Goal: Information Seeking & Learning: Compare options

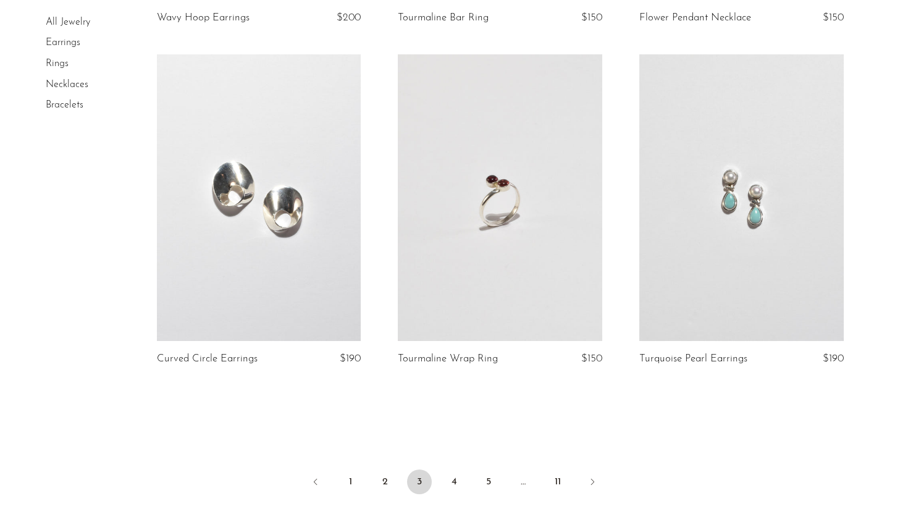
scroll to position [3861, 0]
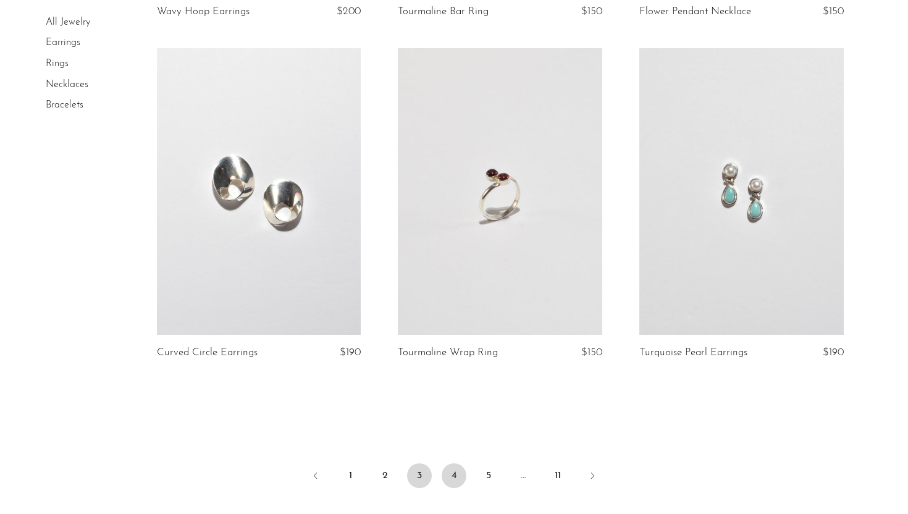
click at [458, 478] on link "4" at bounding box center [454, 475] width 25 height 25
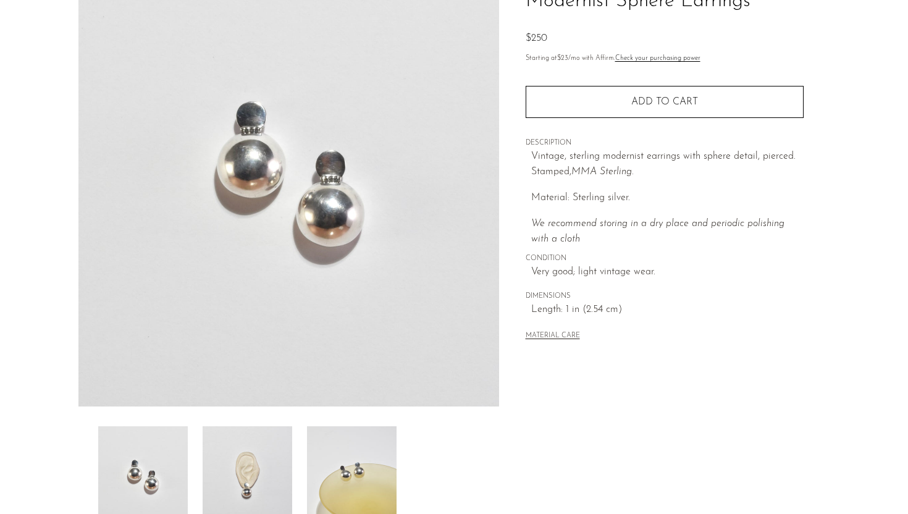
scroll to position [114, 0]
click at [250, 449] on img at bounding box center [248, 475] width 90 height 99
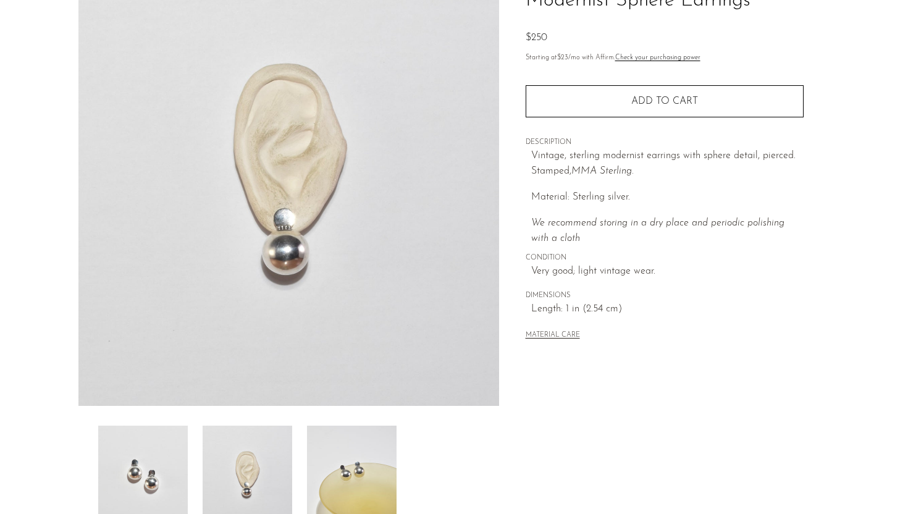
click at [355, 460] on img at bounding box center [352, 475] width 90 height 99
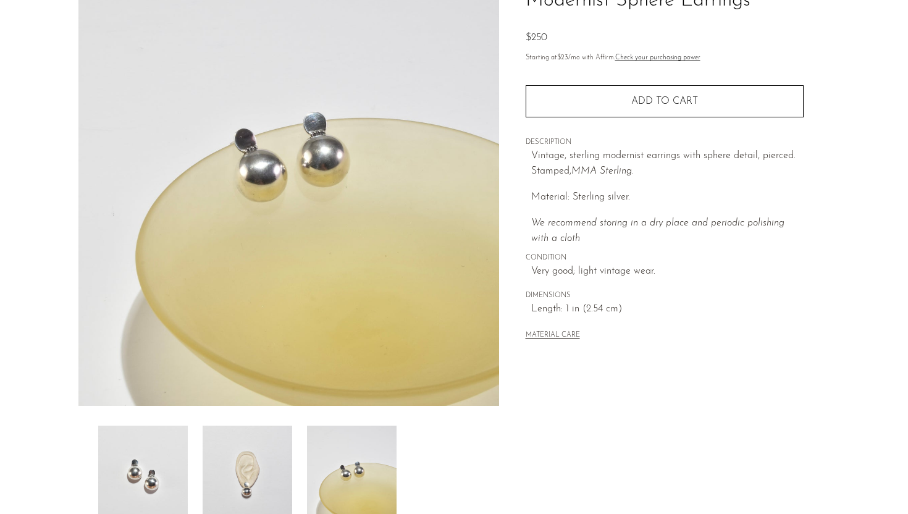
click at [240, 493] on img at bounding box center [248, 475] width 90 height 99
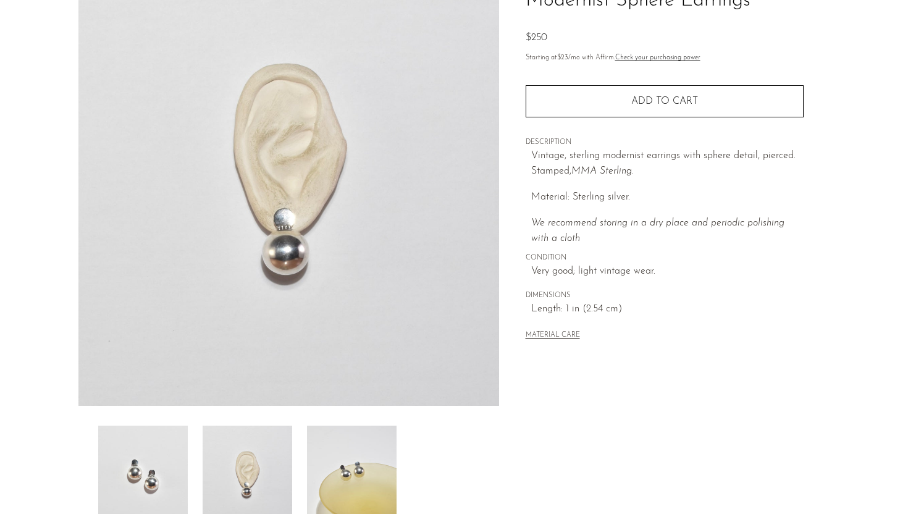
click at [162, 475] on img at bounding box center [143, 475] width 90 height 99
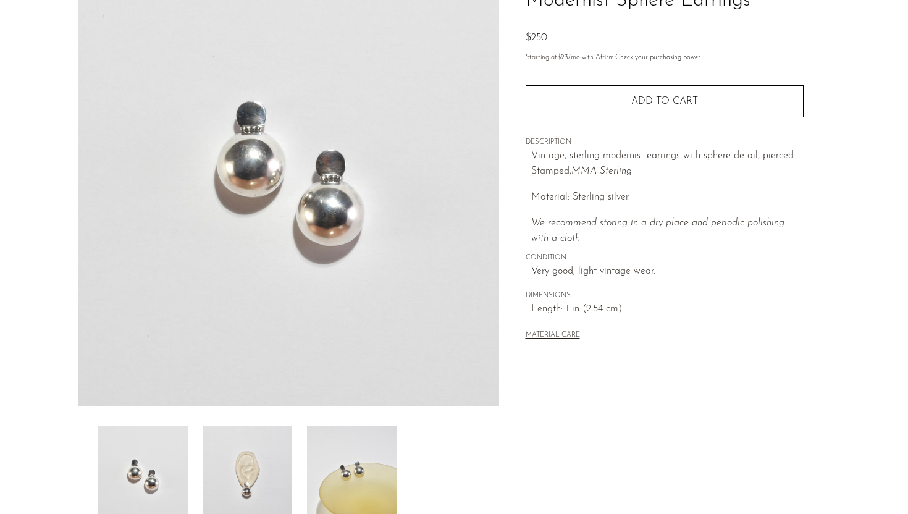
click at [237, 439] on img at bounding box center [248, 475] width 90 height 99
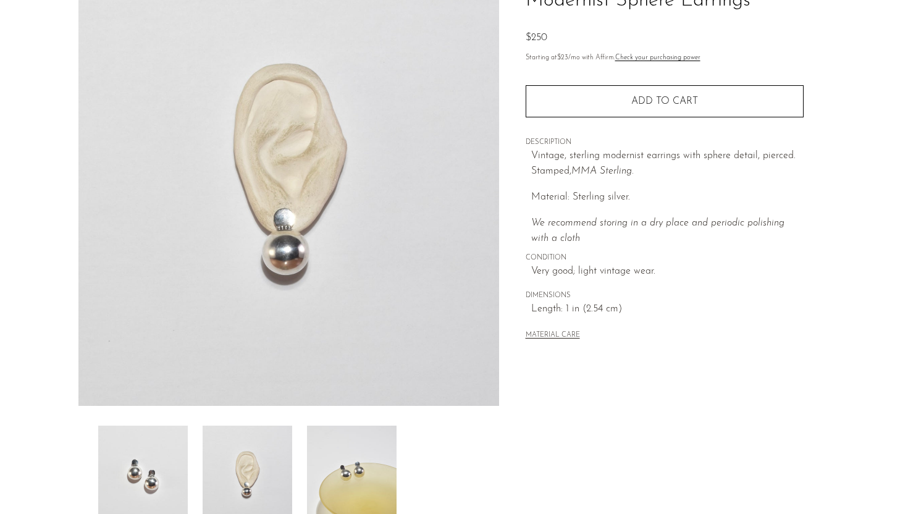
click at [325, 454] on img at bounding box center [352, 475] width 90 height 99
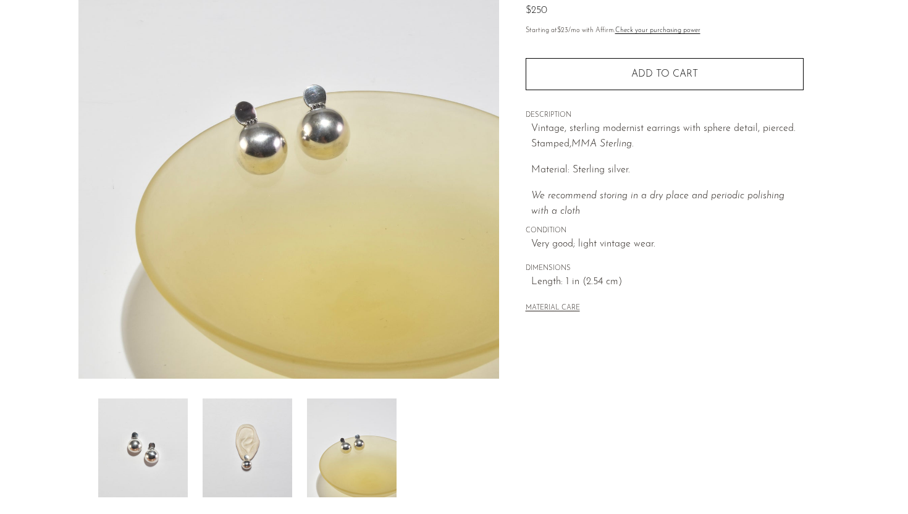
scroll to position [0, 0]
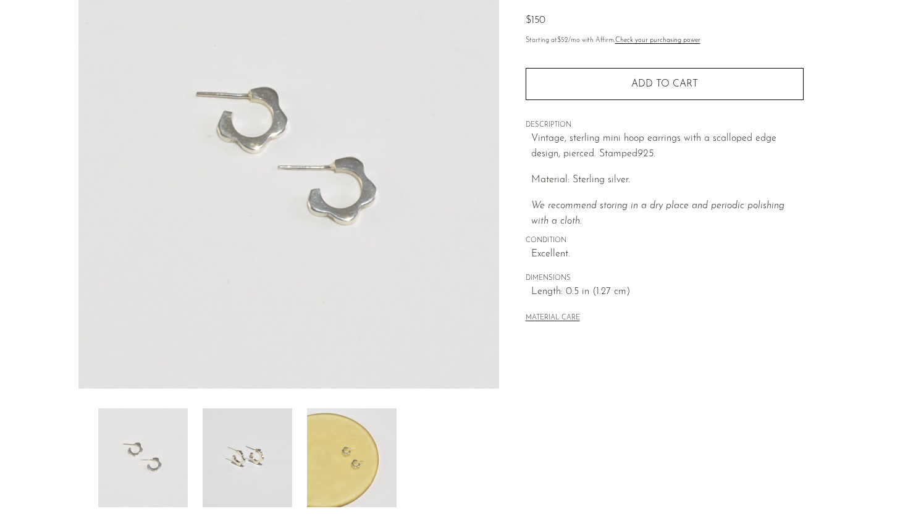
scroll to position [290, 0]
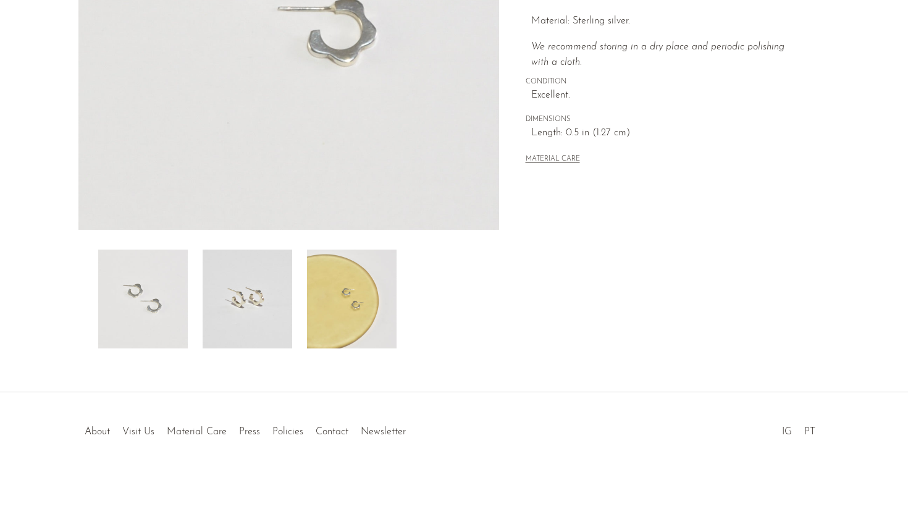
click at [259, 289] on img at bounding box center [248, 299] width 90 height 99
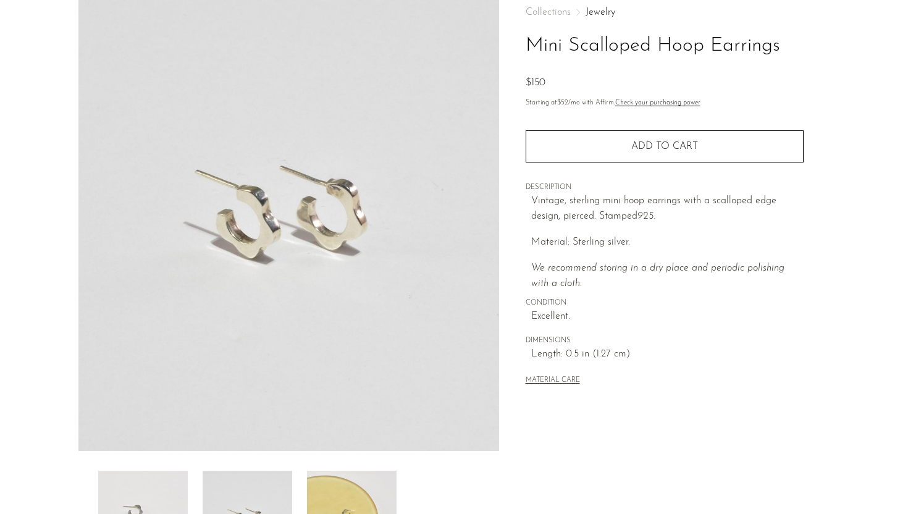
scroll to position [0, 0]
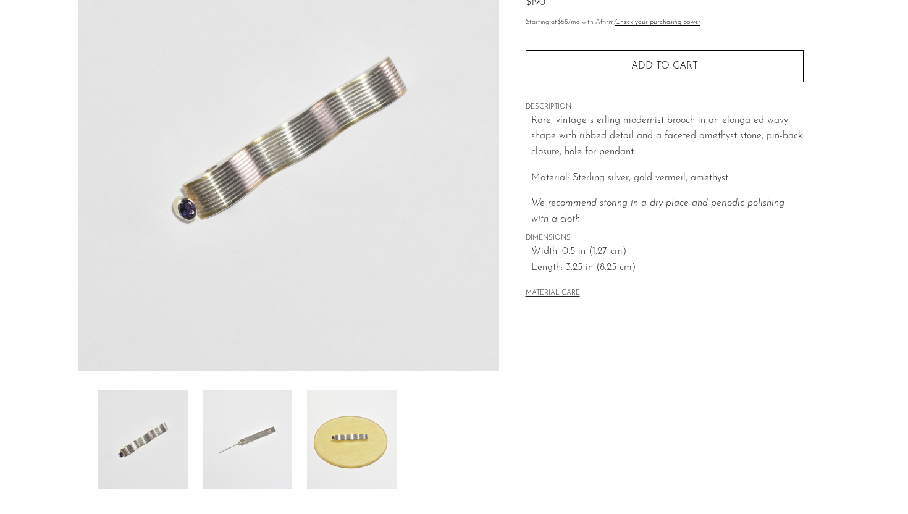
scroll to position [290, 0]
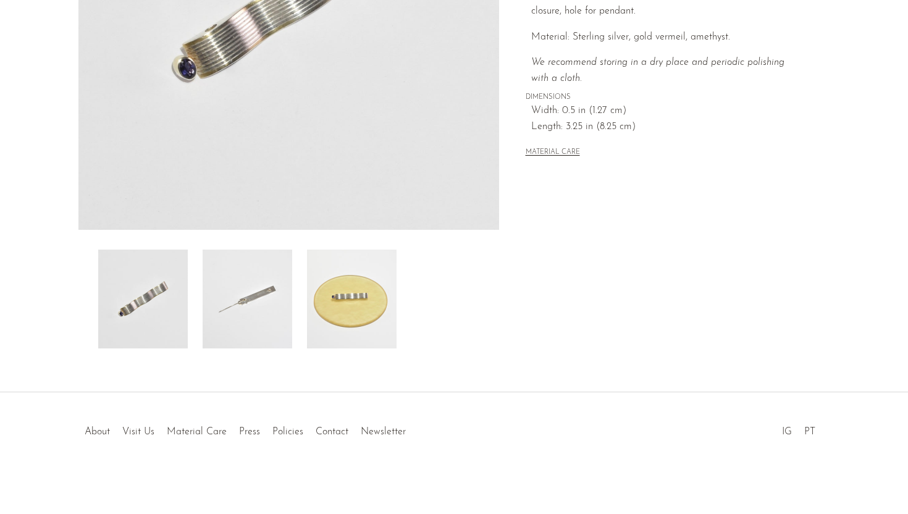
click at [332, 281] on img at bounding box center [352, 299] width 90 height 99
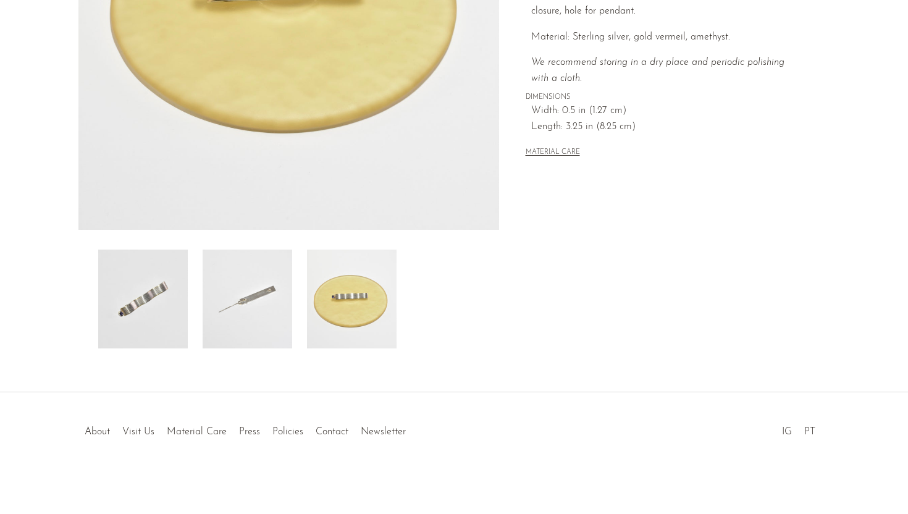
click at [257, 308] on img at bounding box center [248, 299] width 90 height 99
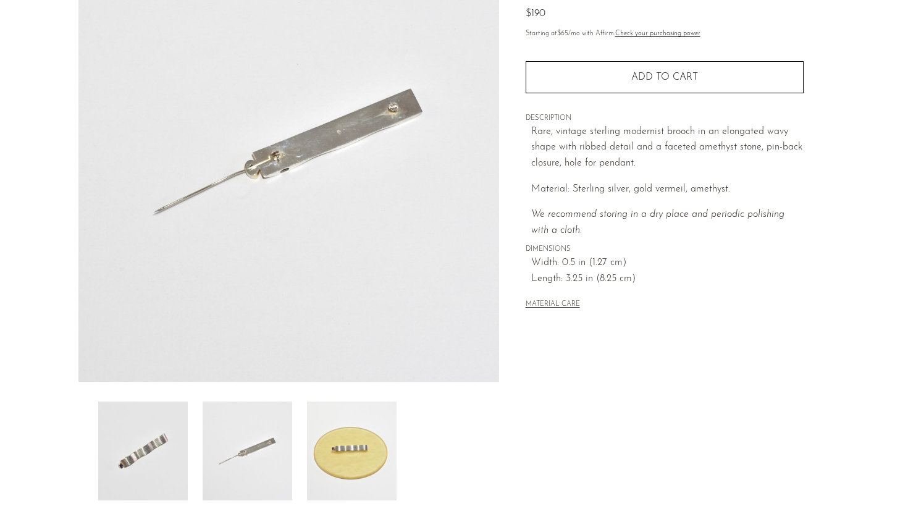
scroll to position [0, 0]
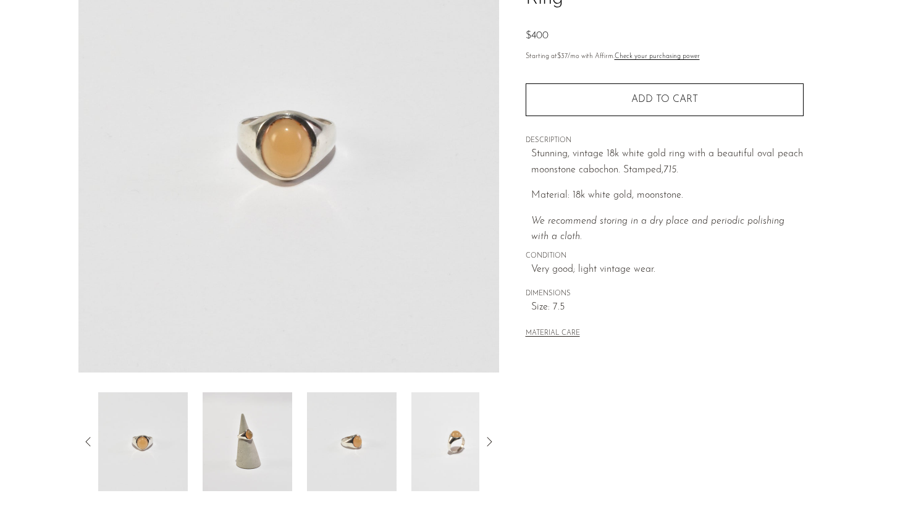
scroll to position [159, 0]
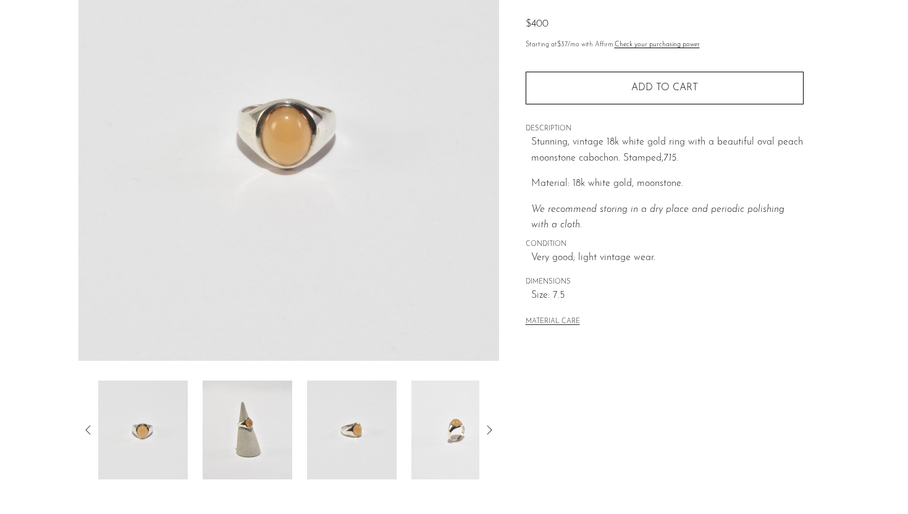
click at [260, 458] on img at bounding box center [248, 430] width 90 height 99
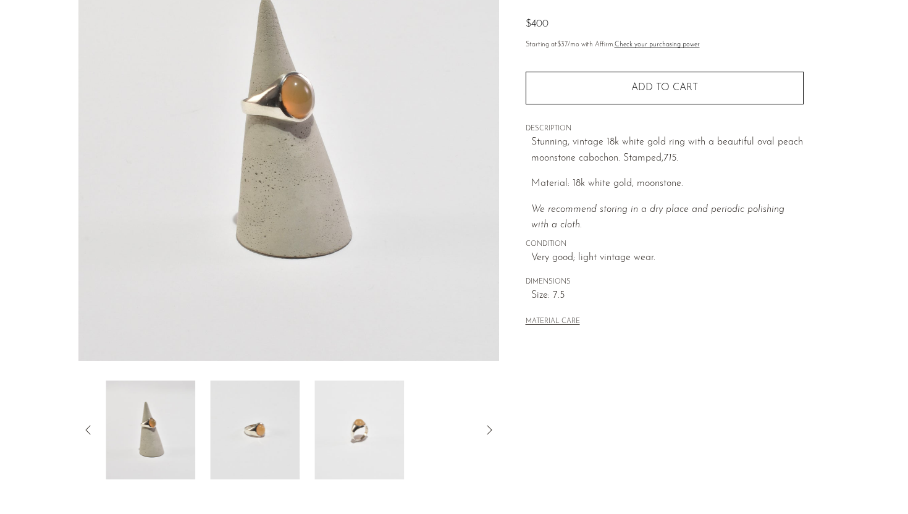
click at [271, 436] on img at bounding box center [255, 430] width 90 height 99
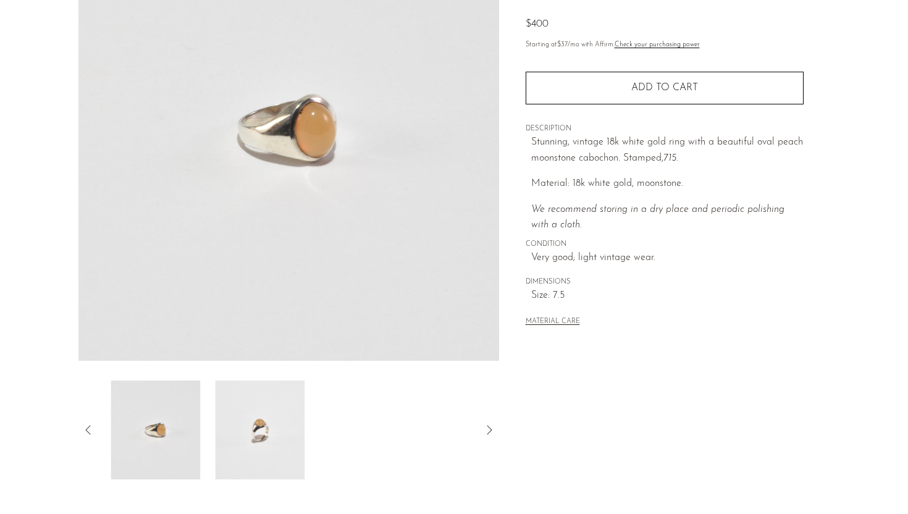
click at [295, 428] on img at bounding box center [260, 430] width 90 height 99
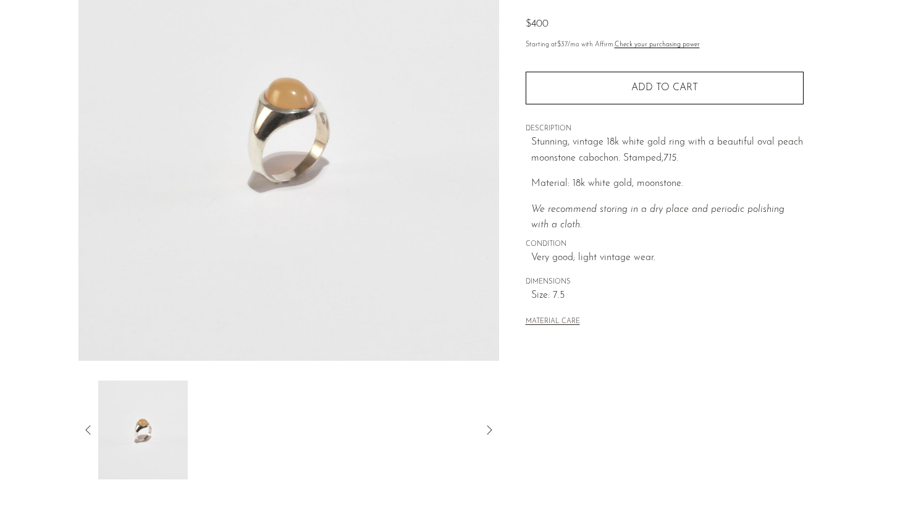
scroll to position [0, 0]
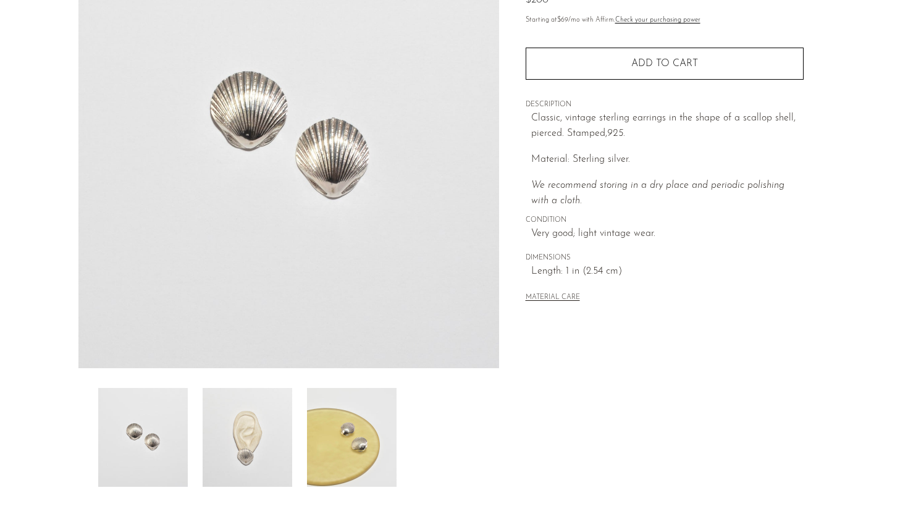
scroll to position [187, 0]
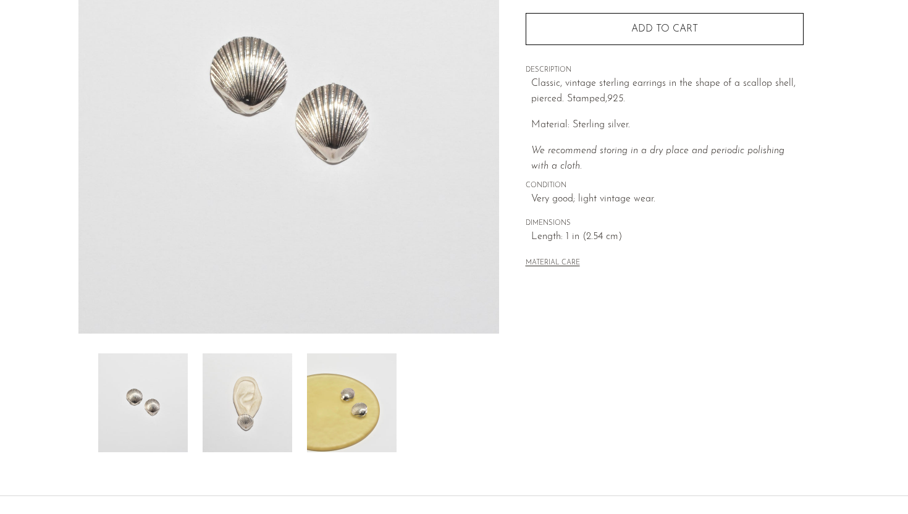
click at [352, 391] on img at bounding box center [352, 402] width 90 height 99
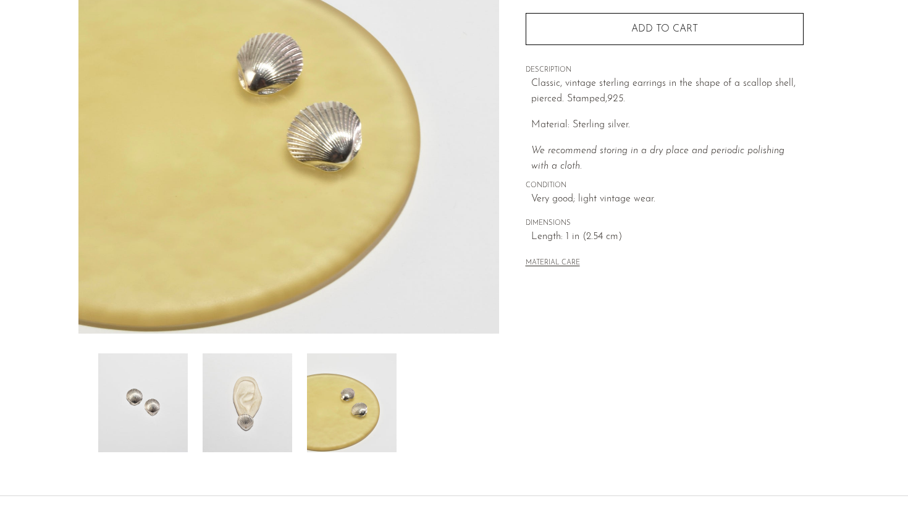
click at [264, 405] on img at bounding box center [248, 402] width 90 height 99
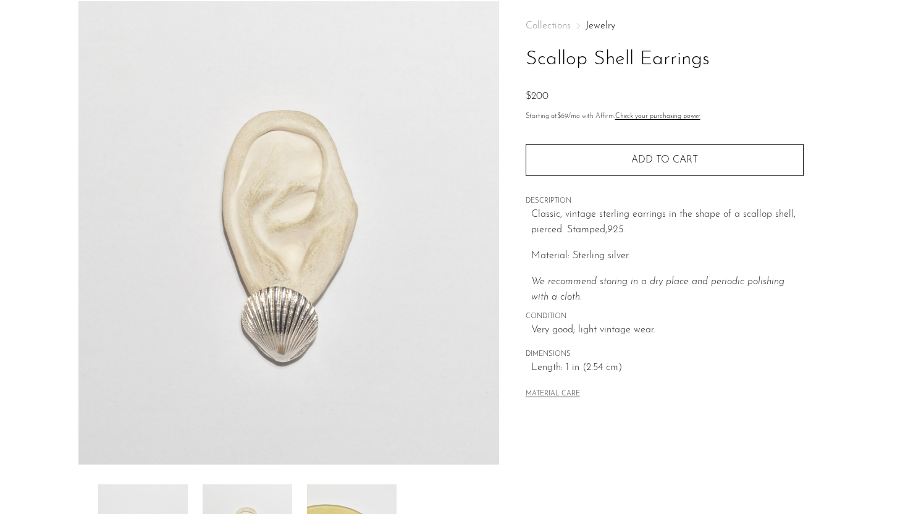
scroll to position [0, 0]
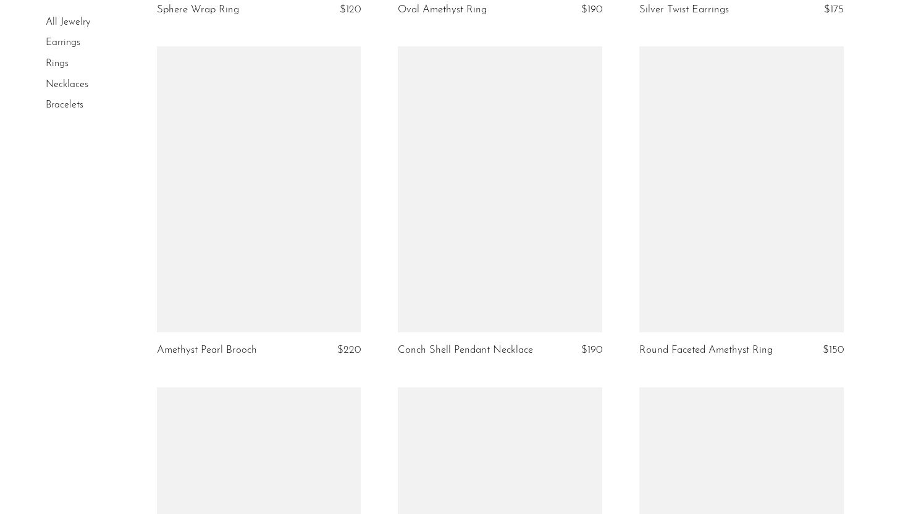
scroll to position [4045, 0]
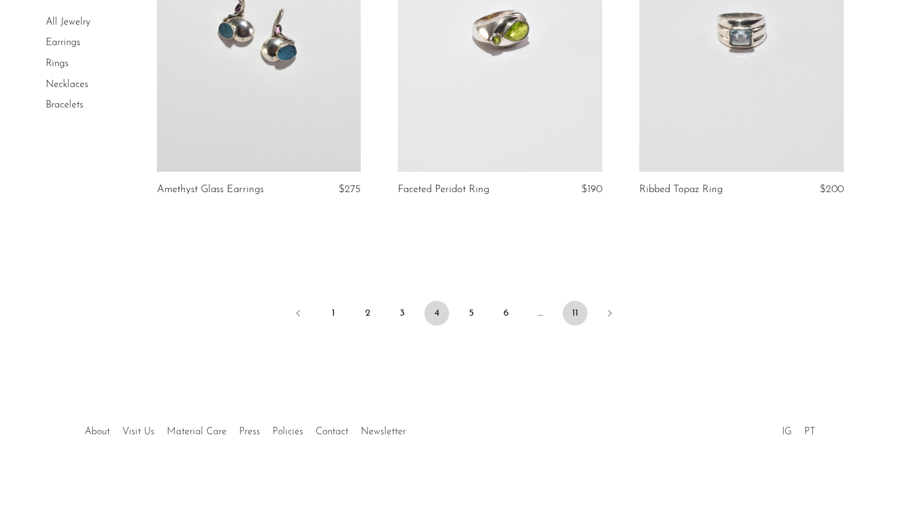
click at [568, 322] on link "11" at bounding box center [575, 313] width 25 height 25
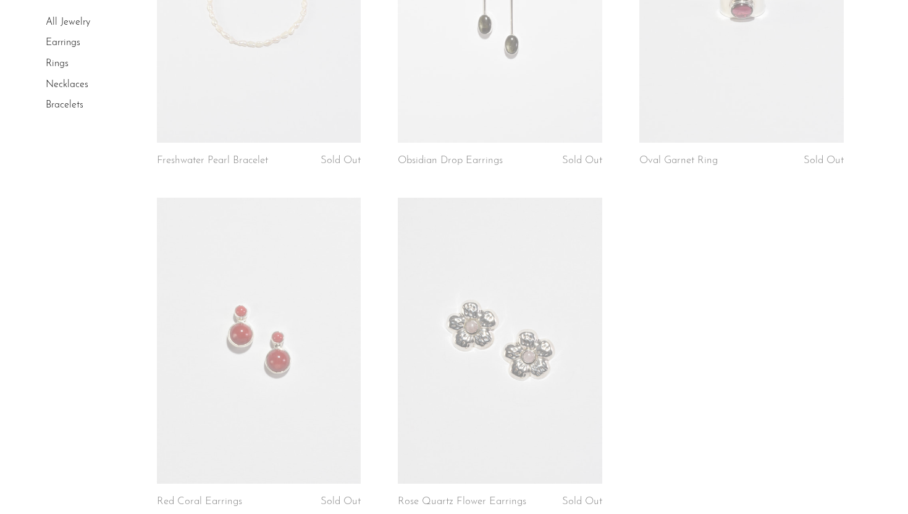
scroll to position [2990, 0]
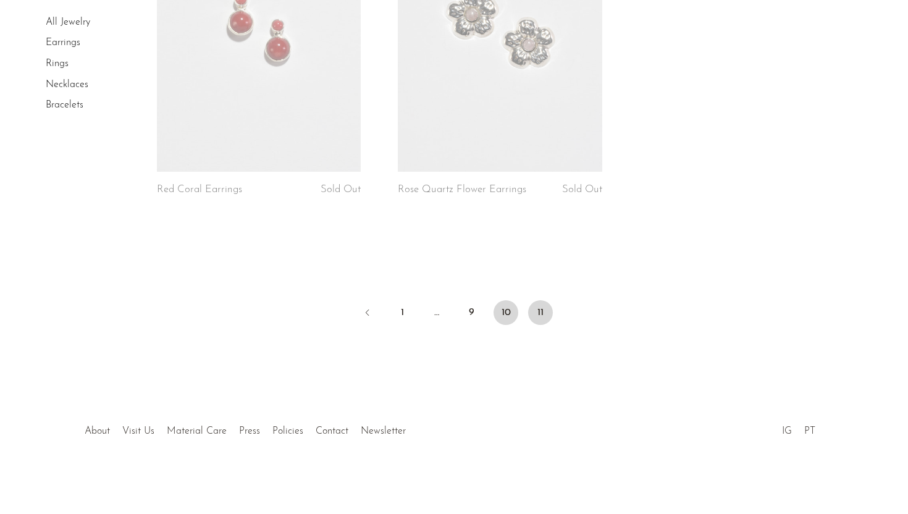
click at [509, 312] on link "10" at bounding box center [506, 312] width 25 height 25
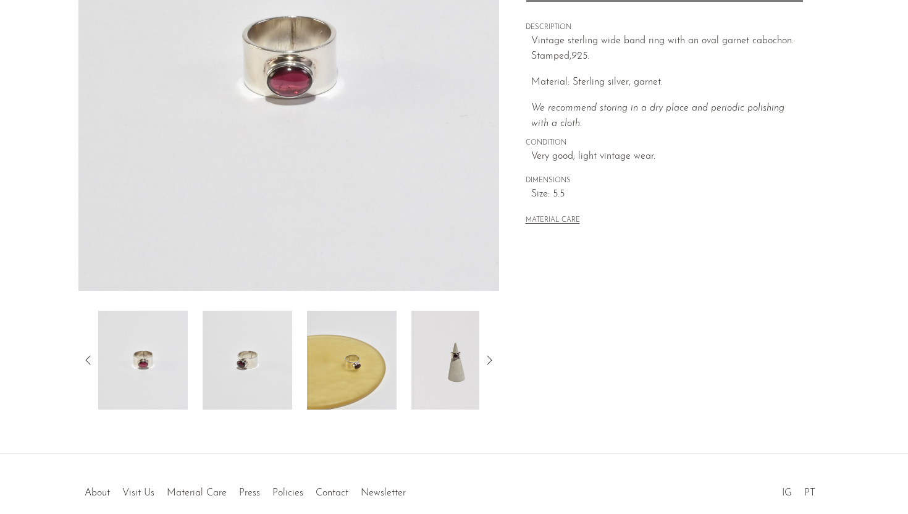
scroll to position [290, 0]
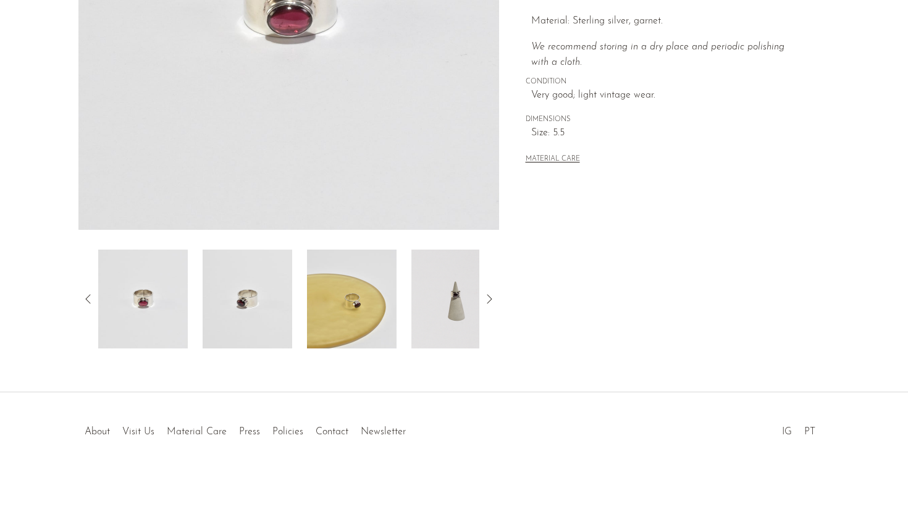
click at [442, 284] on img at bounding box center [457, 299] width 90 height 99
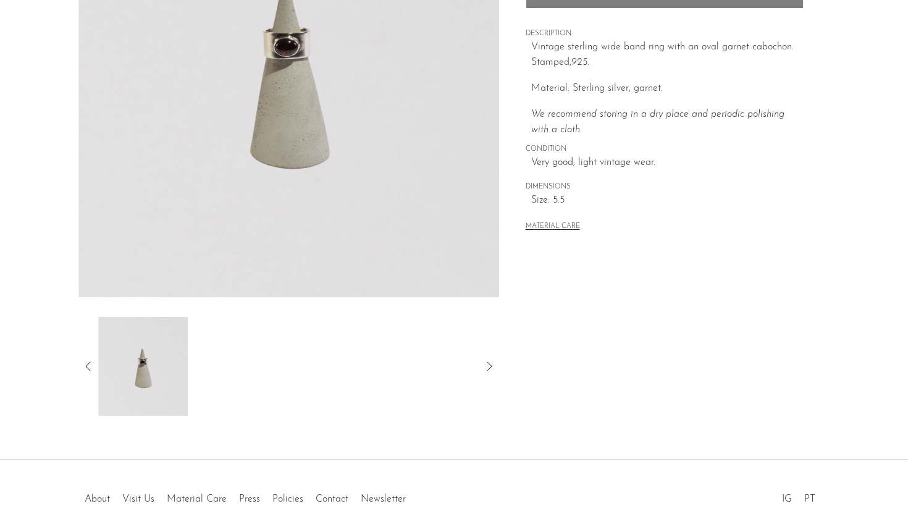
scroll to position [280, 0]
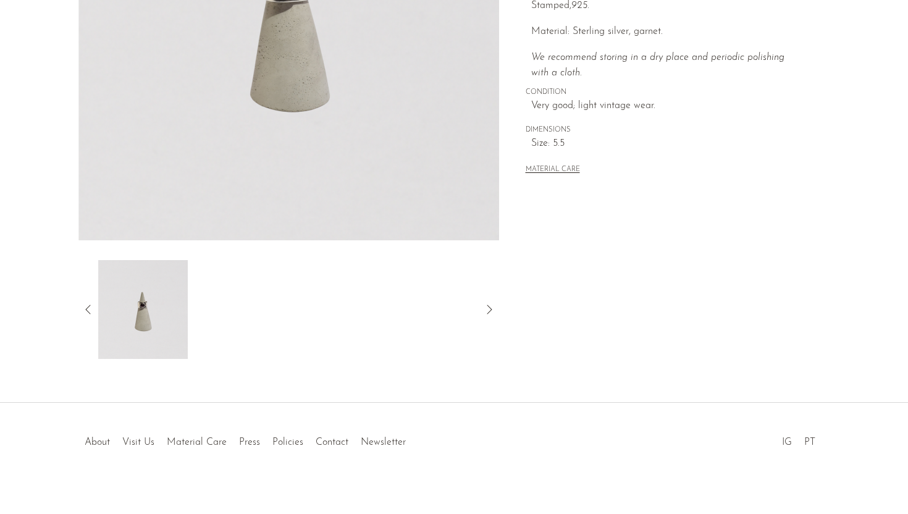
click at [88, 308] on icon at bounding box center [88, 309] width 15 height 15
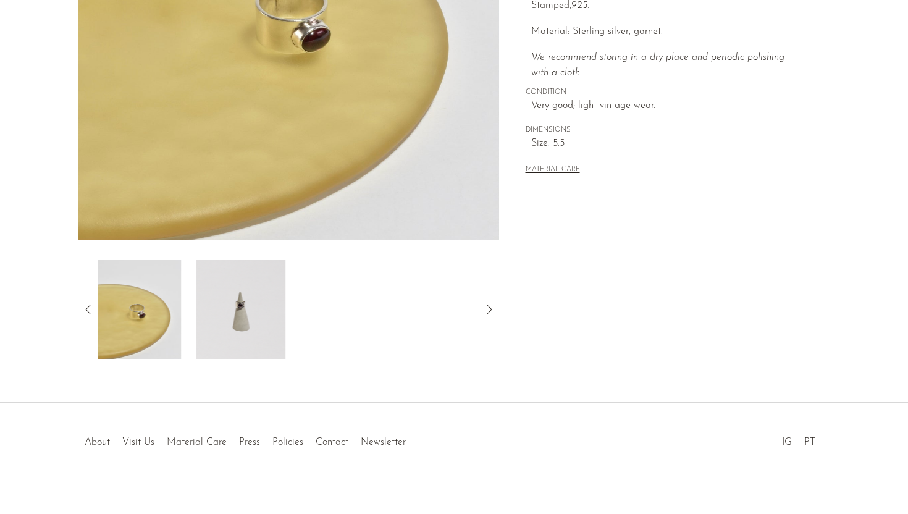
click at [133, 305] on img at bounding box center [136, 309] width 90 height 99
click at [153, 306] on img at bounding box center [141, 309] width 90 height 99
click at [127, 313] on img at bounding box center [143, 309] width 90 height 99
click at [85, 306] on icon at bounding box center [88, 309] width 15 height 15
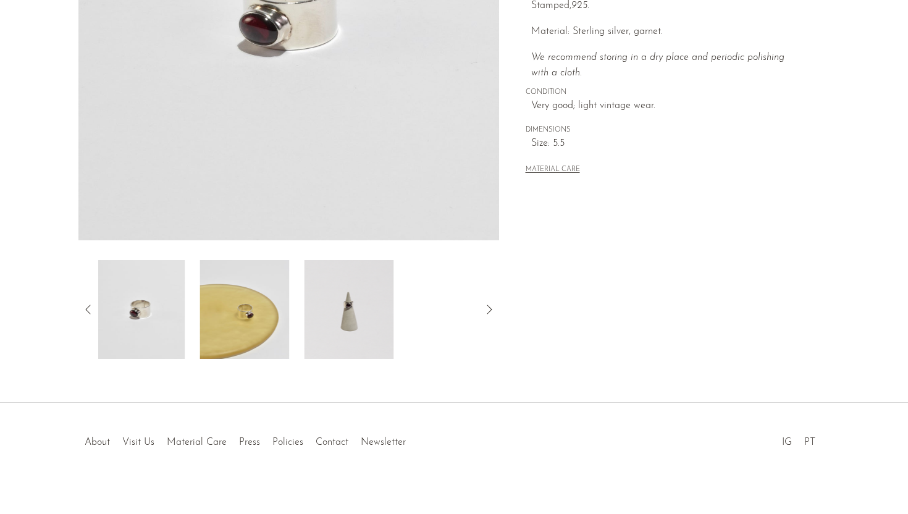
click at [160, 320] on img at bounding box center [140, 309] width 90 height 99
click at [160, 320] on img at bounding box center [143, 309] width 90 height 99
click at [84, 308] on icon at bounding box center [88, 309] width 15 height 15
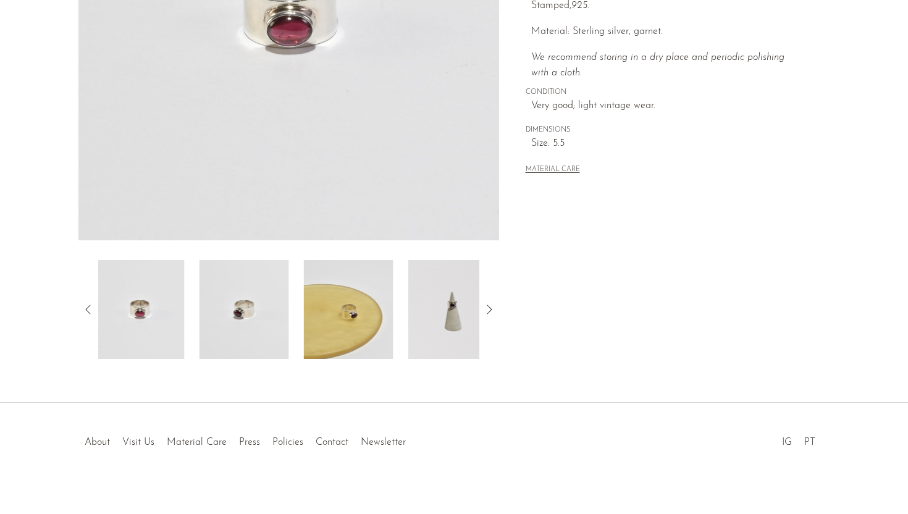
click at [142, 342] on img at bounding box center [140, 309] width 90 height 99
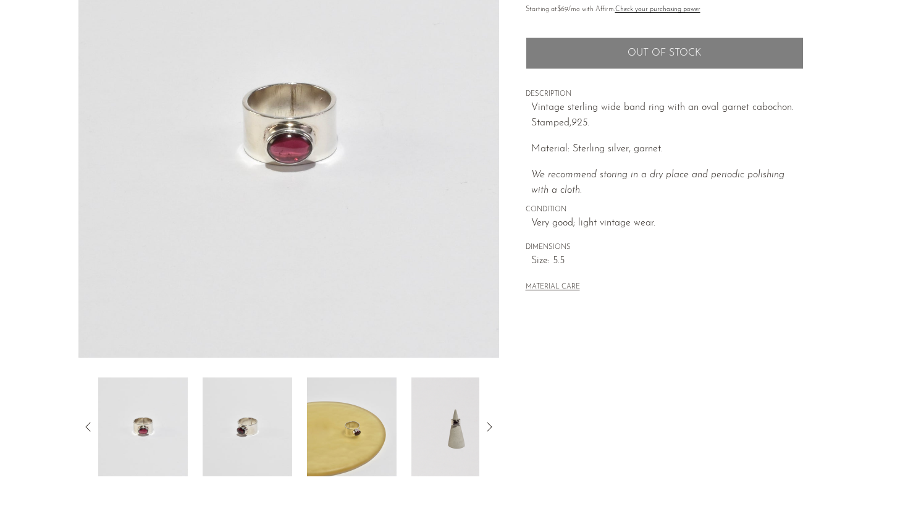
scroll to position [120, 0]
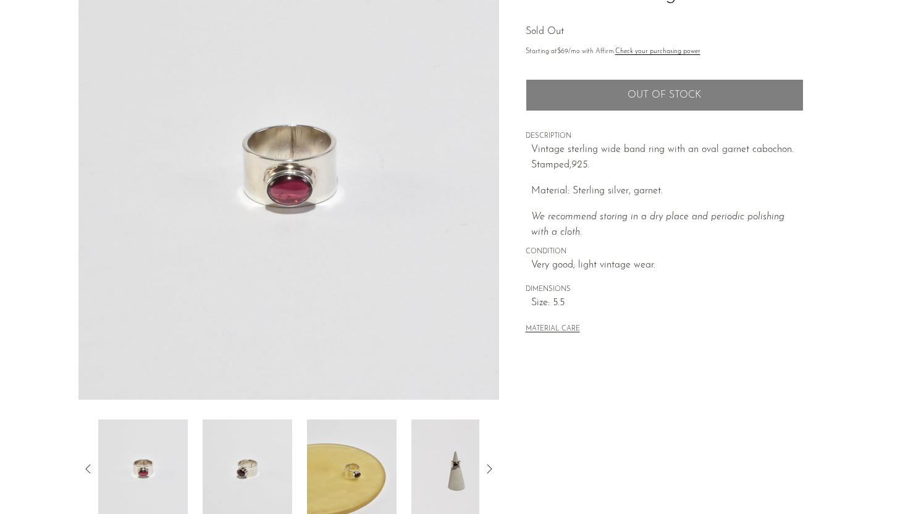
click at [324, 154] on img at bounding box center [288, 167] width 421 height 463
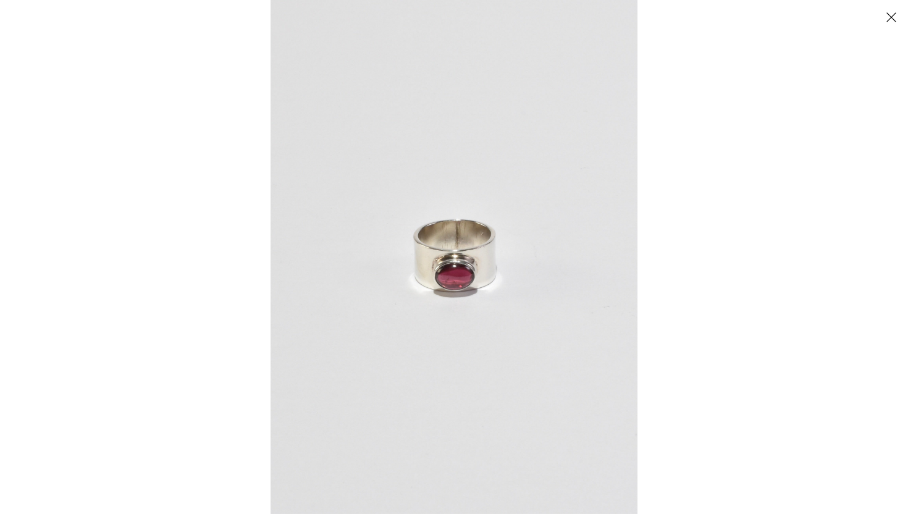
click at [447, 240] on img at bounding box center [454, 257] width 367 height 514
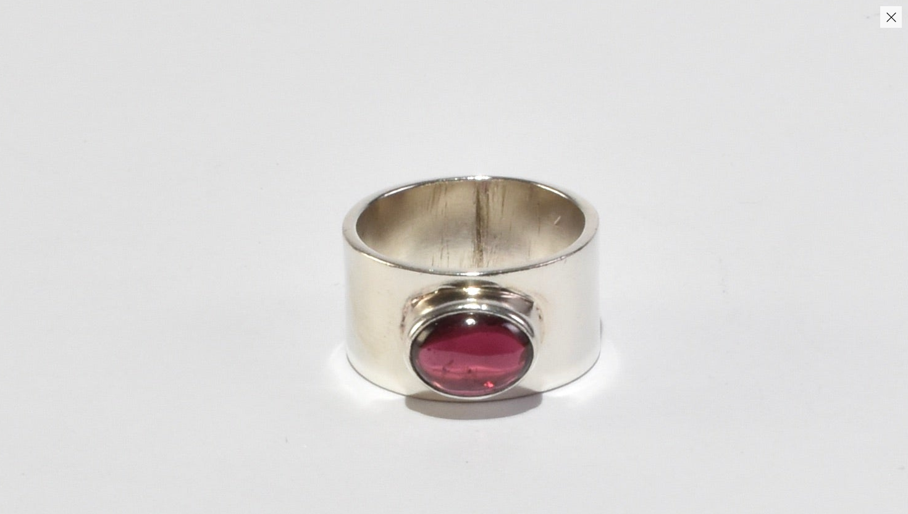
click at [447, 240] on img at bounding box center [469, 294] width 1149 height 1608
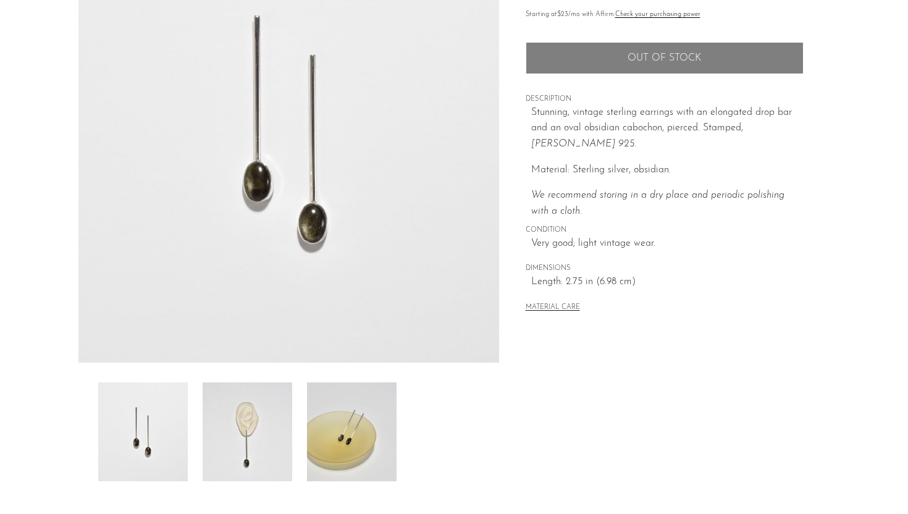
scroll to position [204, 0]
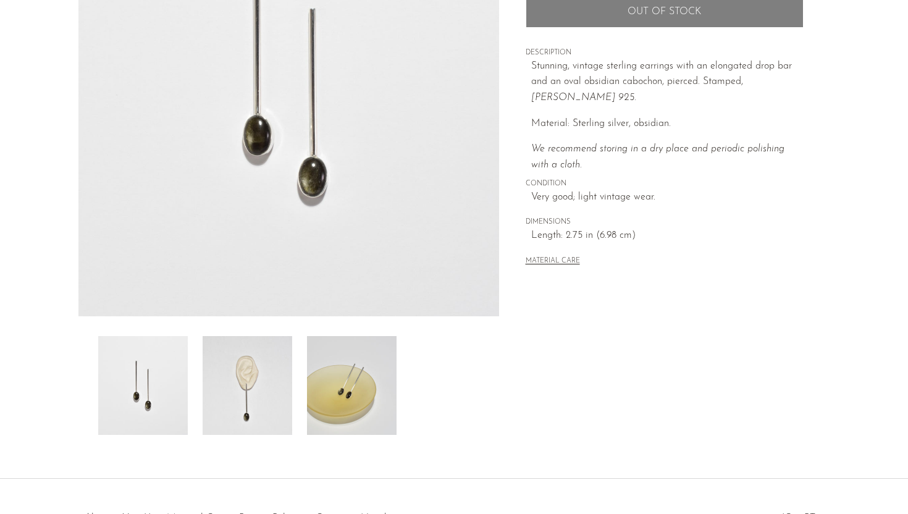
click at [232, 354] on img at bounding box center [248, 385] width 90 height 99
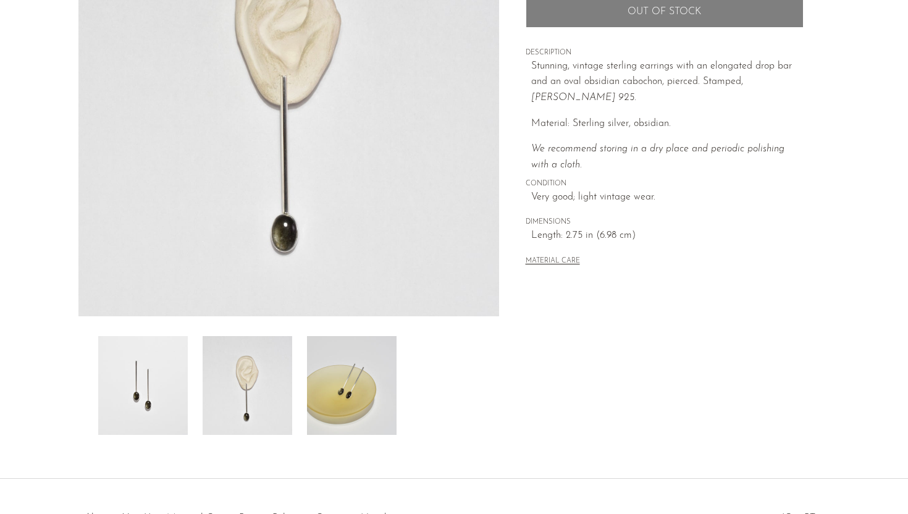
click at [346, 399] on img at bounding box center [352, 385] width 90 height 99
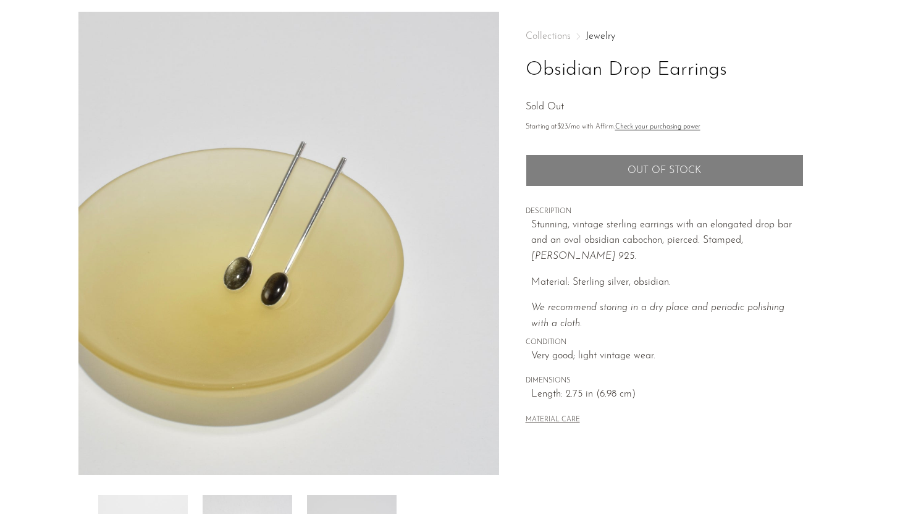
scroll to position [31, 0]
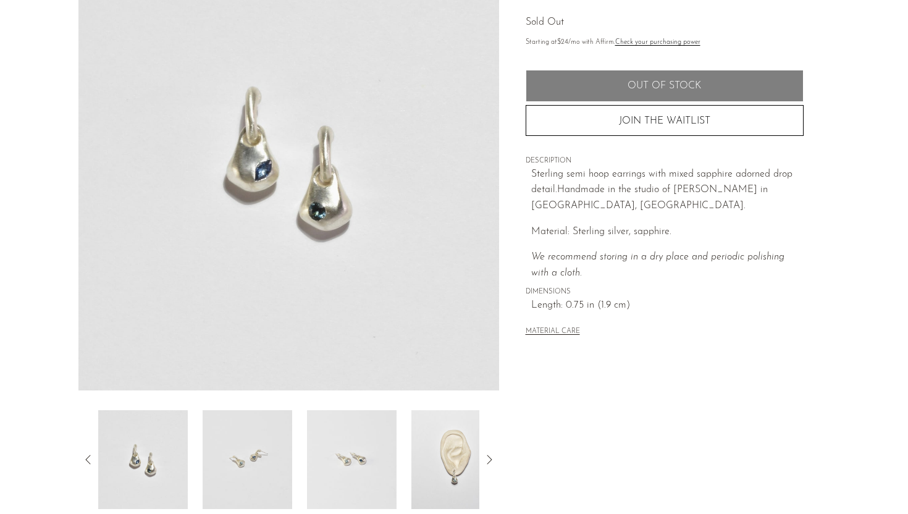
scroll to position [27, 0]
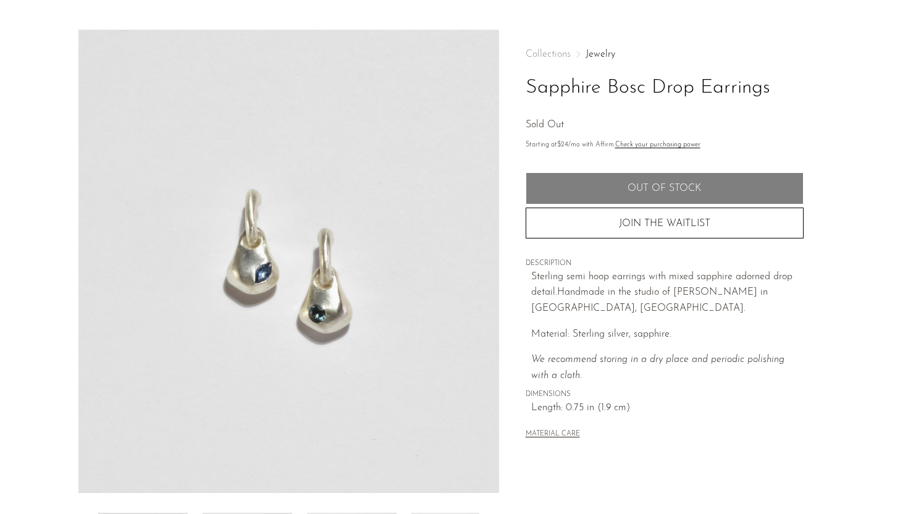
click at [290, 363] on img at bounding box center [288, 261] width 421 height 463
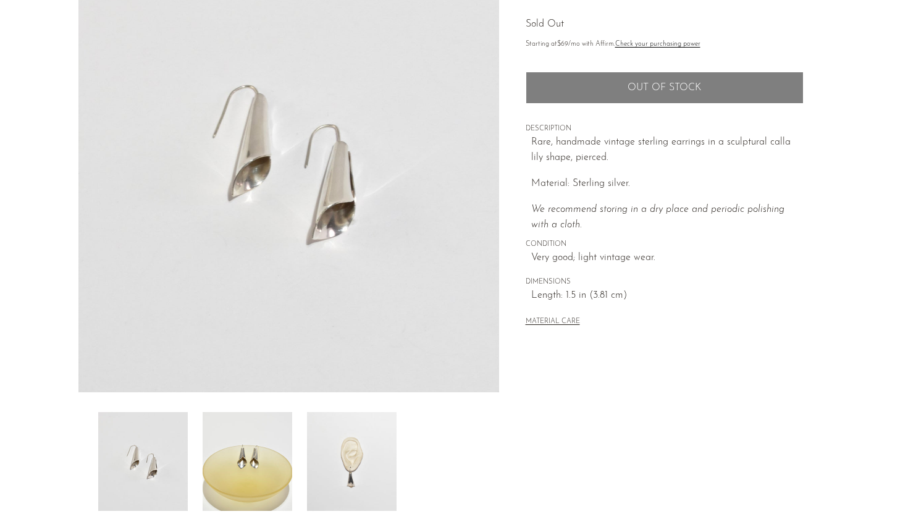
scroll to position [290, 0]
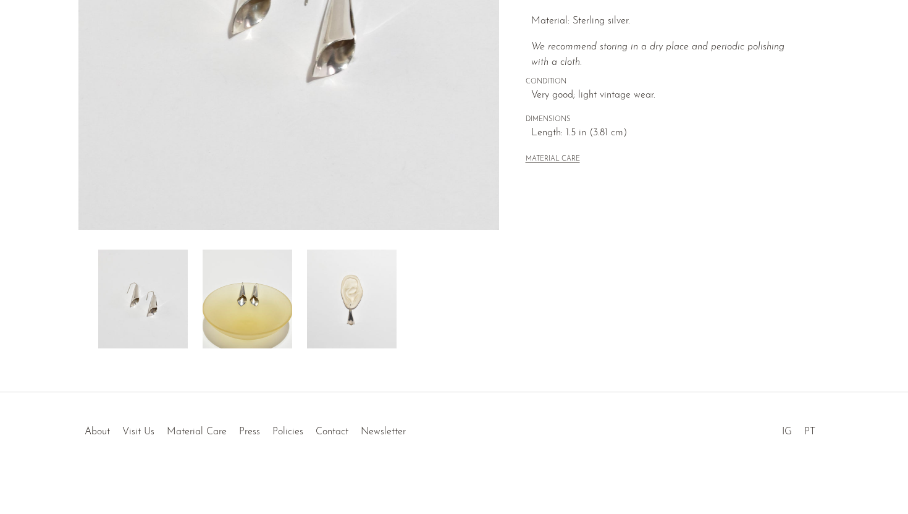
click at [240, 313] on img at bounding box center [248, 299] width 90 height 99
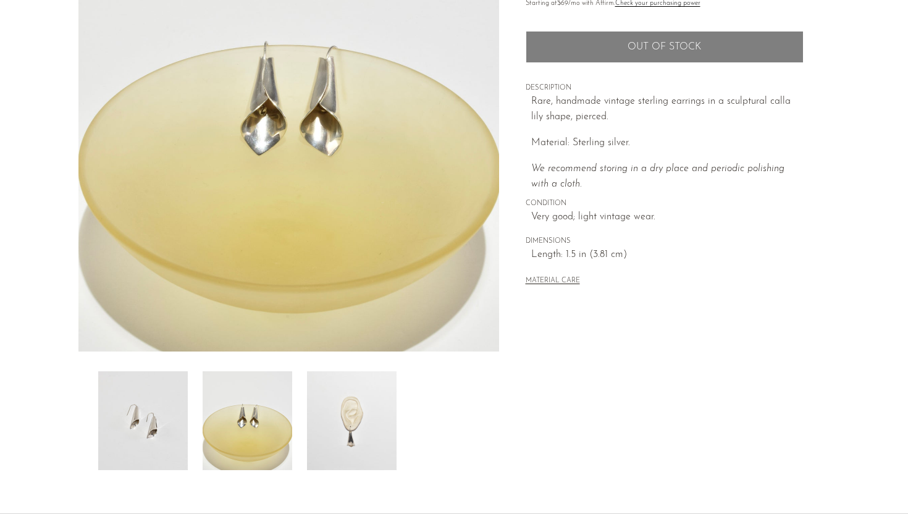
scroll to position [168, 0]
click at [357, 381] on img at bounding box center [352, 421] width 90 height 99
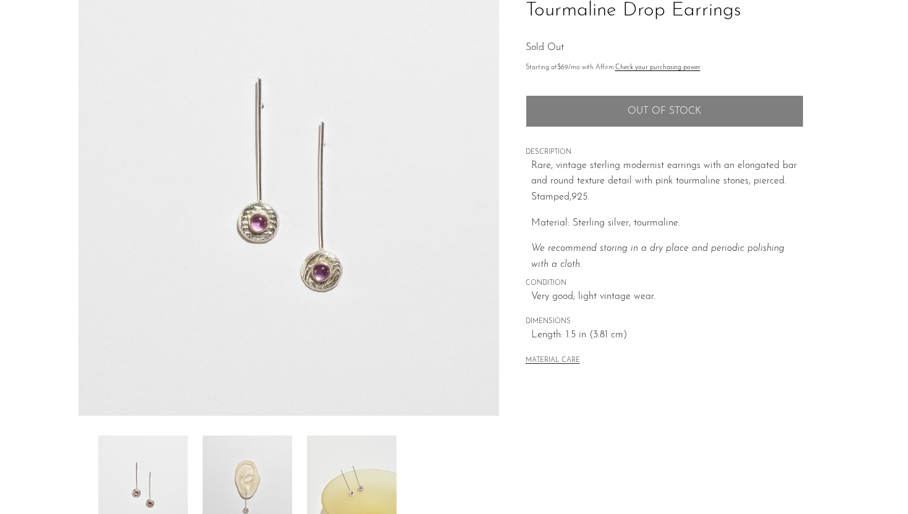
scroll to position [109, 0]
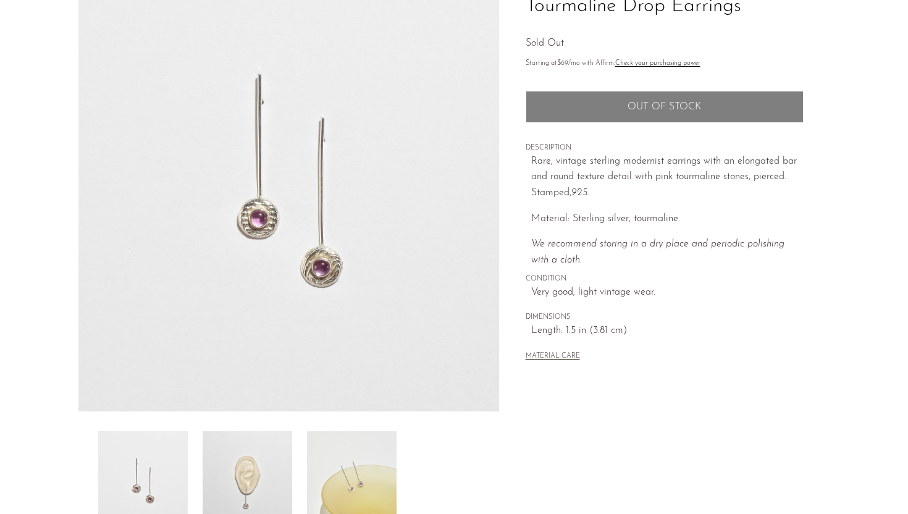
click at [235, 444] on img at bounding box center [248, 480] width 90 height 99
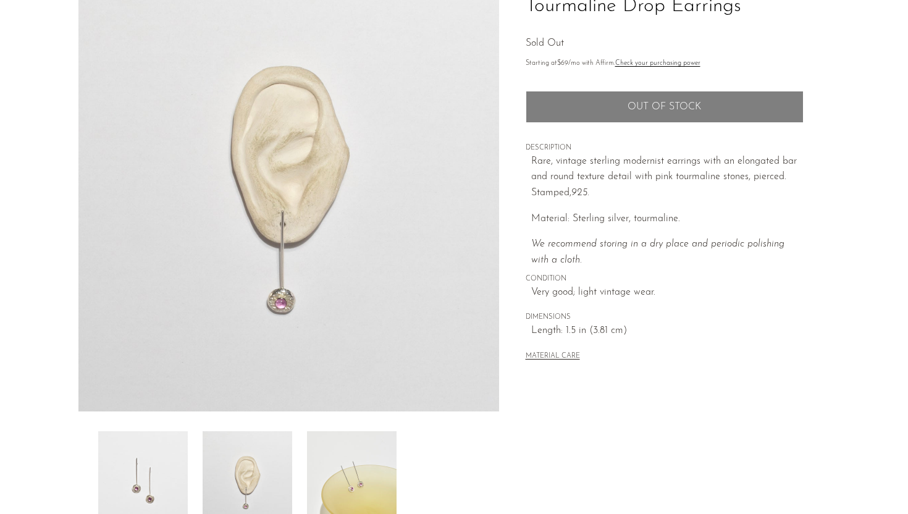
click at [339, 476] on img at bounding box center [352, 480] width 90 height 99
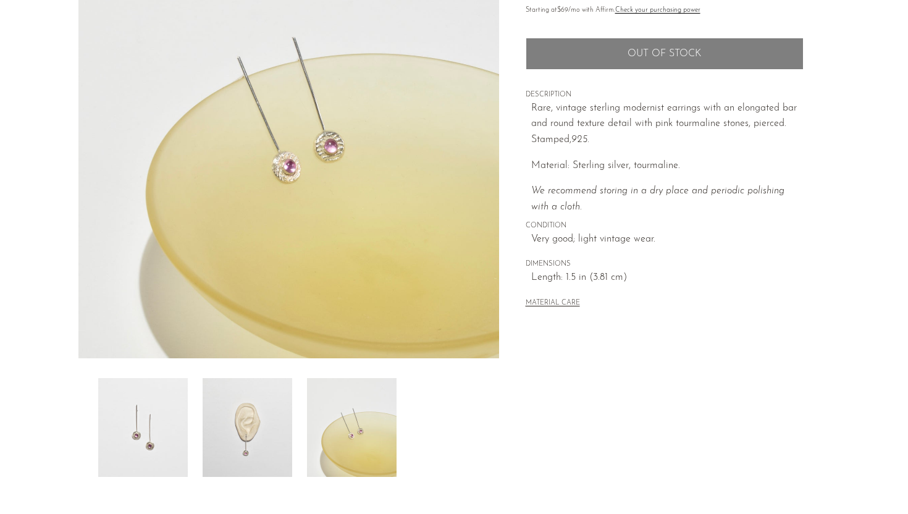
scroll to position [161, 0]
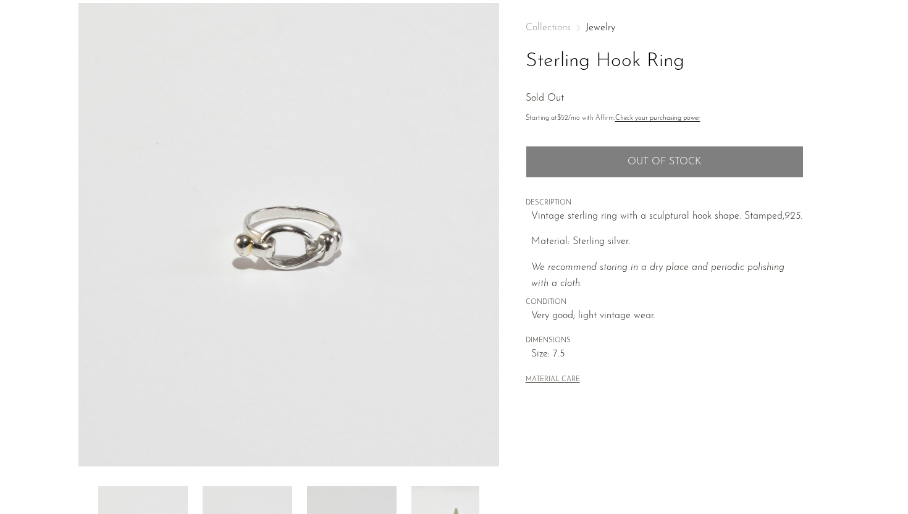
scroll to position [60, 0]
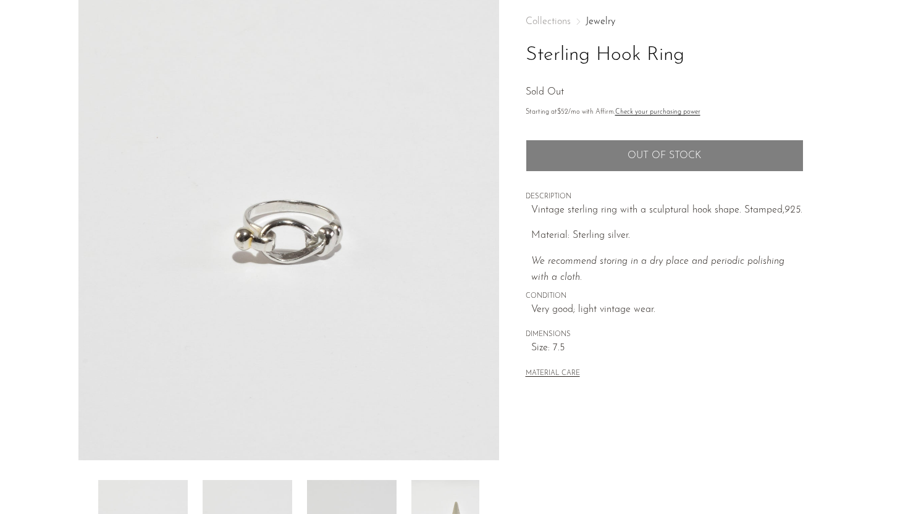
click at [328, 280] on img at bounding box center [288, 228] width 421 height 463
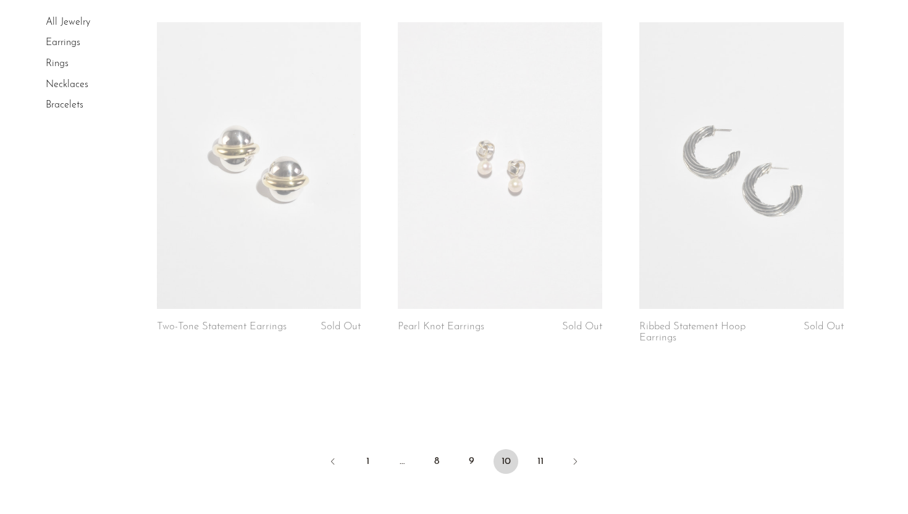
scroll to position [3893, 0]
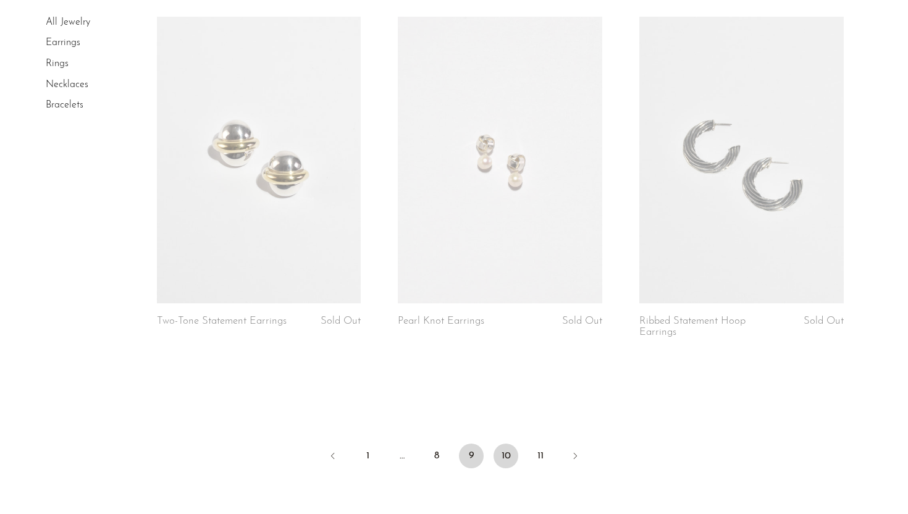
click at [475, 463] on link "9" at bounding box center [471, 456] width 25 height 25
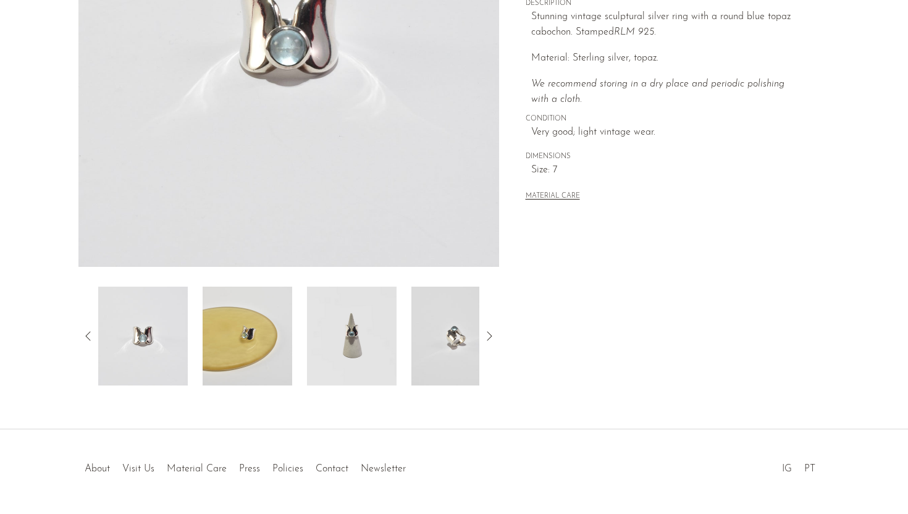
scroll to position [286, 0]
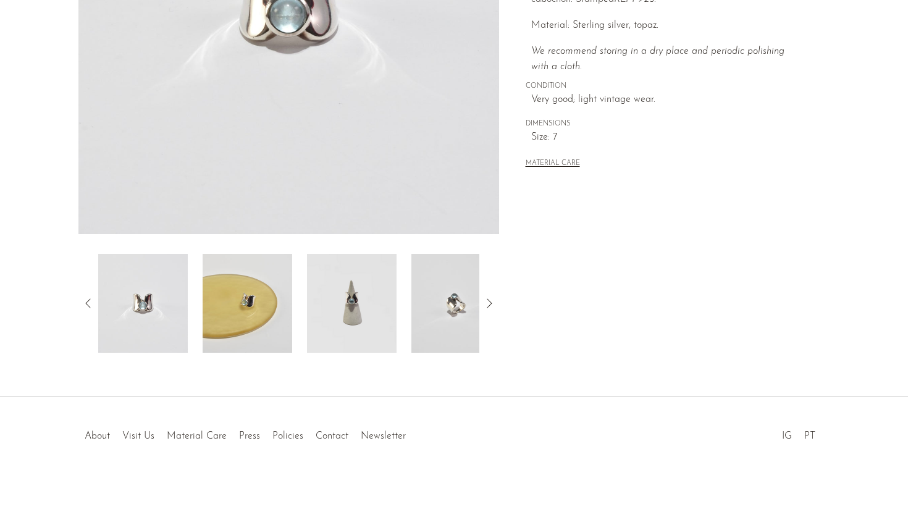
click at [247, 305] on img at bounding box center [248, 303] width 90 height 99
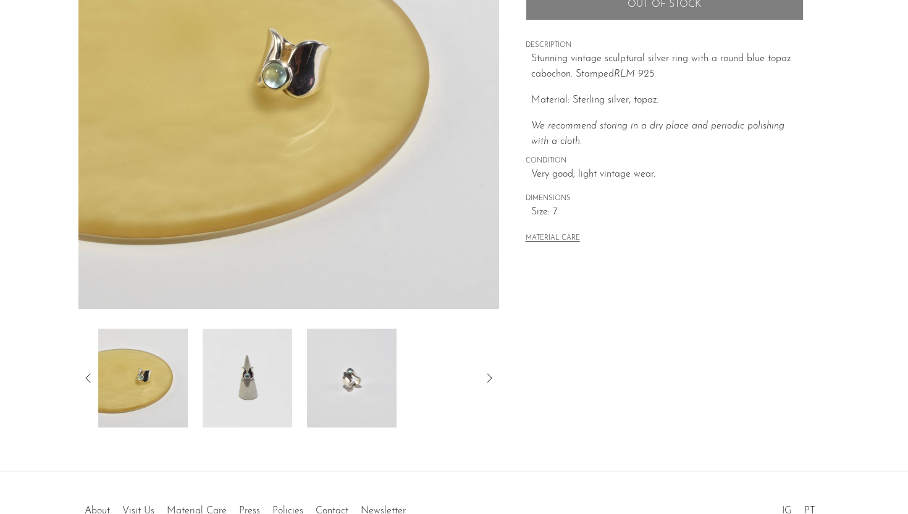
scroll to position [221, 0]
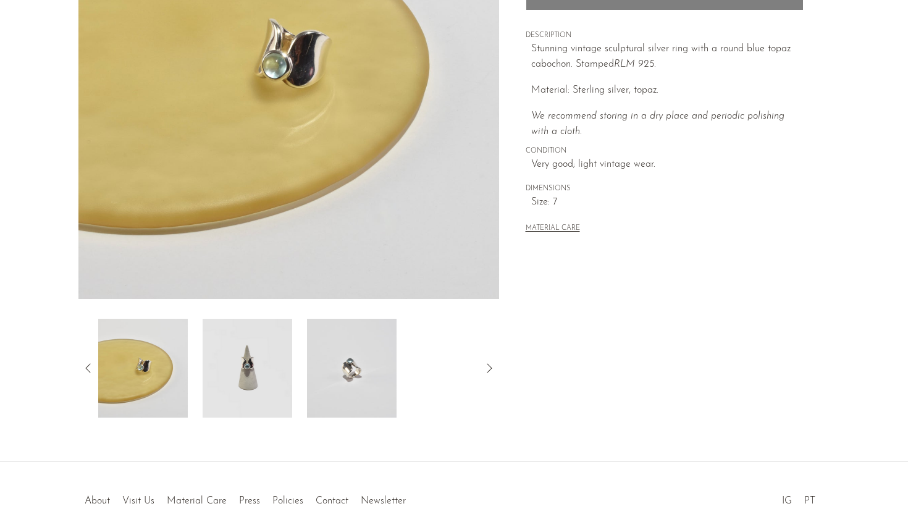
click at [231, 352] on img at bounding box center [248, 368] width 90 height 99
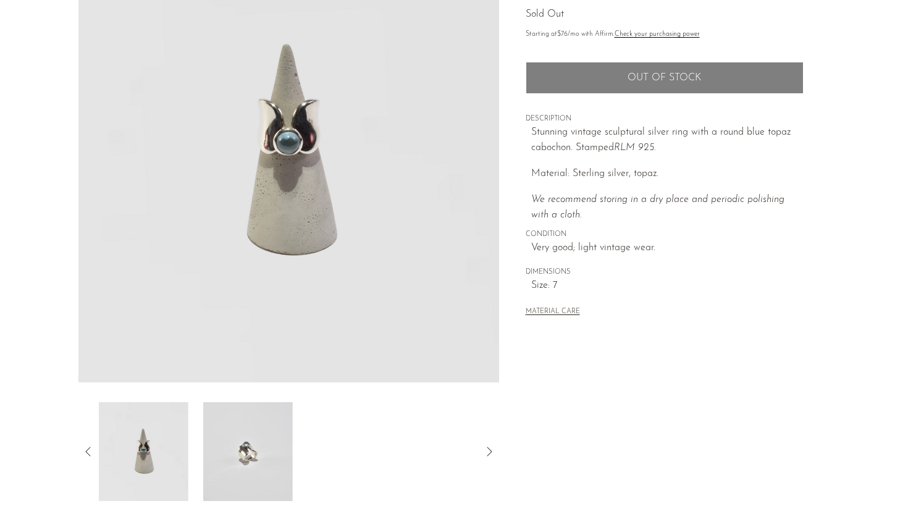
scroll to position [136, 0]
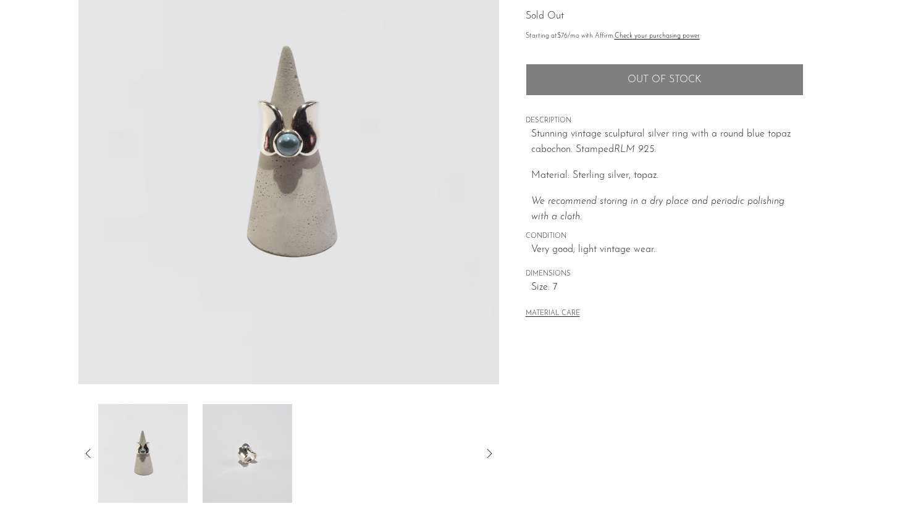
click at [230, 440] on img at bounding box center [248, 453] width 90 height 99
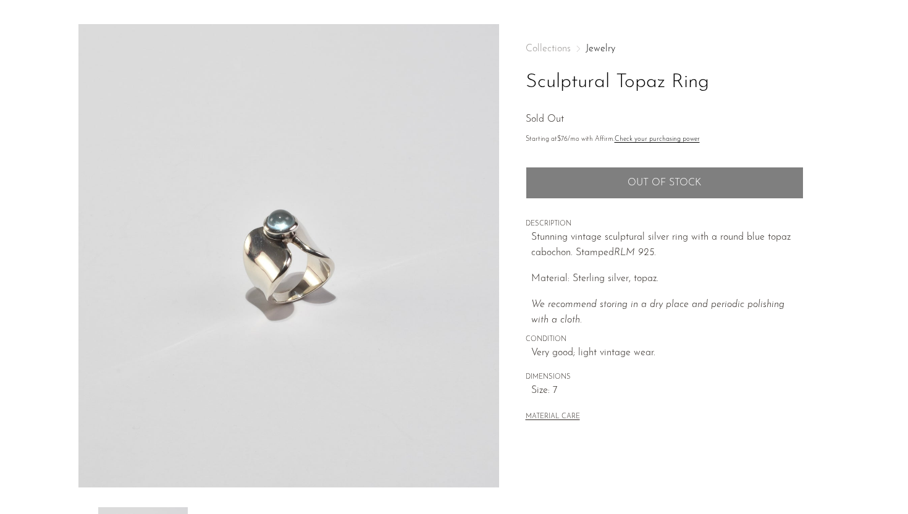
scroll to position [31, 0]
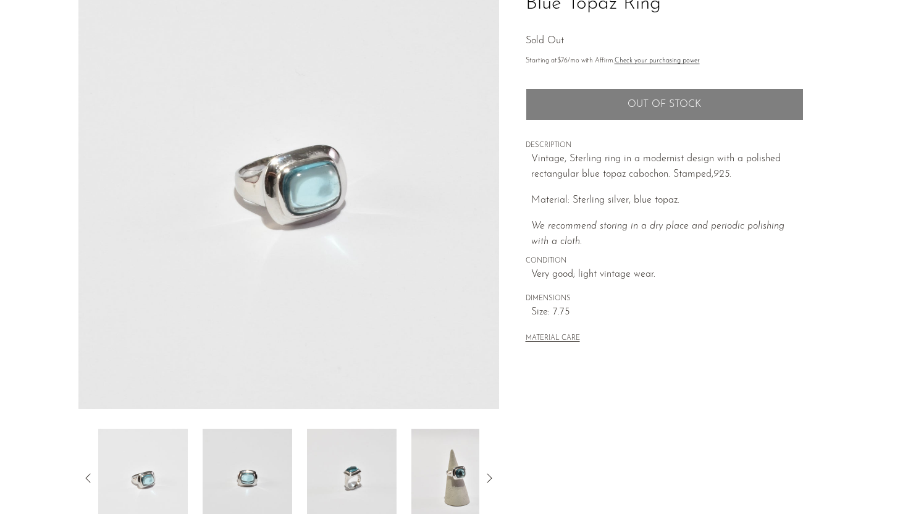
scroll to position [244, 0]
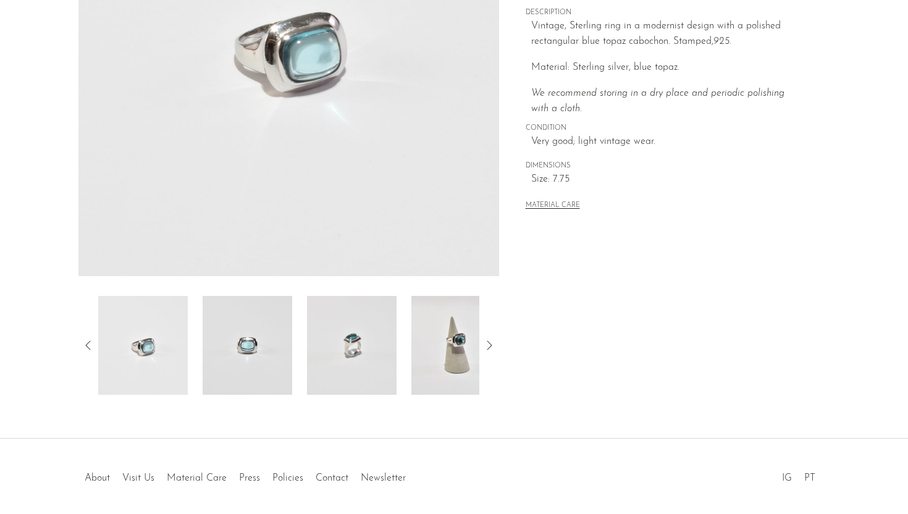
click at [345, 324] on img at bounding box center [352, 345] width 90 height 99
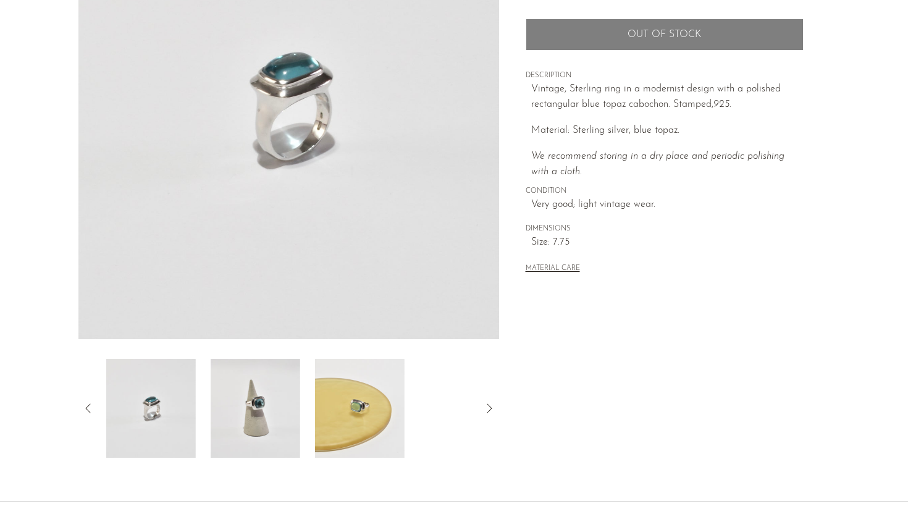
scroll to position [174, 0]
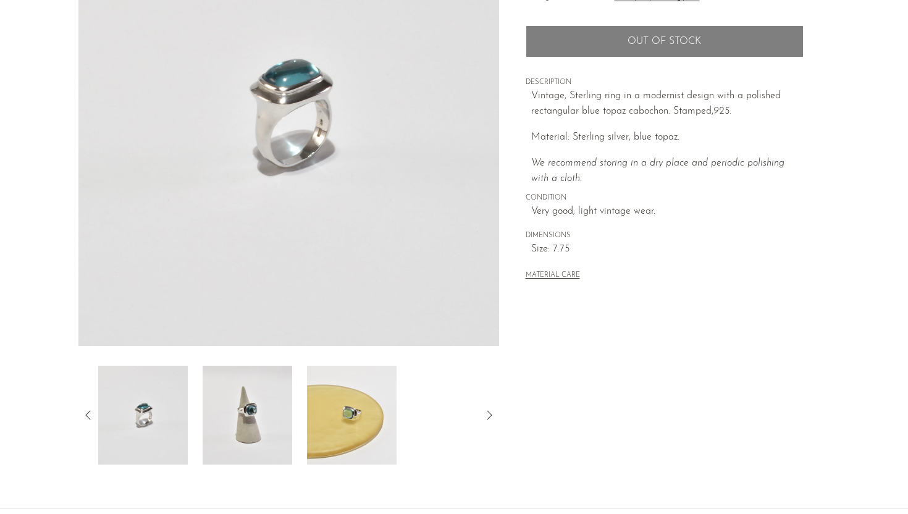
click at [339, 421] on img at bounding box center [352, 415] width 90 height 99
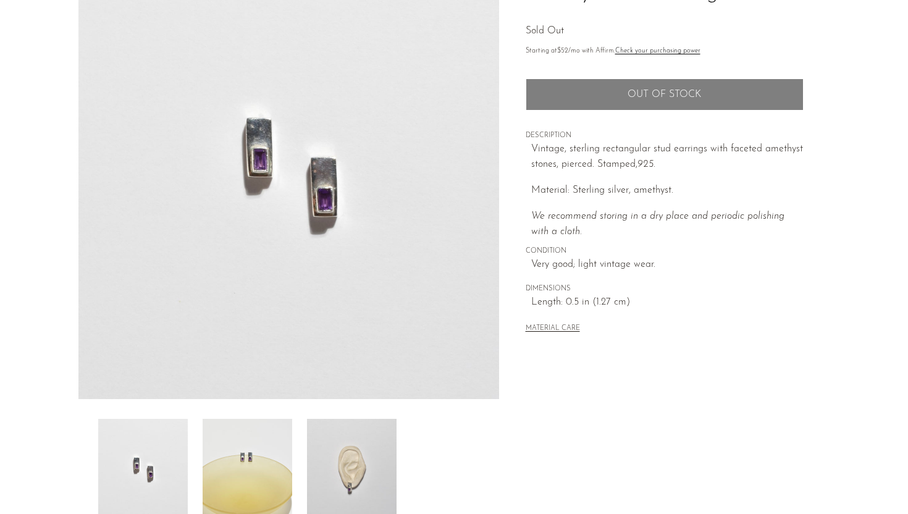
scroll to position [200, 0]
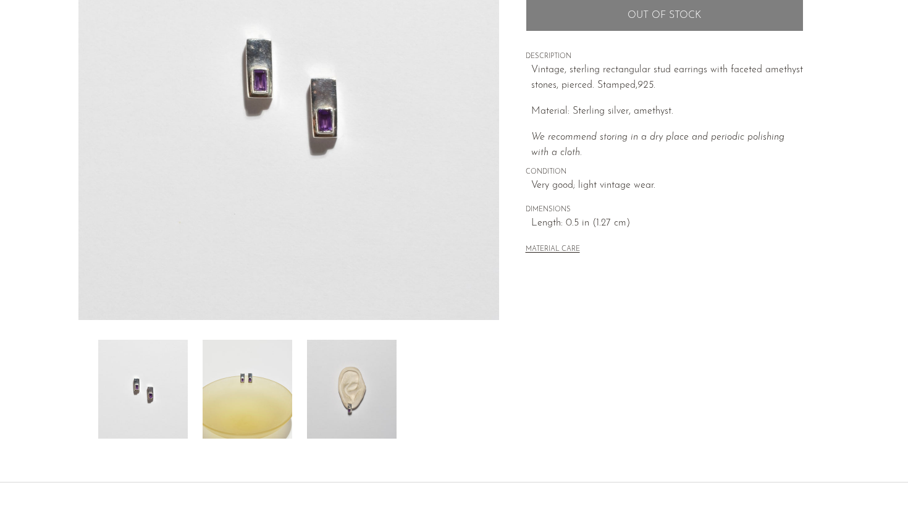
click at [266, 418] on img at bounding box center [248, 389] width 90 height 99
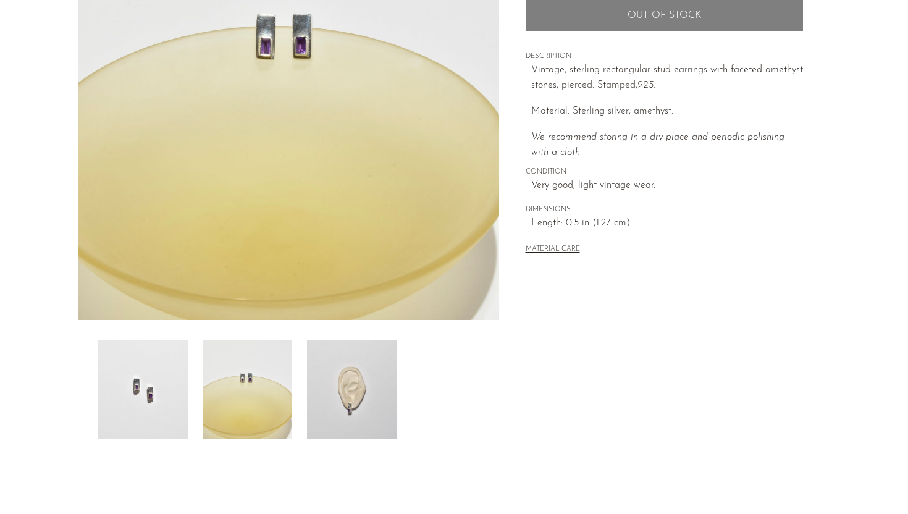
click at [327, 431] on img at bounding box center [352, 389] width 90 height 99
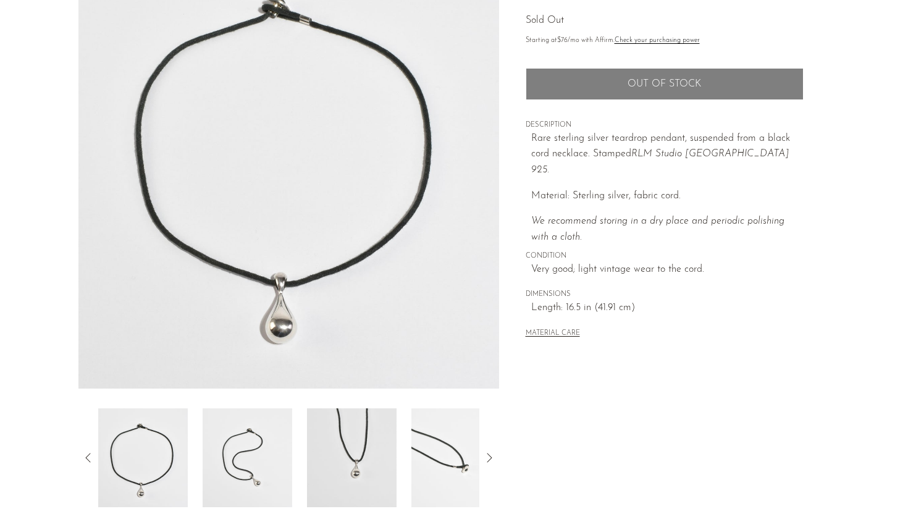
scroll to position [132, 0]
click at [385, 420] on img at bounding box center [352, 457] width 90 height 99
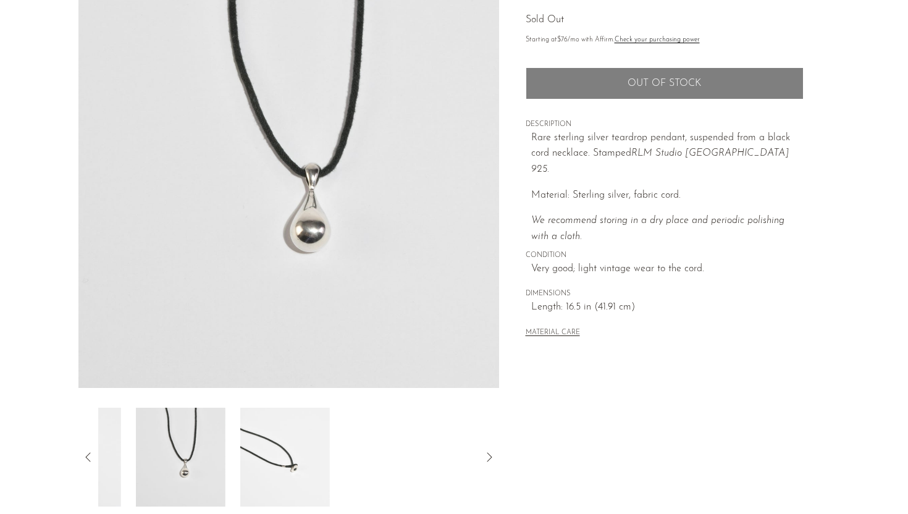
click at [407, 434] on div at bounding box center [288, 457] width 381 height 99
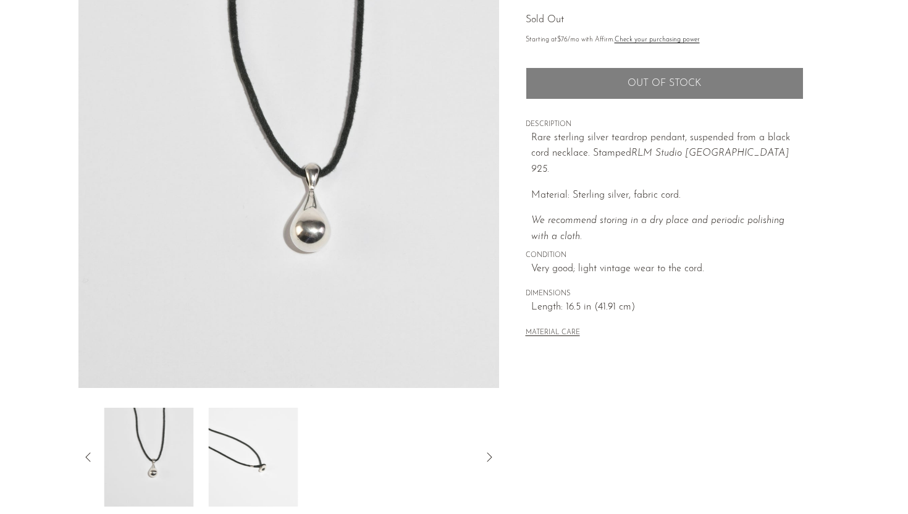
click at [261, 436] on img at bounding box center [253, 457] width 90 height 99
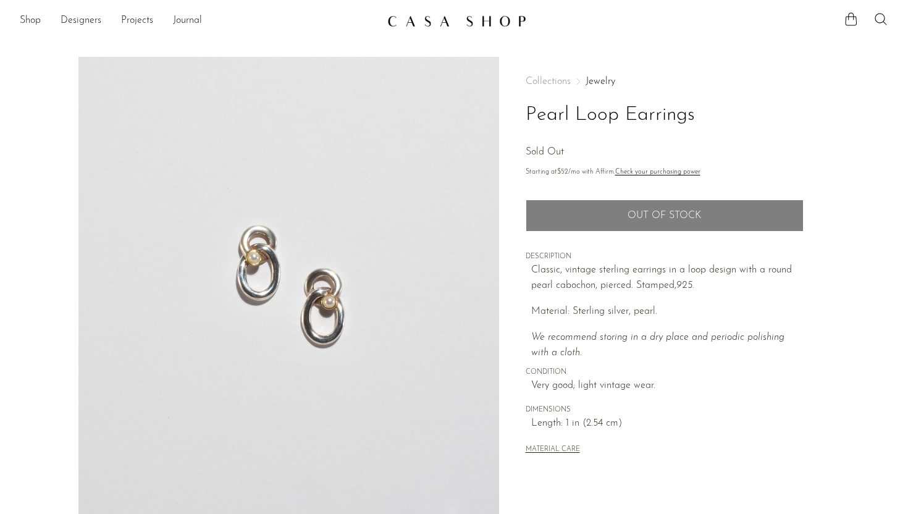
click at [282, 258] on img at bounding box center [288, 288] width 421 height 463
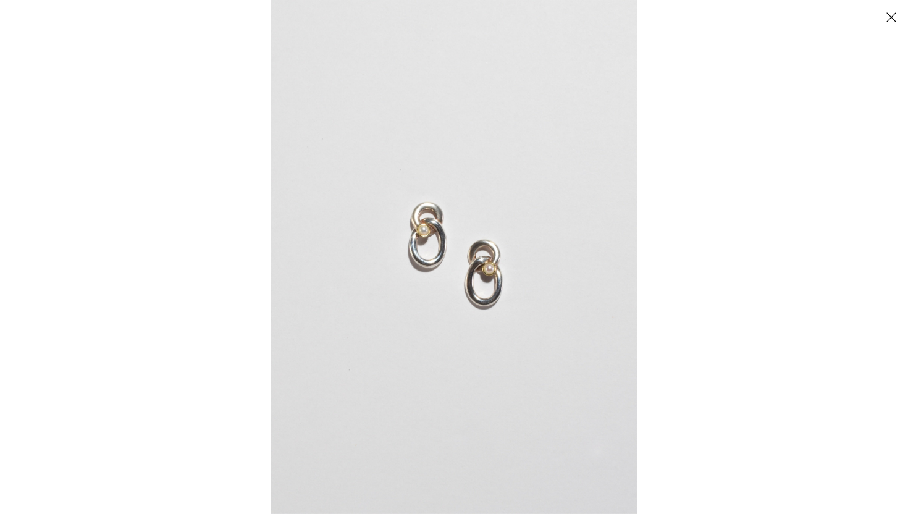
click at [487, 222] on img at bounding box center [454, 257] width 367 height 514
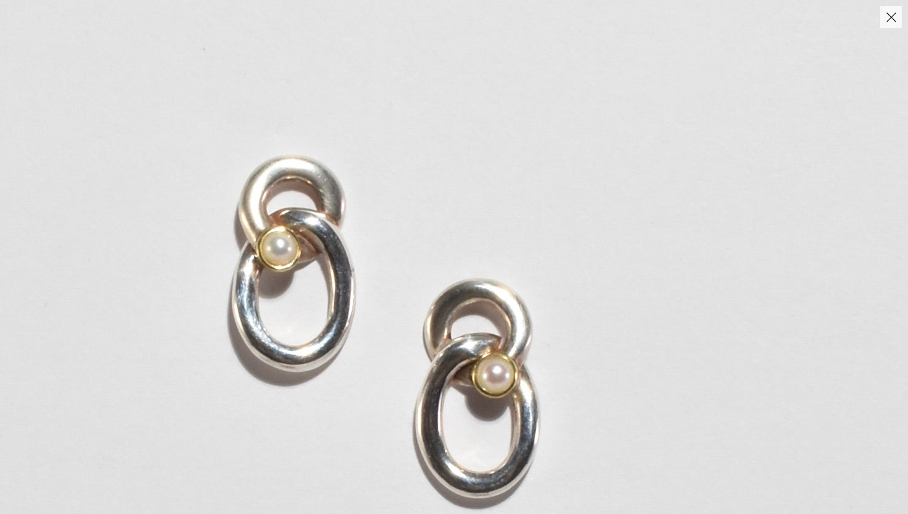
click at [487, 222] on img at bounding box center [379, 336] width 1207 height 1690
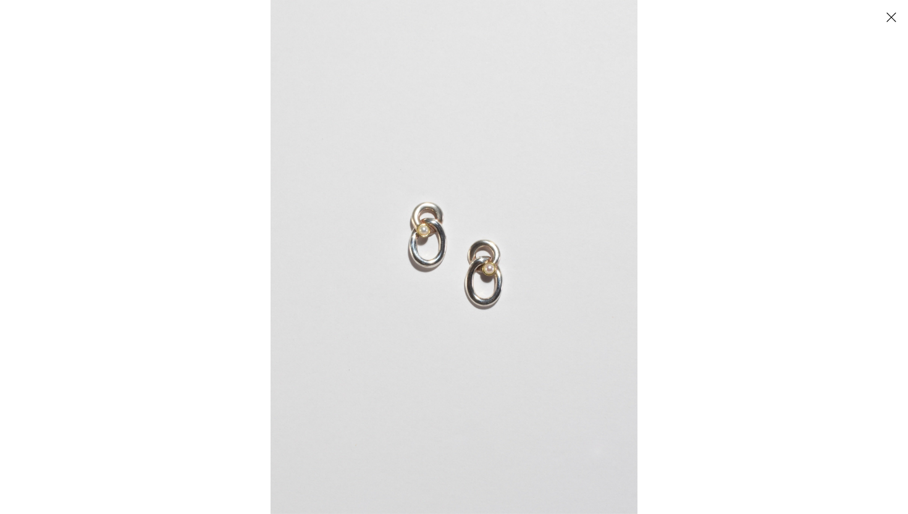
click at [232, 276] on div at bounding box center [454, 257] width 908 height 514
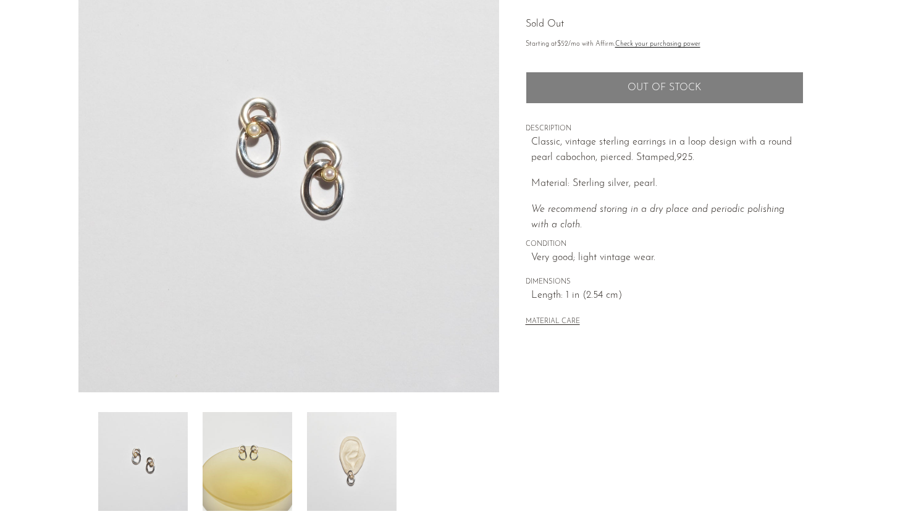
scroll to position [290, 0]
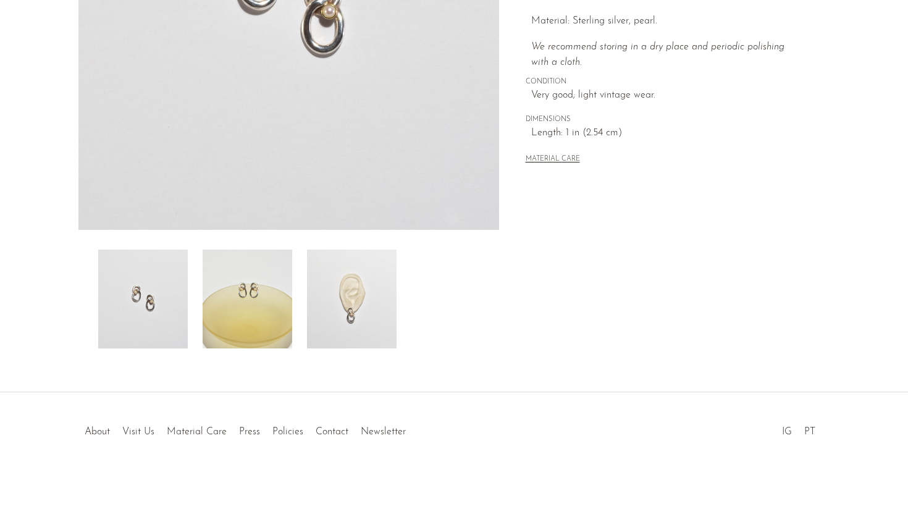
click at [245, 304] on img at bounding box center [248, 299] width 90 height 99
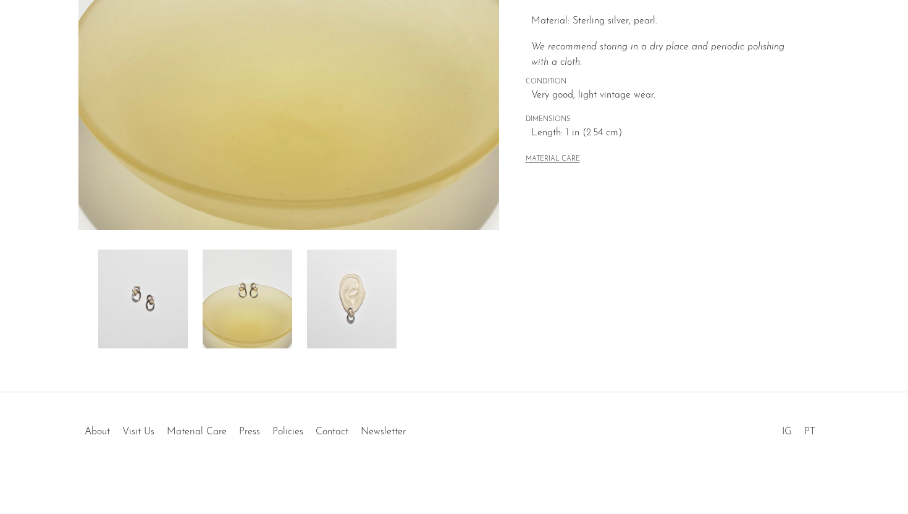
click at [301, 323] on div at bounding box center [288, 299] width 381 height 99
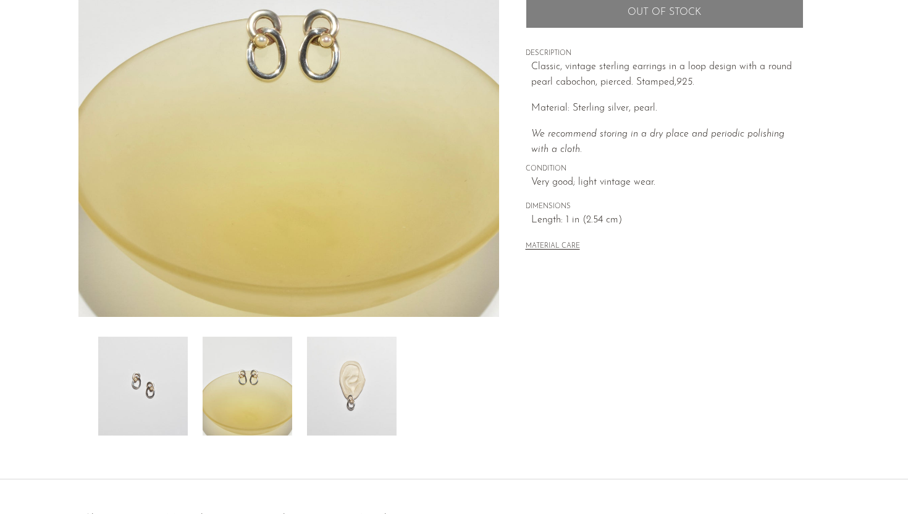
scroll to position [167, 0]
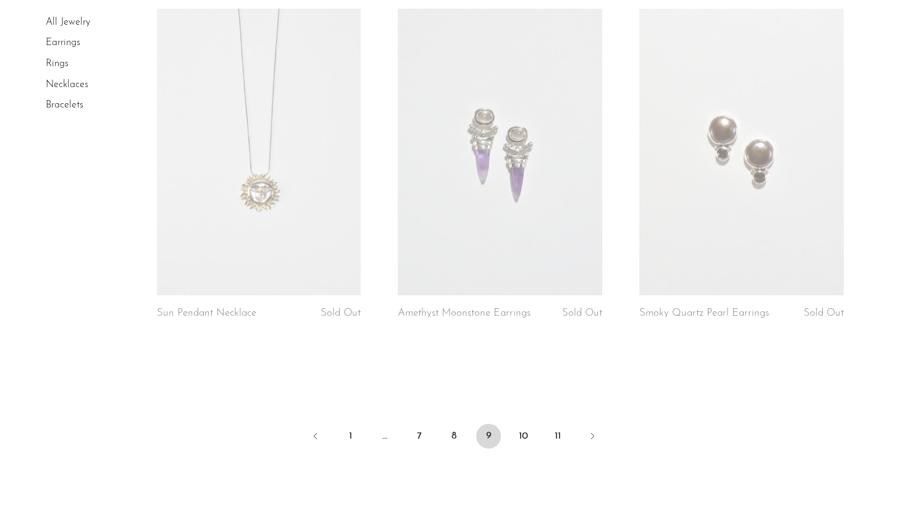
scroll to position [3906, 0]
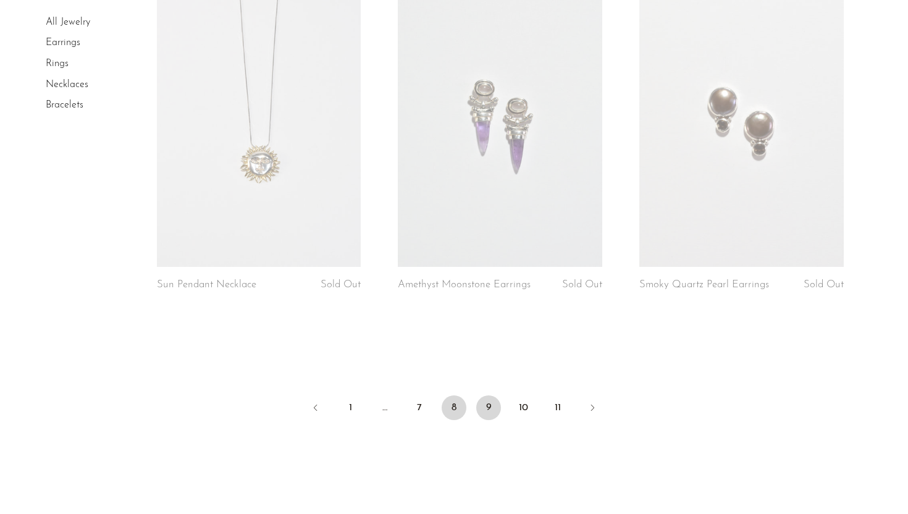
click at [449, 409] on link "8" at bounding box center [454, 407] width 25 height 25
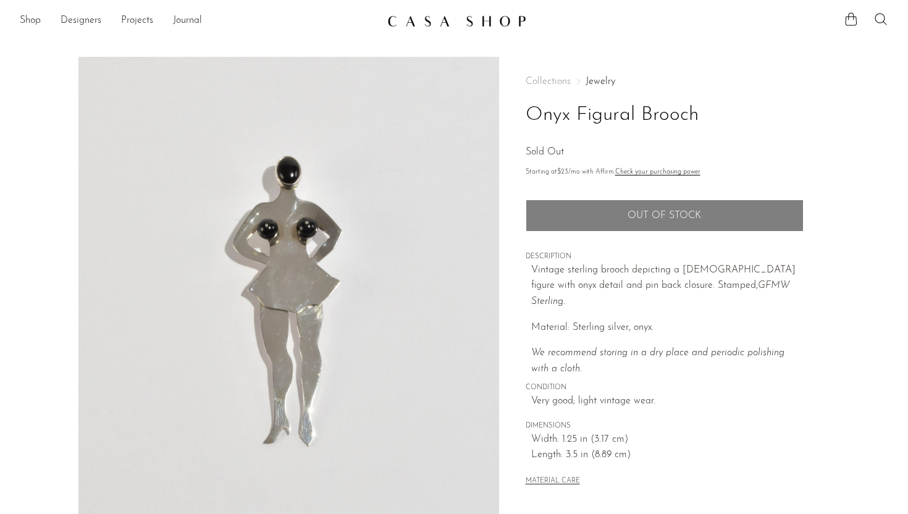
click at [308, 235] on img at bounding box center [288, 288] width 421 height 463
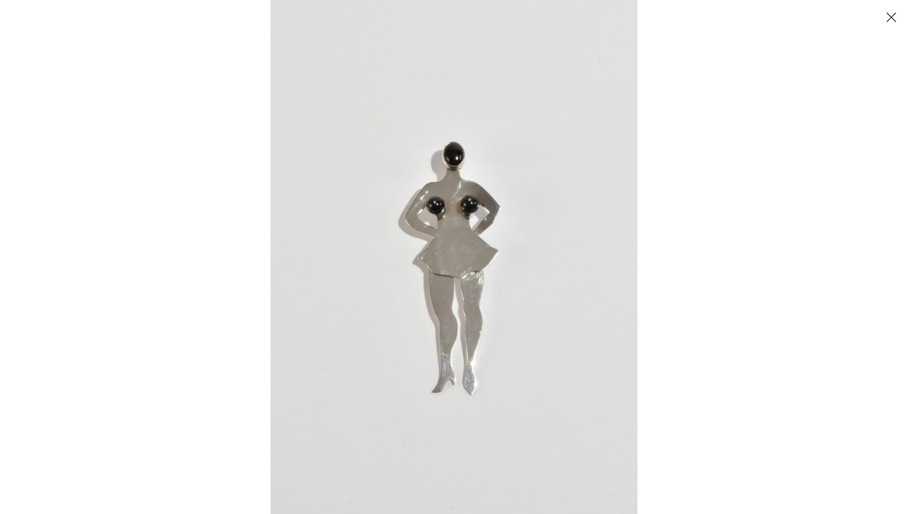
click at [420, 219] on img at bounding box center [454, 257] width 367 height 514
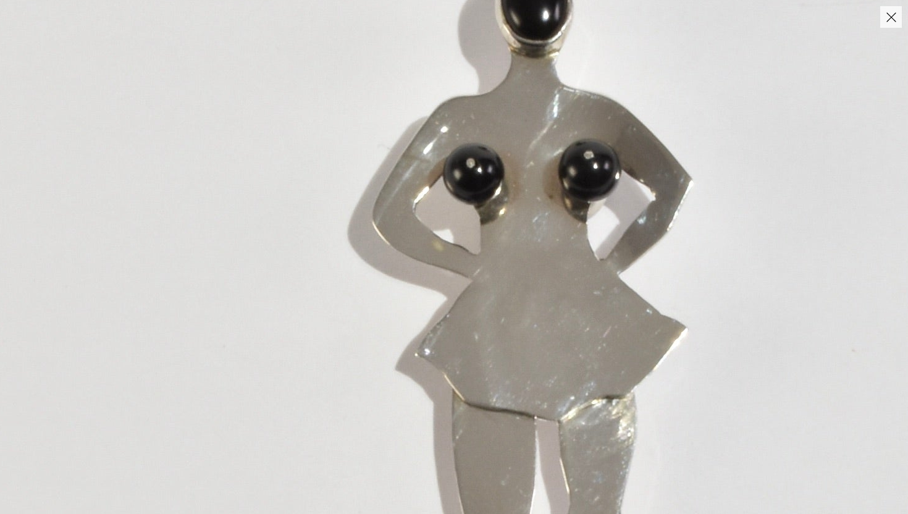
click at [443, 102] on img at bounding box center [536, 347] width 1236 height 1731
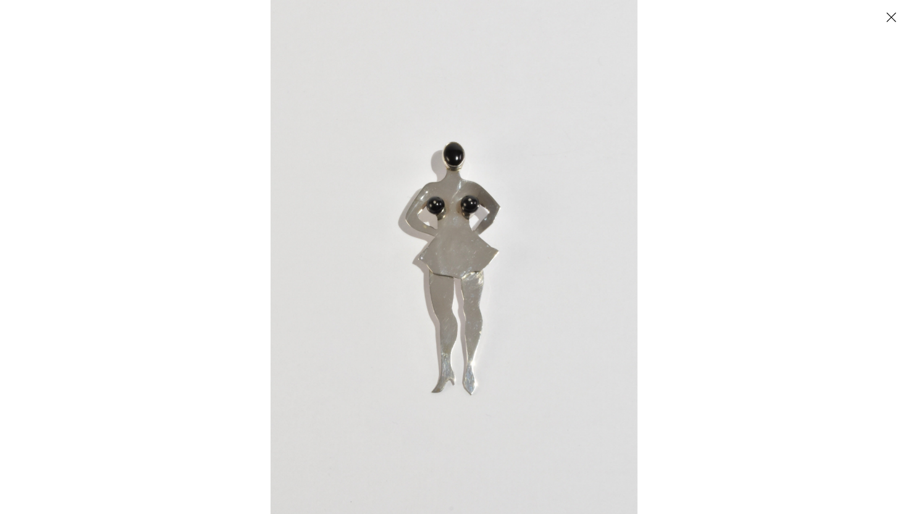
click at [439, 127] on img at bounding box center [454, 257] width 367 height 514
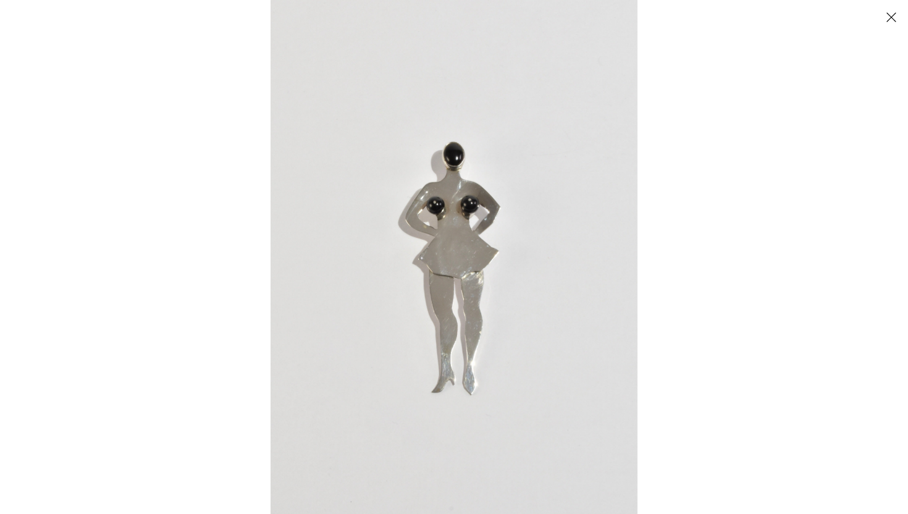
click at [682, 235] on div at bounding box center [725, 257] width 908 height 514
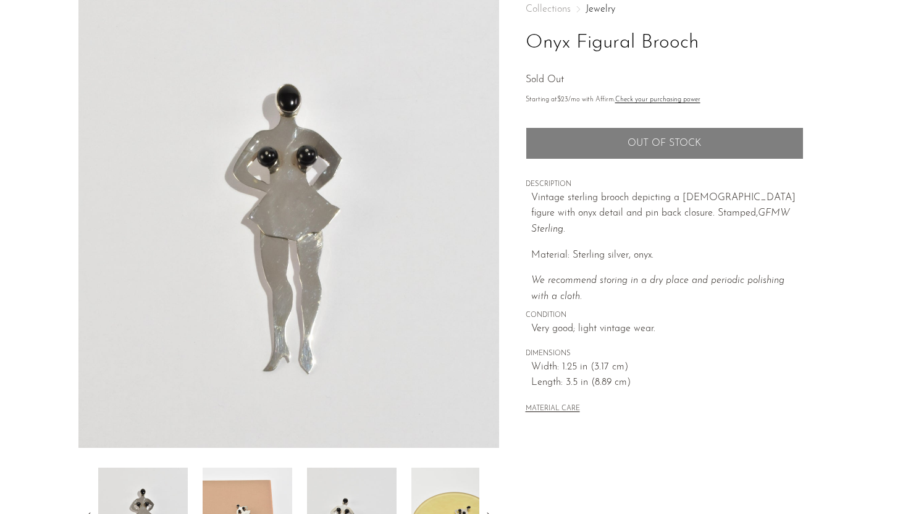
scroll to position [208, 0]
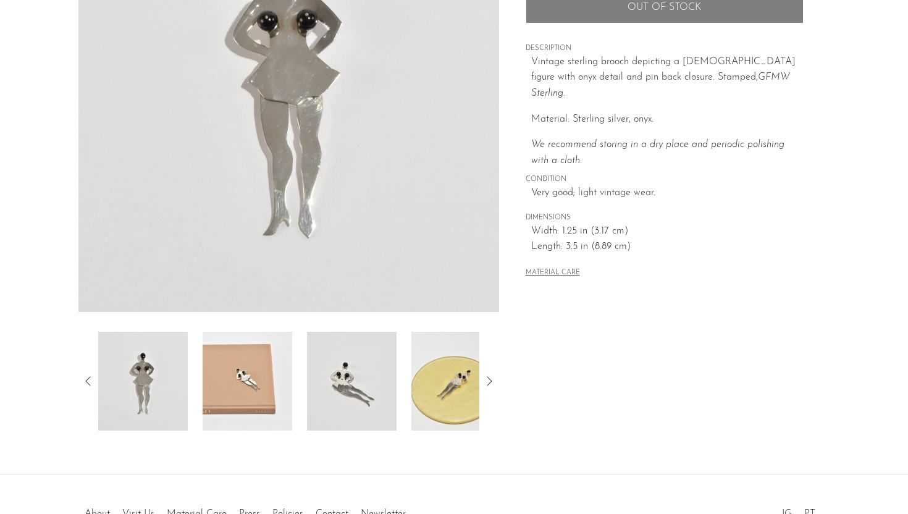
click at [268, 405] on img at bounding box center [248, 381] width 90 height 99
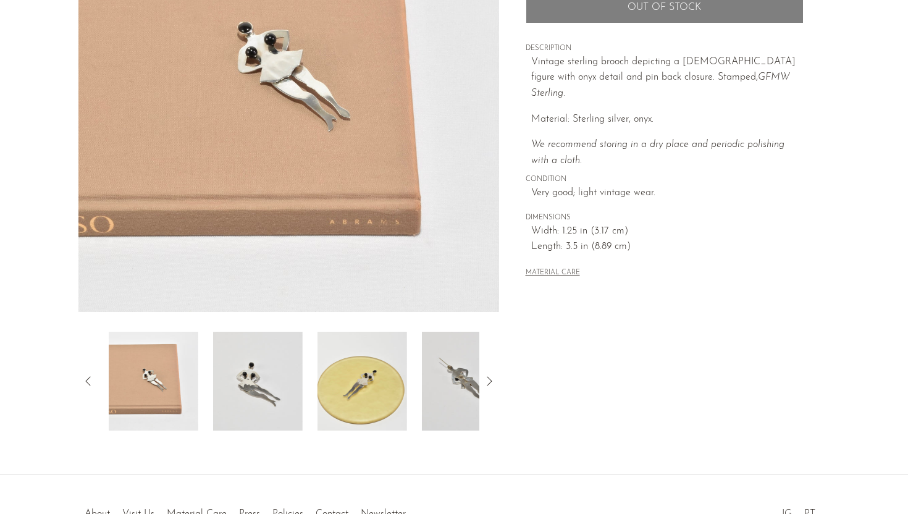
click at [321, 394] on img at bounding box center [363, 381] width 90 height 99
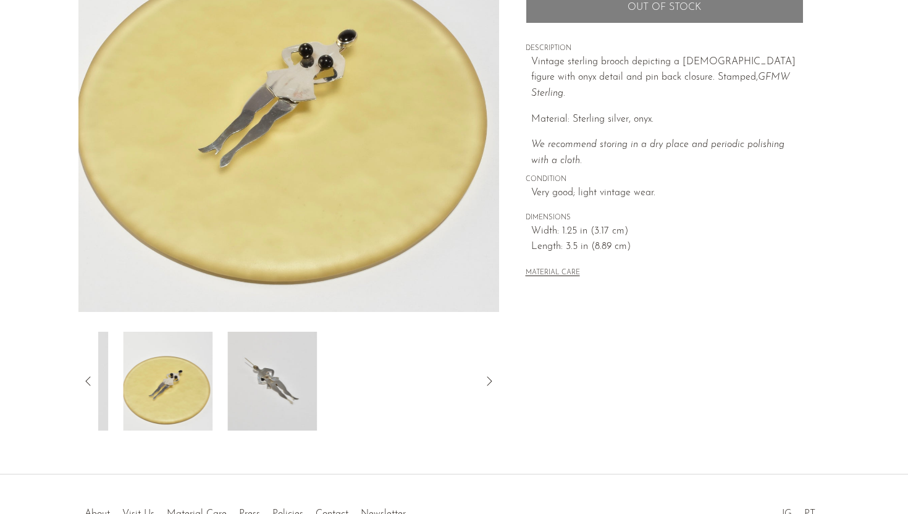
click at [321, 394] on div at bounding box center [288, 381] width 381 height 99
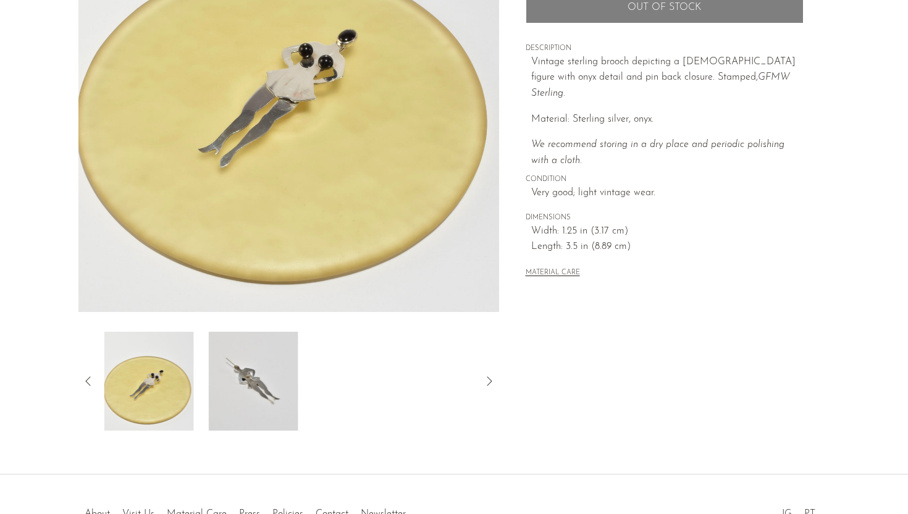
click at [266, 384] on img at bounding box center [254, 381] width 90 height 99
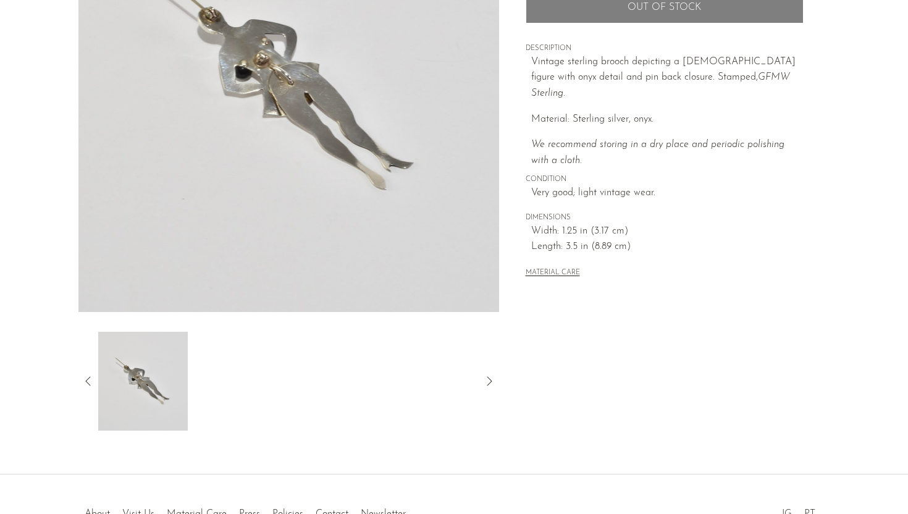
click at [303, 81] on img at bounding box center [288, 80] width 421 height 463
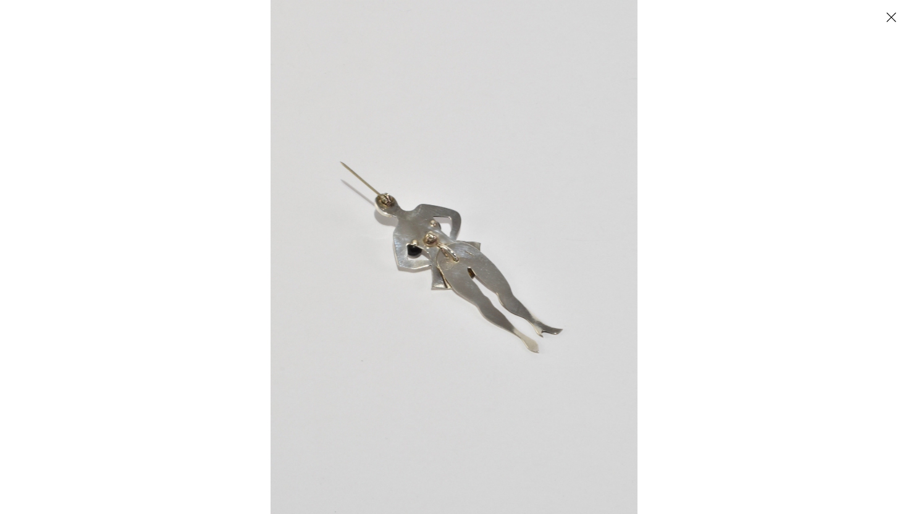
click at [446, 318] on img at bounding box center [454, 257] width 367 height 514
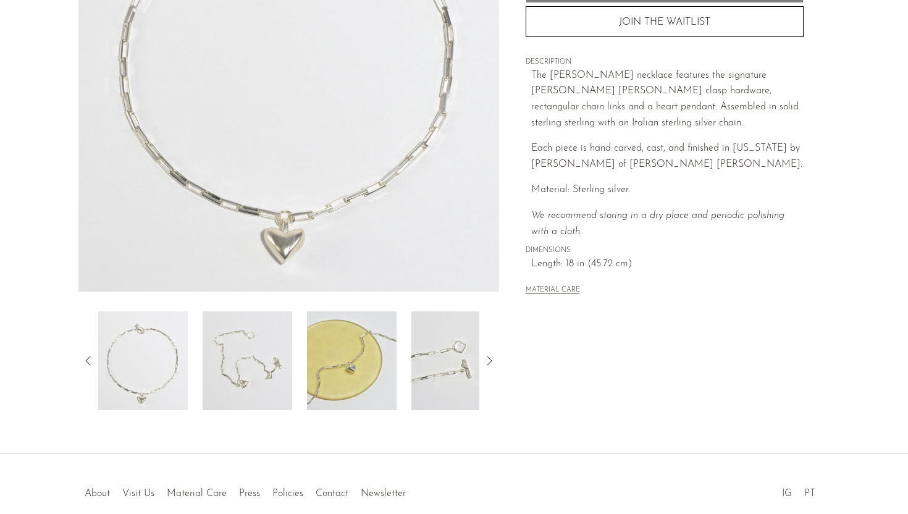
scroll to position [234, 0]
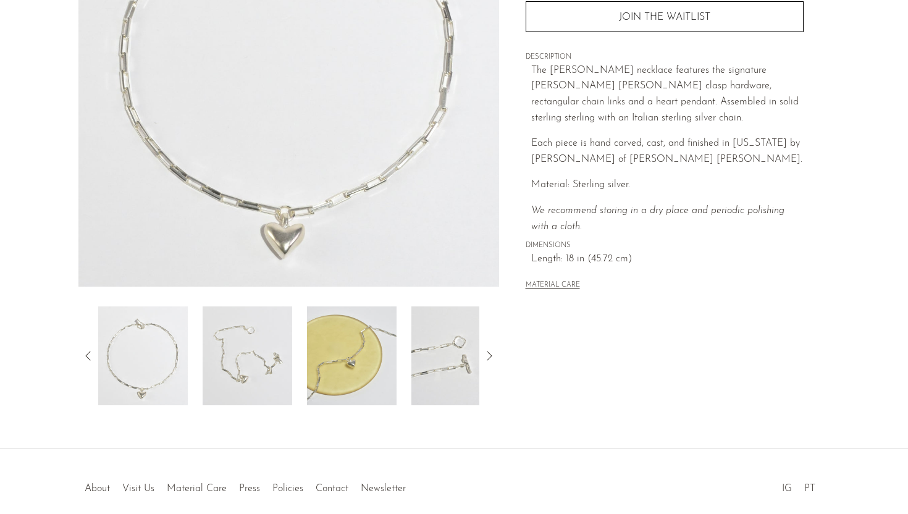
click at [283, 332] on img at bounding box center [248, 355] width 90 height 99
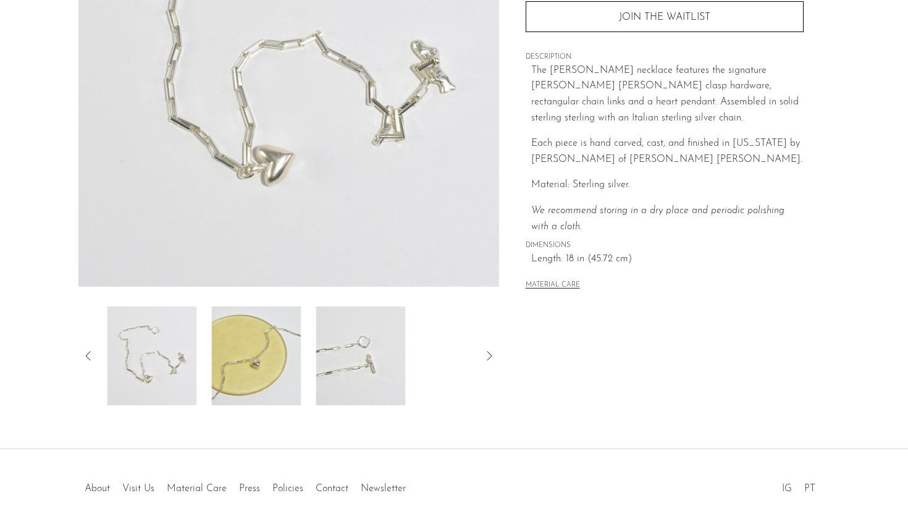
click at [266, 368] on img at bounding box center [256, 355] width 90 height 99
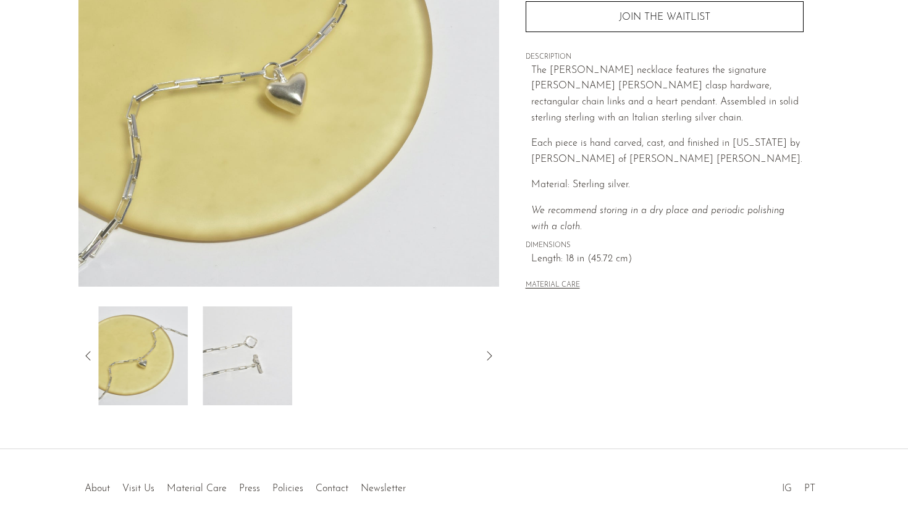
click at [266, 368] on img at bounding box center [248, 355] width 90 height 99
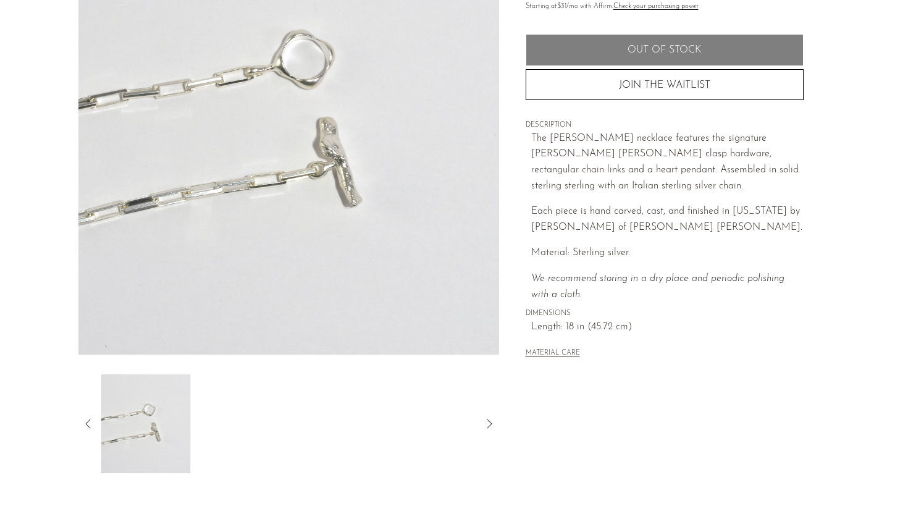
scroll to position [158, 0]
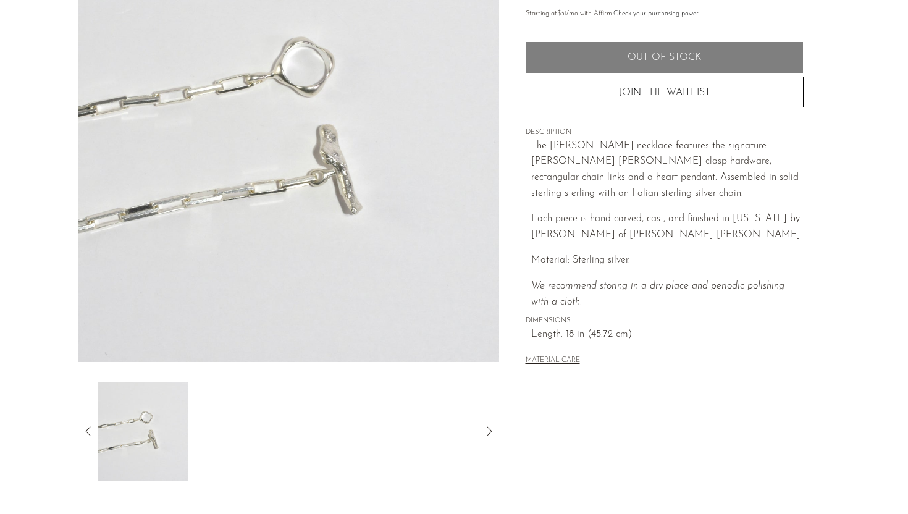
click at [86, 432] on icon at bounding box center [88, 431] width 15 height 15
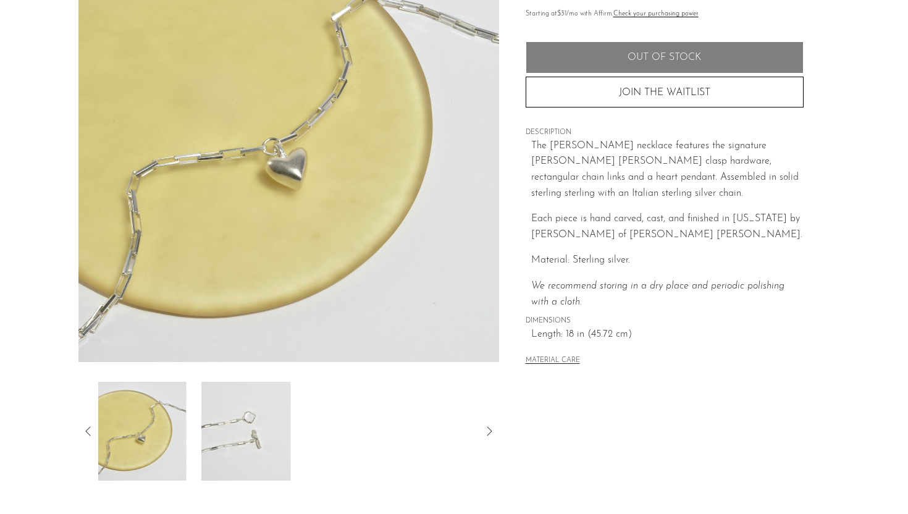
click at [147, 415] on img at bounding box center [142, 431] width 90 height 99
click at [146, 421] on img at bounding box center [143, 431] width 90 height 99
click at [88, 430] on icon at bounding box center [88, 431] width 15 height 15
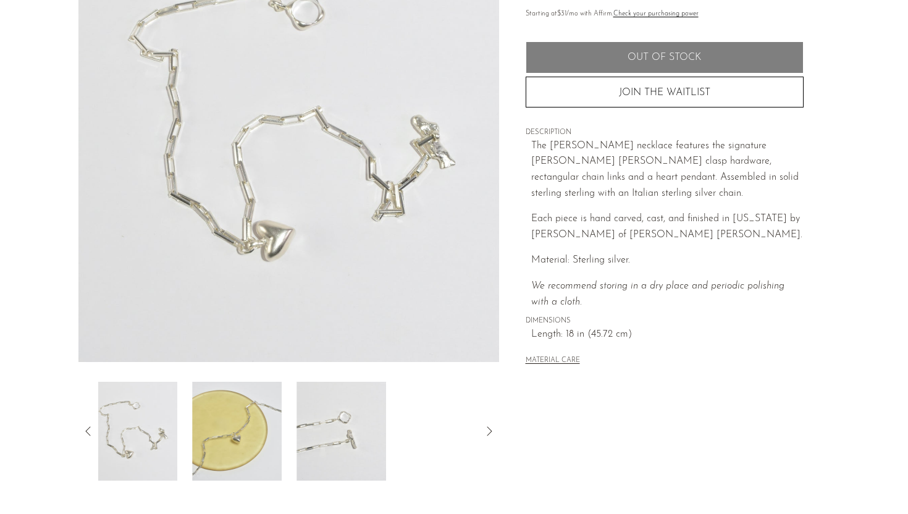
click at [133, 426] on img at bounding box center [133, 431] width 90 height 99
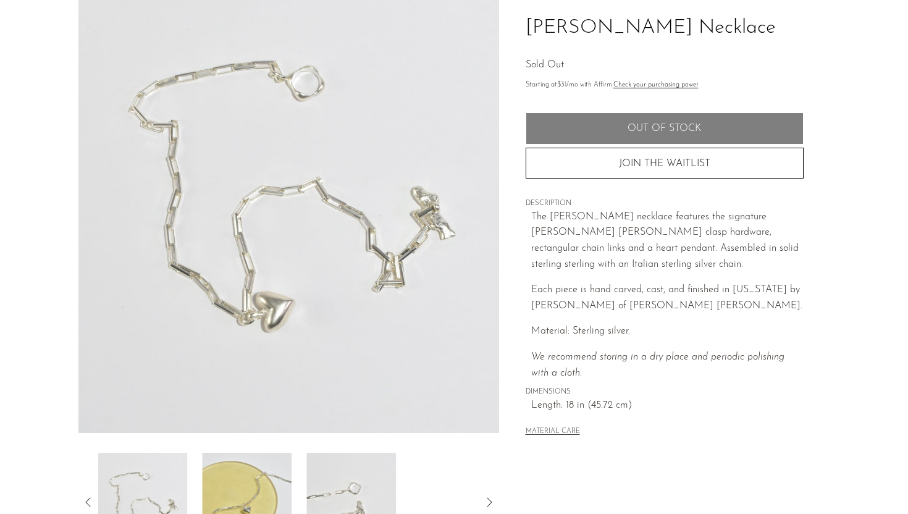
scroll to position [40, 0]
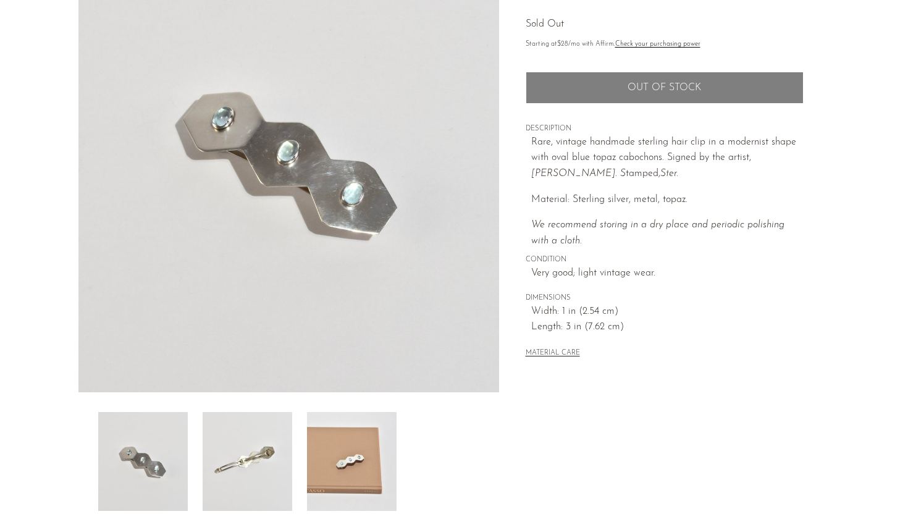
scroll to position [126, 0]
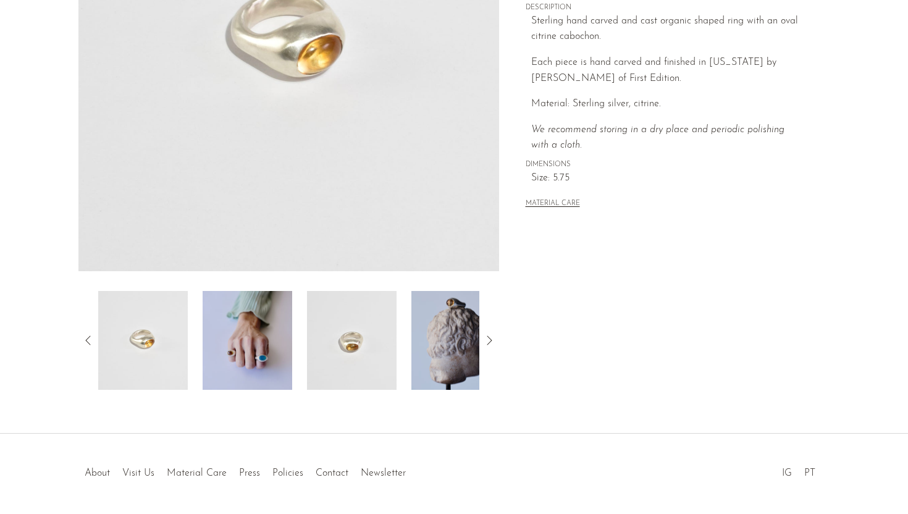
scroll to position [290, 0]
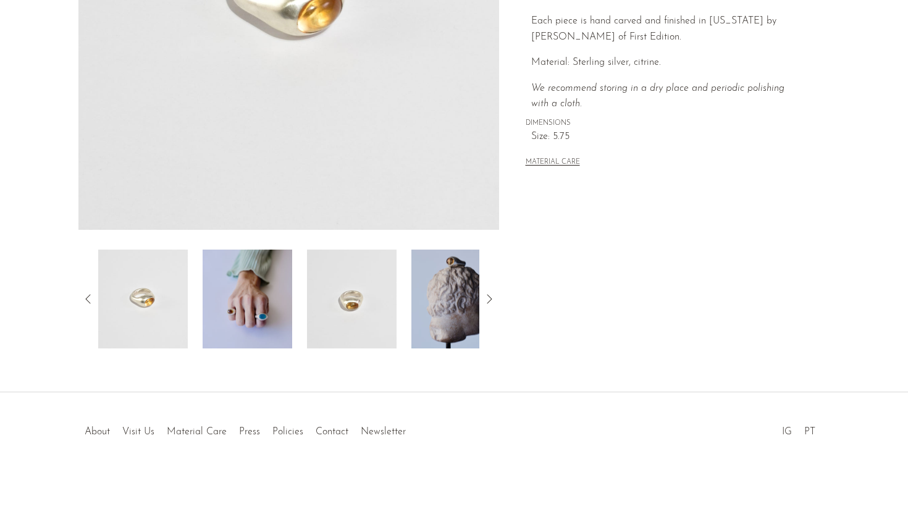
click at [219, 253] on img at bounding box center [248, 299] width 90 height 99
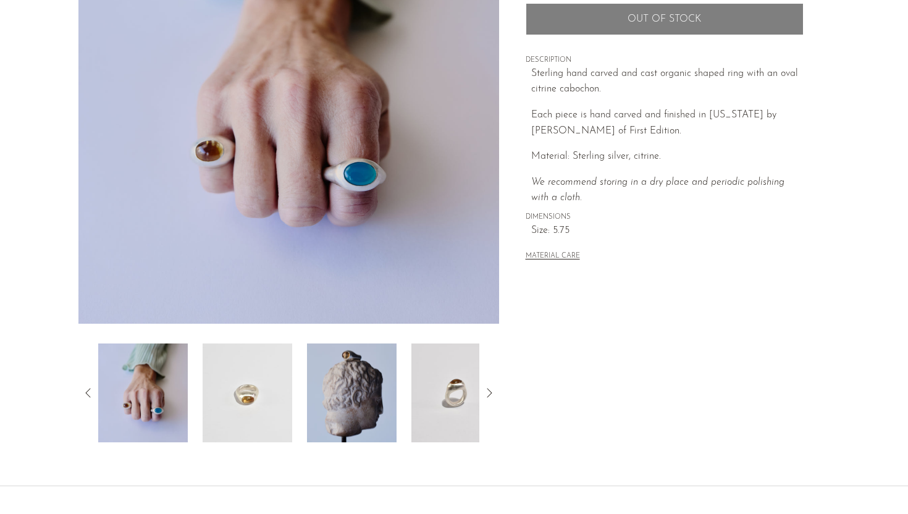
scroll to position [195, 0]
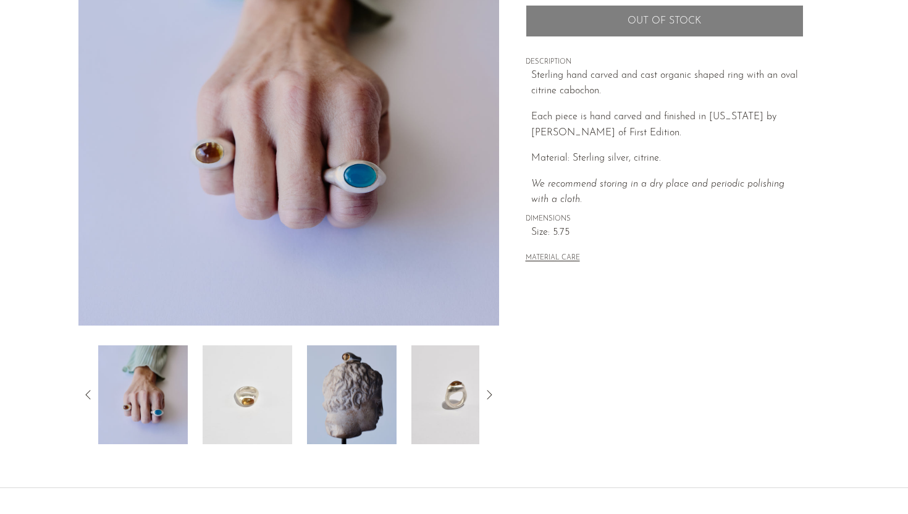
click at [339, 457] on div "Citrine [PERSON_NAME] Sold Out" at bounding box center [454, 175] width 908 height 626
click at [336, 415] on img at bounding box center [352, 394] width 90 height 99
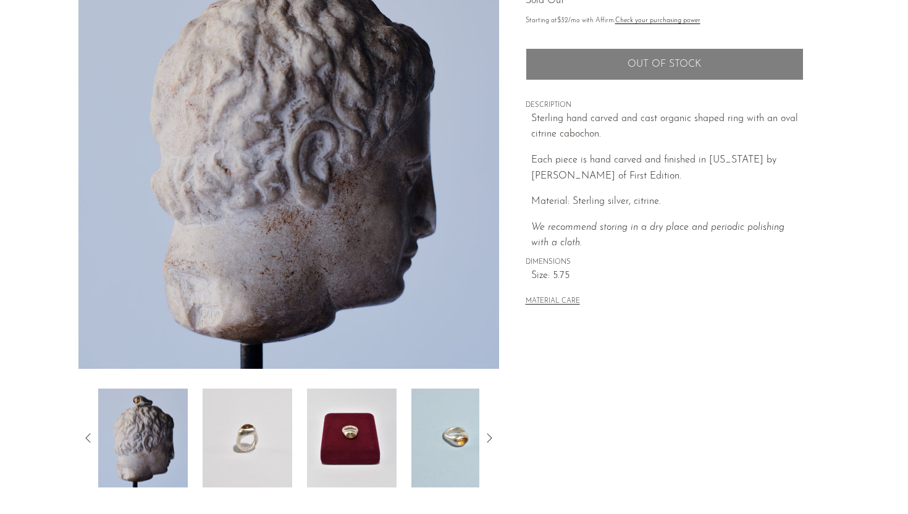
scroll to position [157, 0]
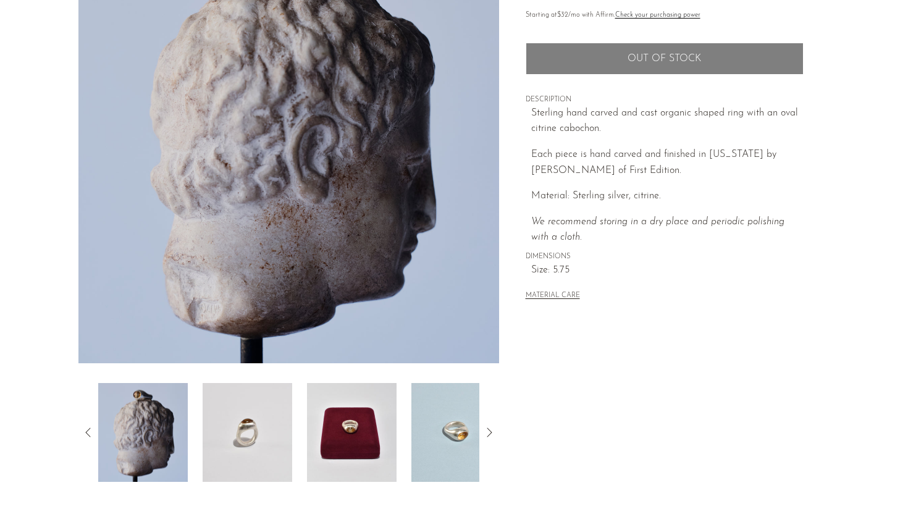
click at [366, 397] on img at bounding box center [352, 432] width 90 height 99
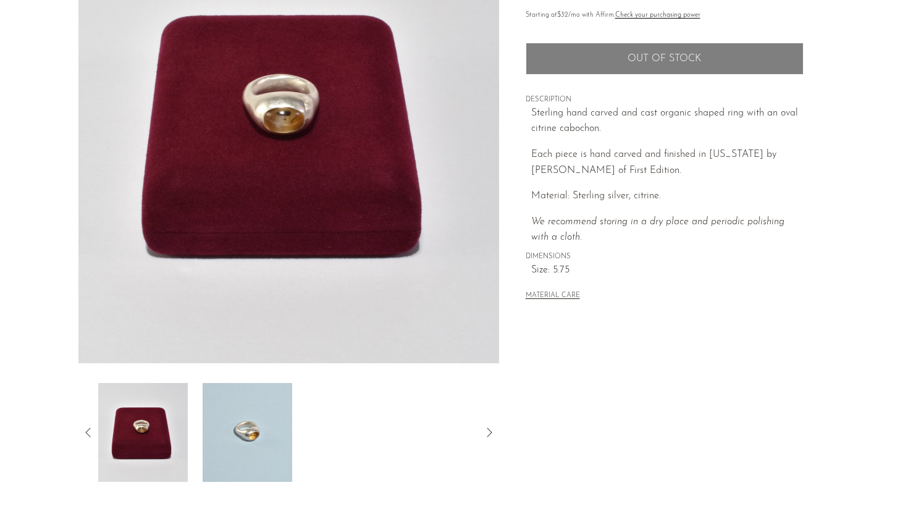
click at [261, 415] on img at bounding box center [248, 432] width 90 height 99
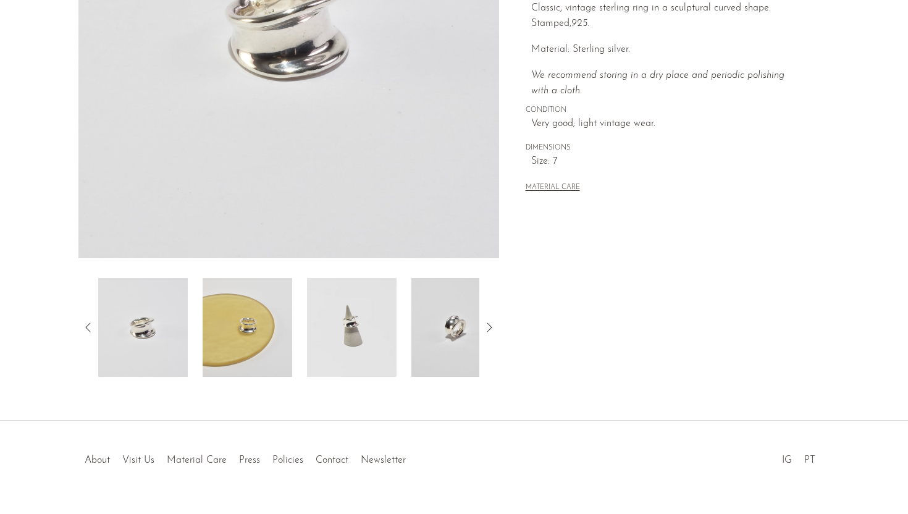
scroll to position [290, 0]
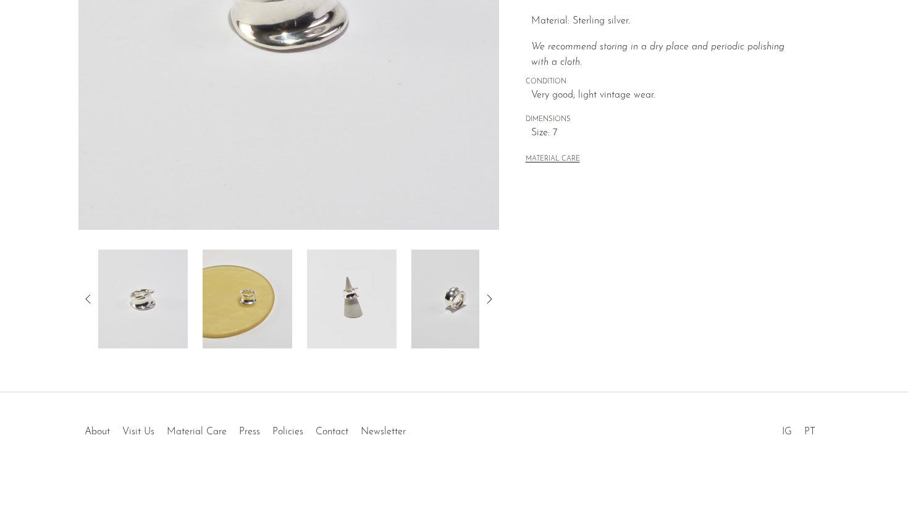
click at [173, 308] on img at bounding box center [143, 299] width 90 height 99
click at [221, 314] on img at bounding box center [248, 299] width 90 height 99
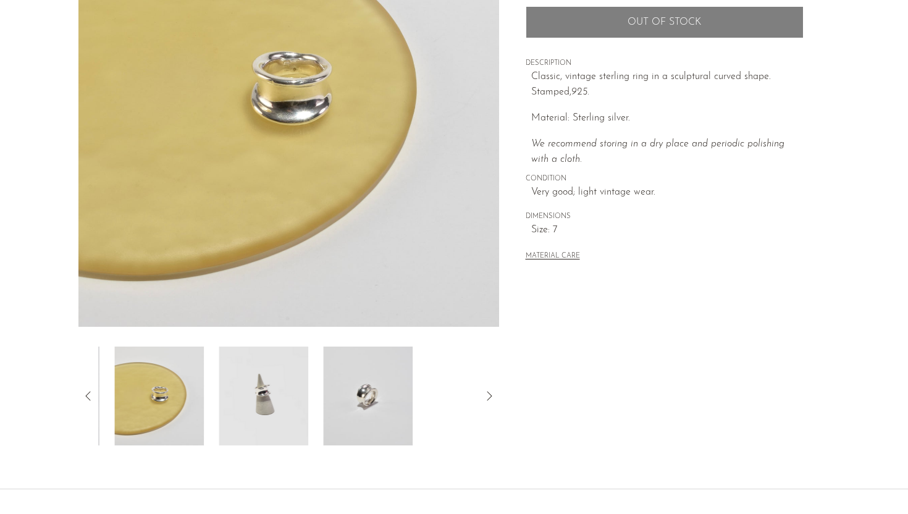
scroll to position [189, 0]
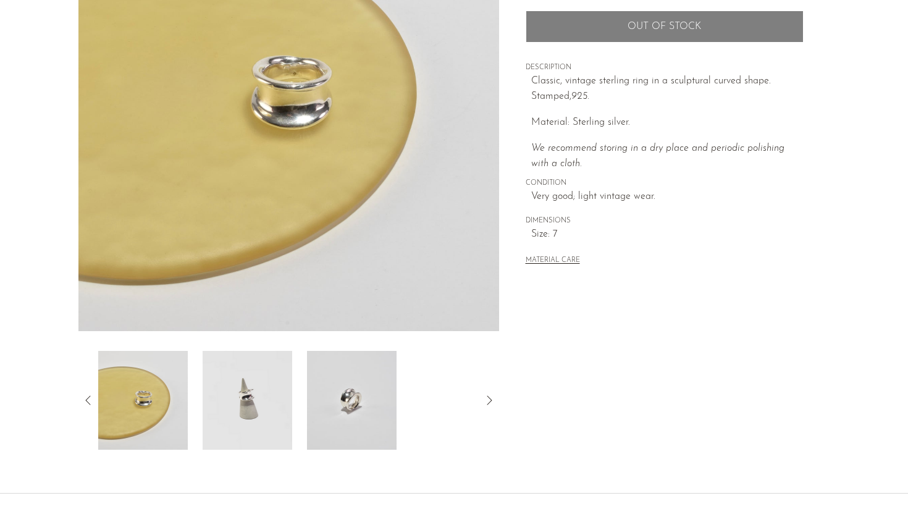
click at [222, 371] on img at bounding box center [248, 400] width 90 height 99
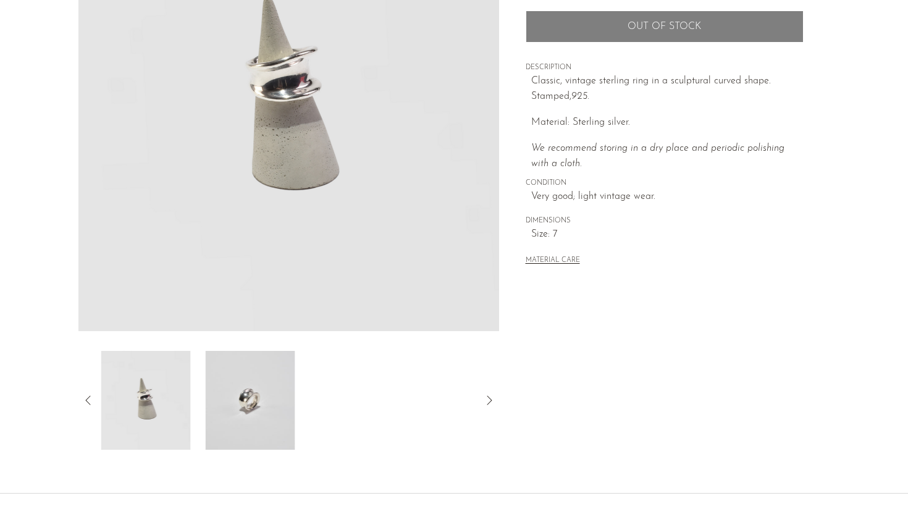
click at [285, 431] on img at bounding box center [251, 400] width 90 height 99
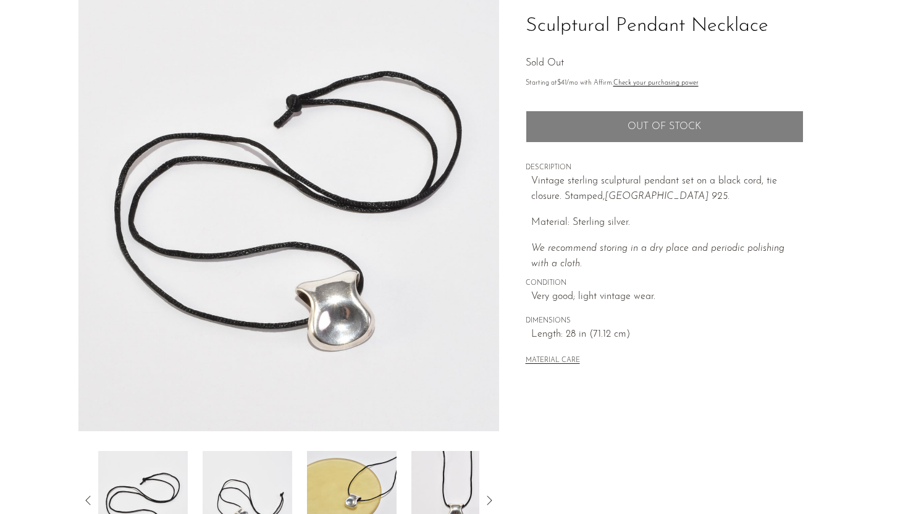
scroll to position [220, 0]
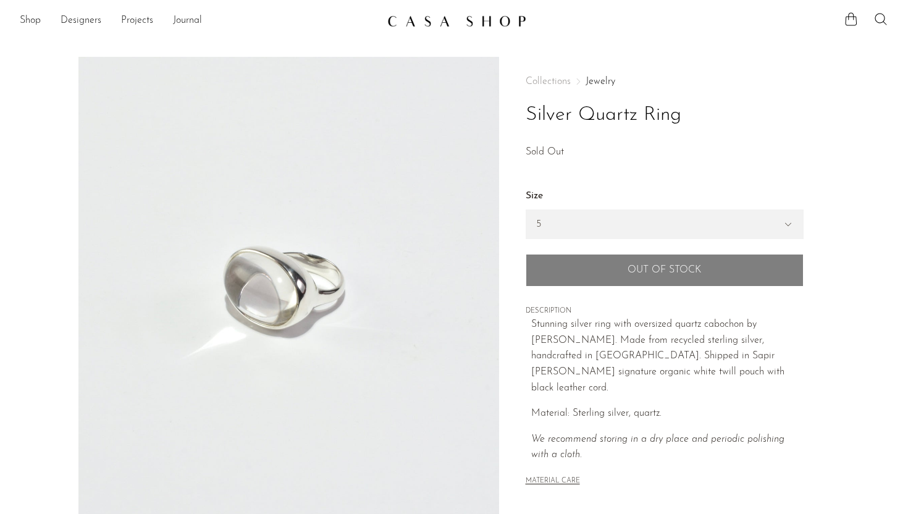
select select "5"
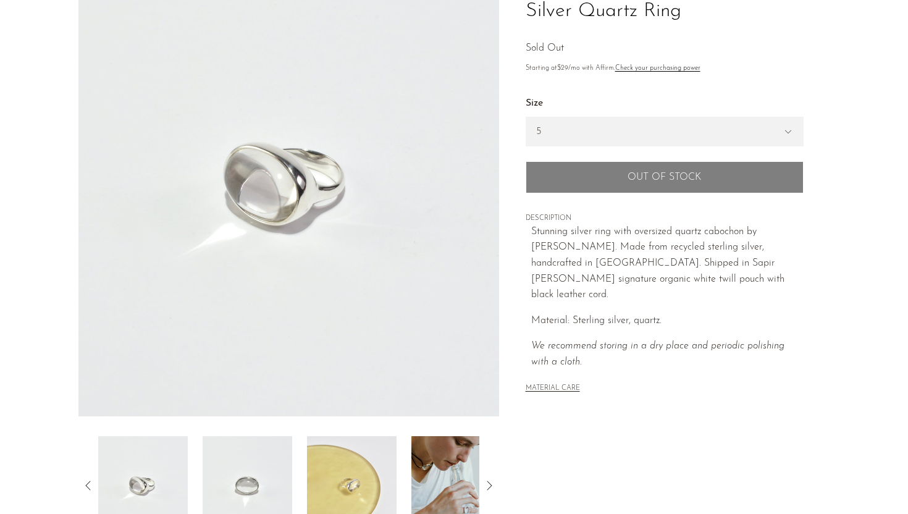
scroll to position [284, 0]
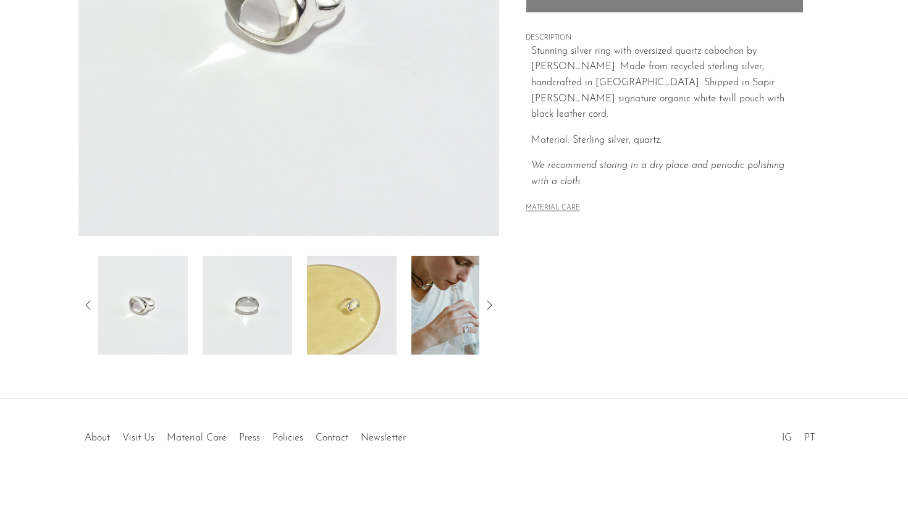
click at [258, 299] on img at bounding box center [248, 305] width 90 height 99
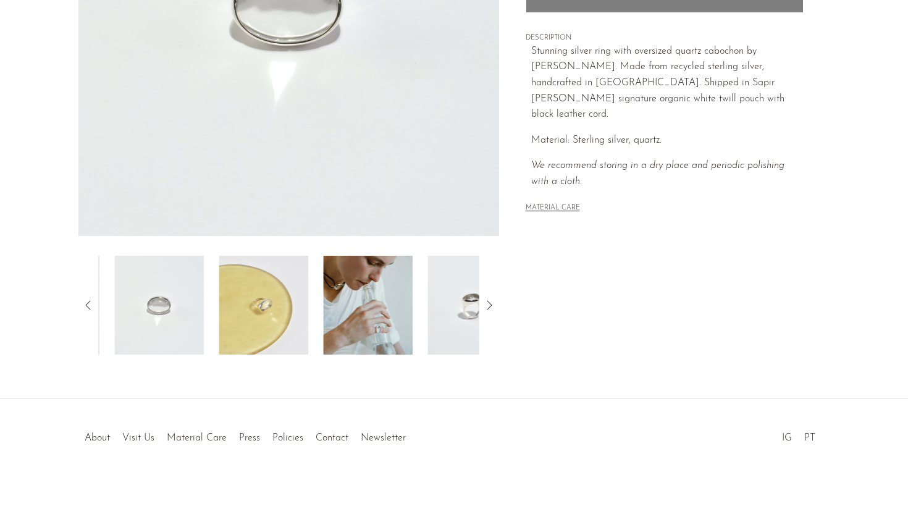
click at [293, 301] on img at bounding box center [264, 305] width 90 height 99
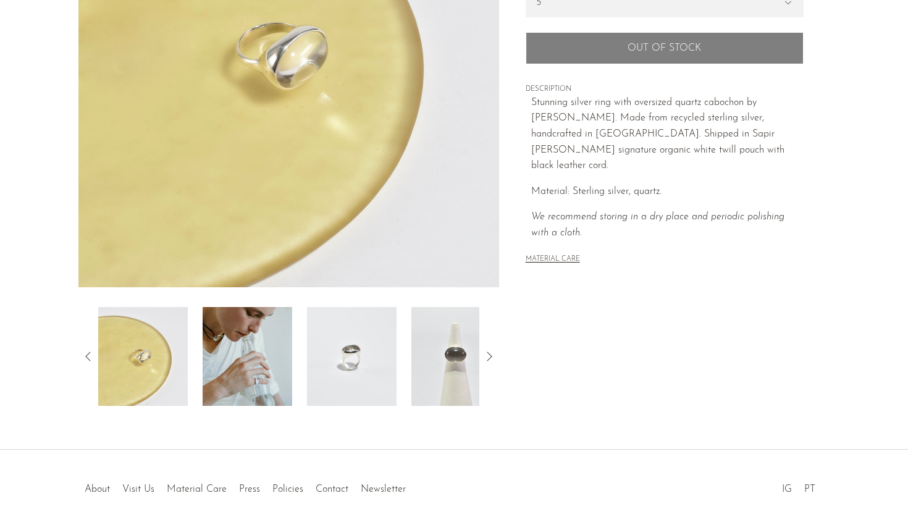
scroll to position [237, 0]
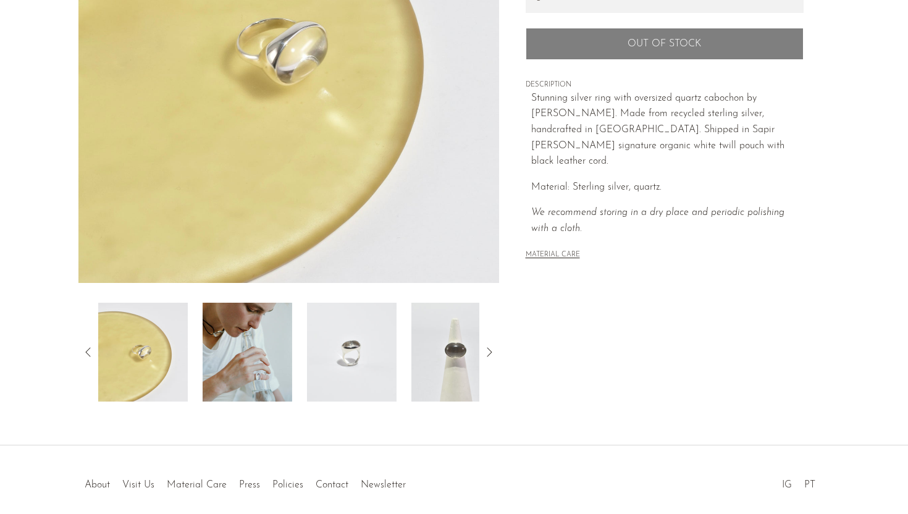
click at [435, 352] on img at bounding box center [457, 352] width 90 height 99
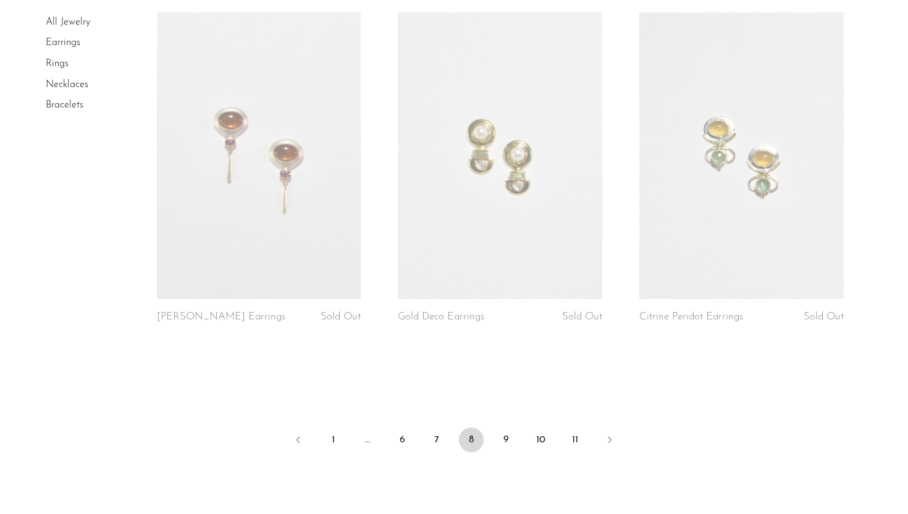
scroll to position [3953, 0]
click at [431, 436] on link "7" at bounding box center [436, 439] width 25 height 25
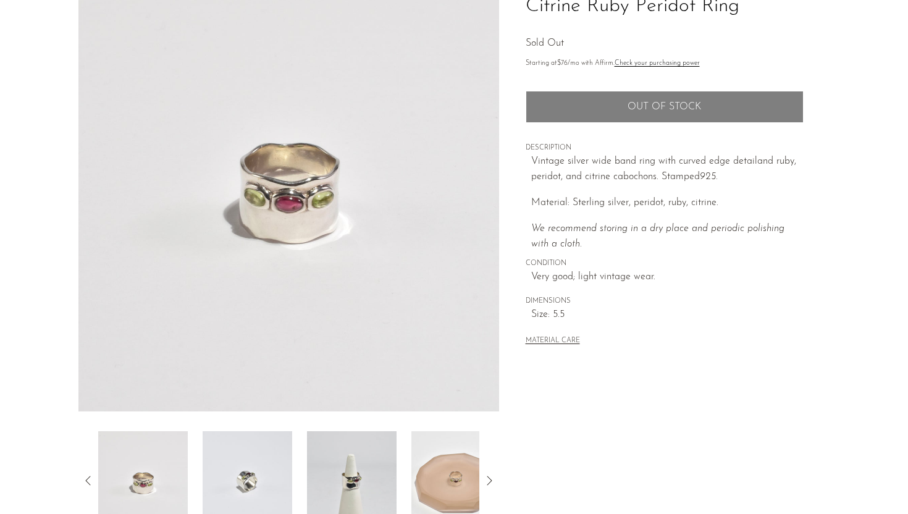
scroll to position [290, 0]
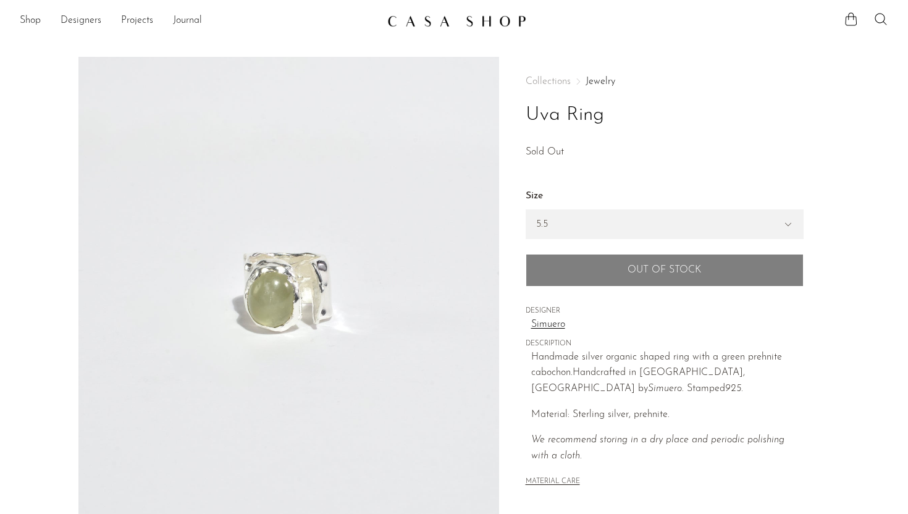
select select "5.5"
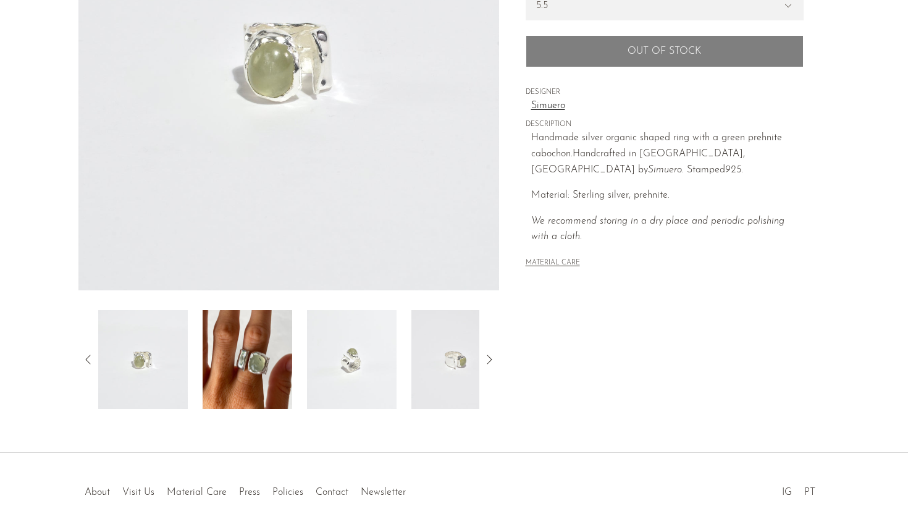
scroll to position [290, 0]
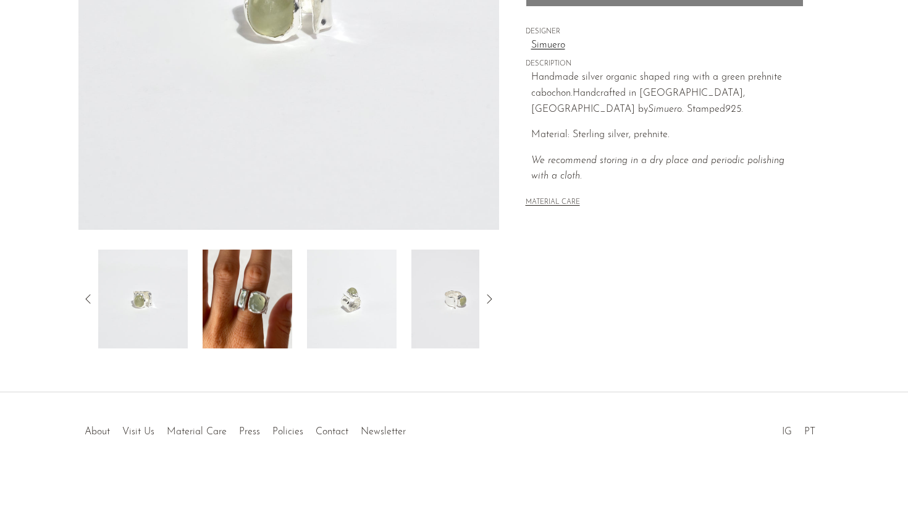
click at [261, 318] on img at bounding box center [248, 299] width 90 height 99
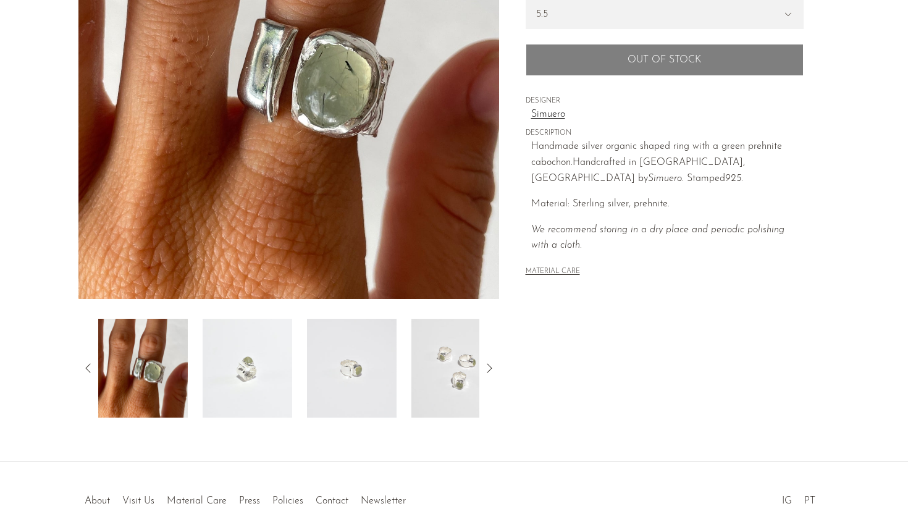
scroll to position [216, 0]
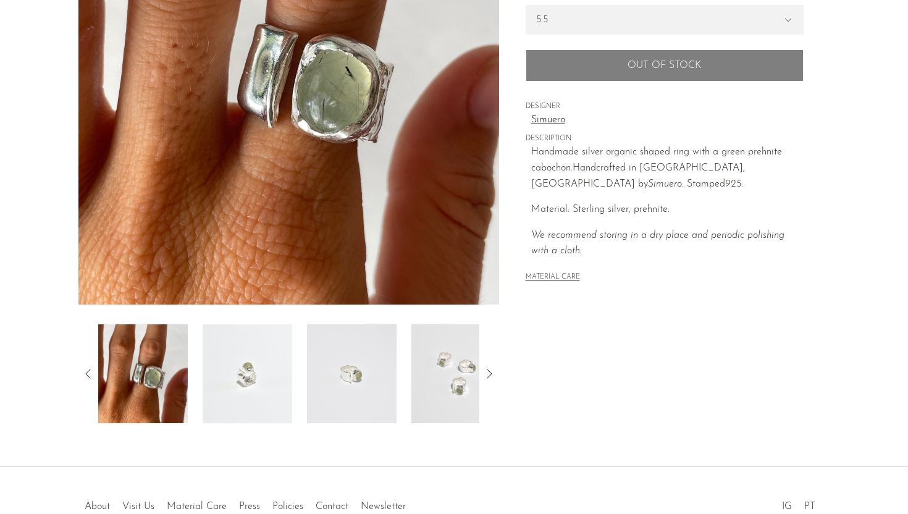
click at [238, 341] on img at bounding box center [248, 373] width 90 height 99
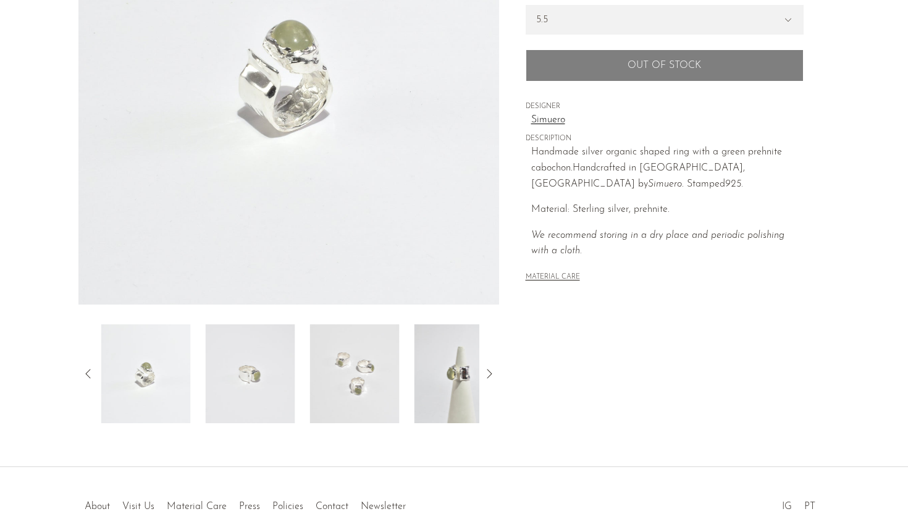
click at [250, 360] on img at bounding box center [251, 373] width 90 height 99
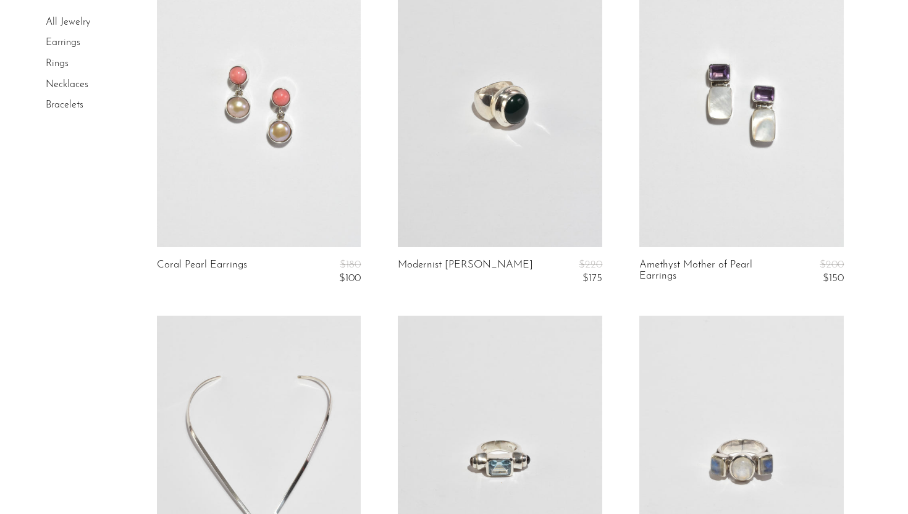
scroll to position [868, 0]
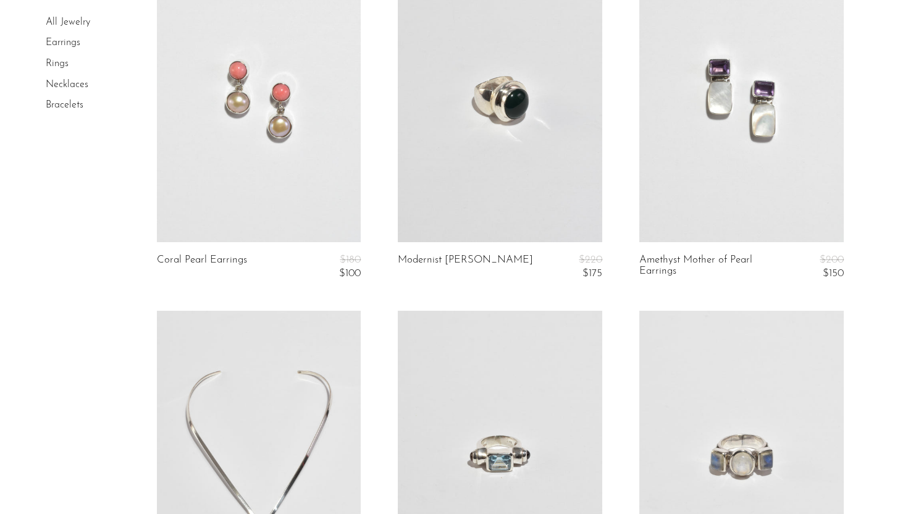
click at [533, 111] on link at bounding box center [500, 99] width 205 height 286
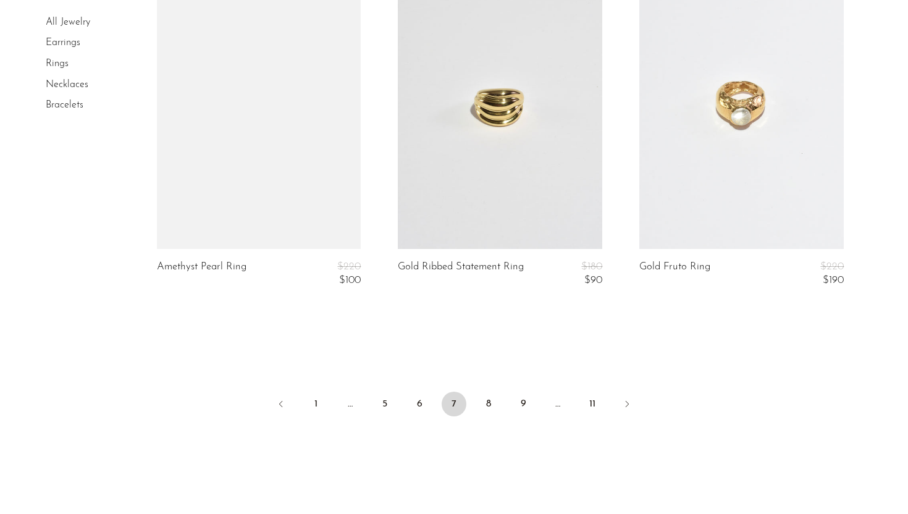
scroll to position [4056, 0]
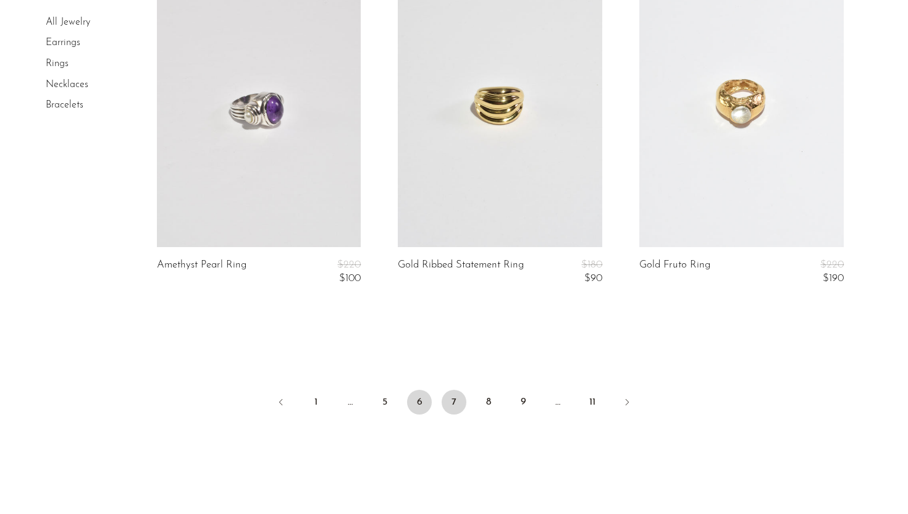
click at [420, 410] on link "6" at bounding box center [419, 402] width 25 height 25
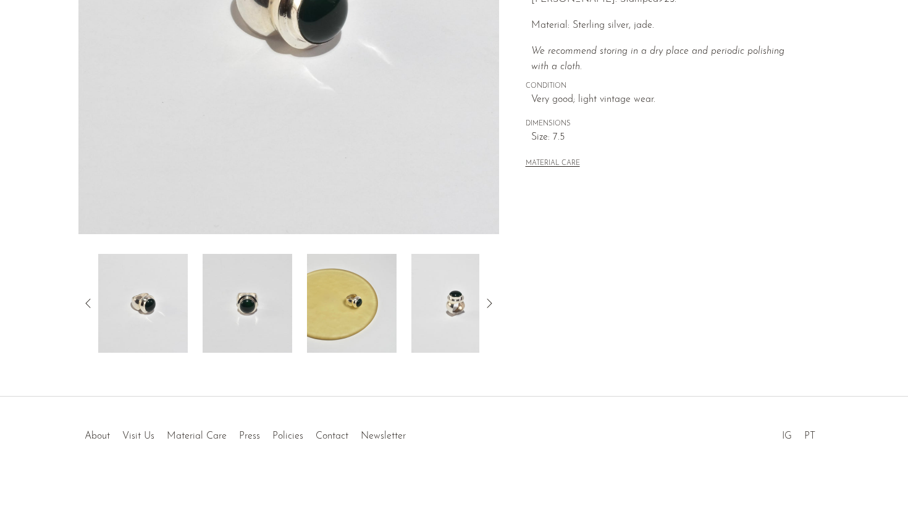
scroll to position [290, 0]
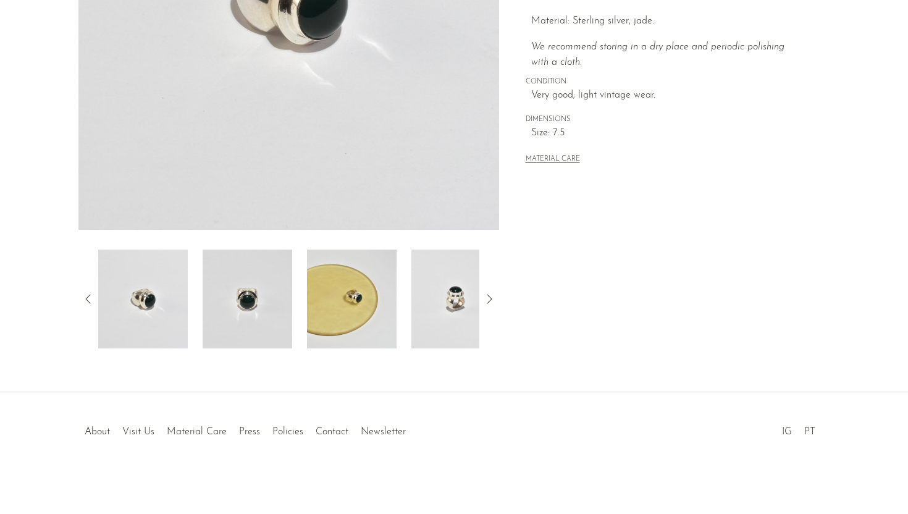
click at [238, 279] on img at bounding box center [248, 299] width 90 height 99
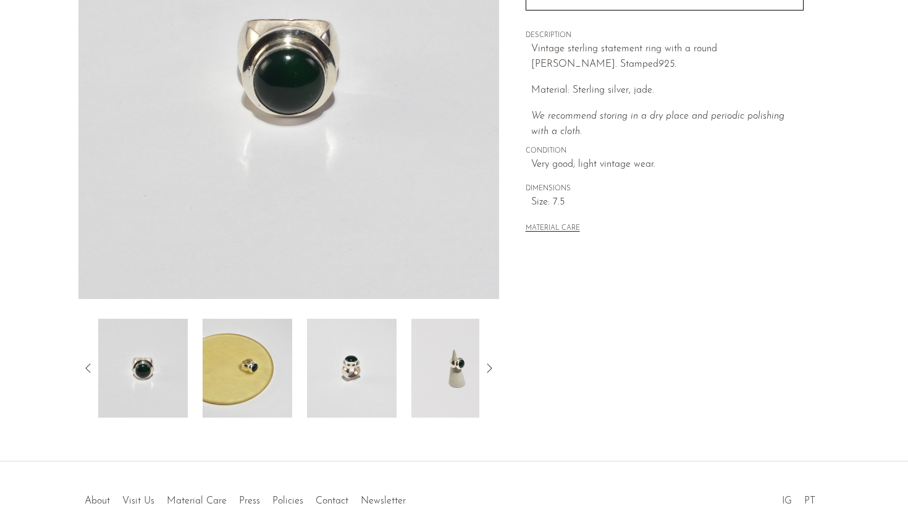
scroll to position [222, 0]
click at [390, 419] on div "Modernist [PERSON_NAME] $220 $175" at bounding box center [454, 148] width 908 height 626
click at [363, 378] on img at bounding box center [352, 367] width 90 height 99
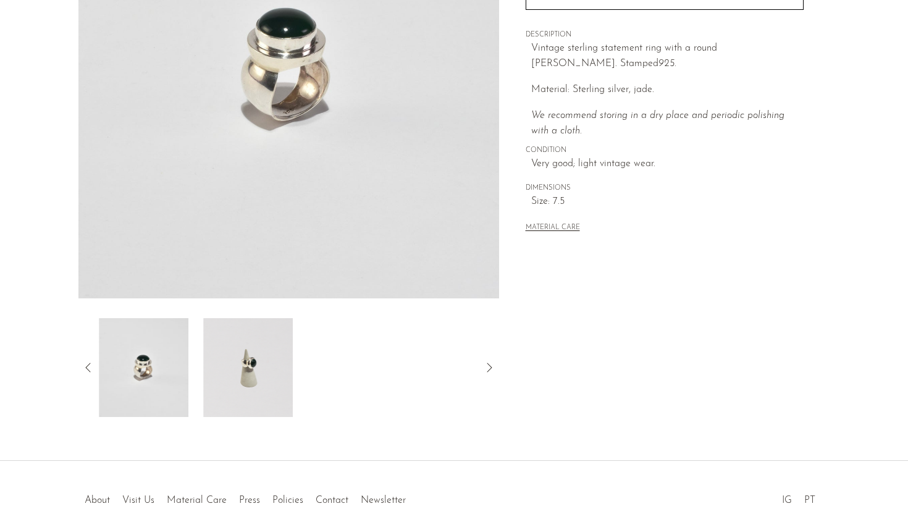
click at [264, 354] on img at bounding box center [248, 367] width 90 height 99
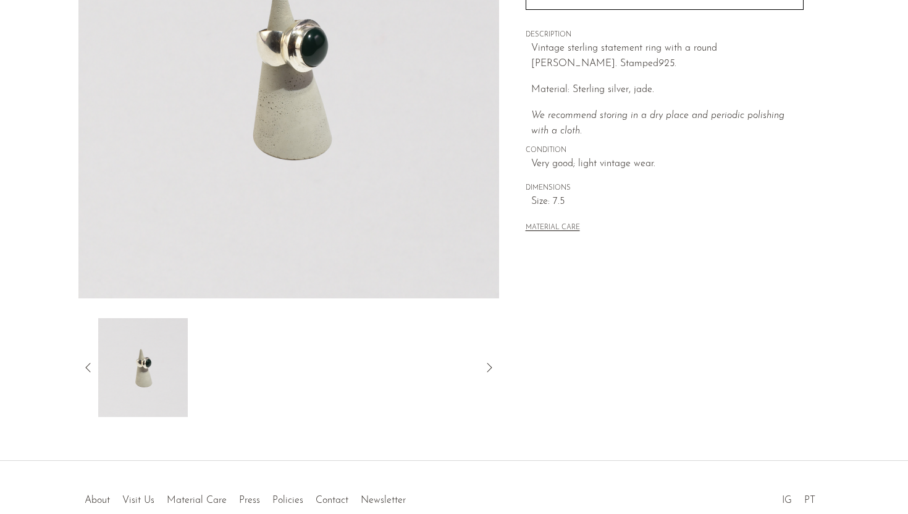
click at [89, 371] on icon at bounding box center [87, 367] width 5 height 9
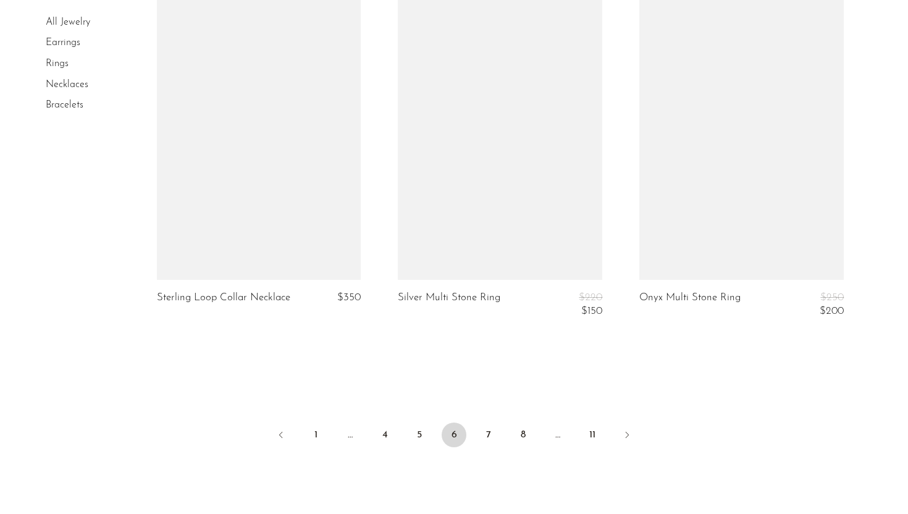
scroll to position [3951, 0]
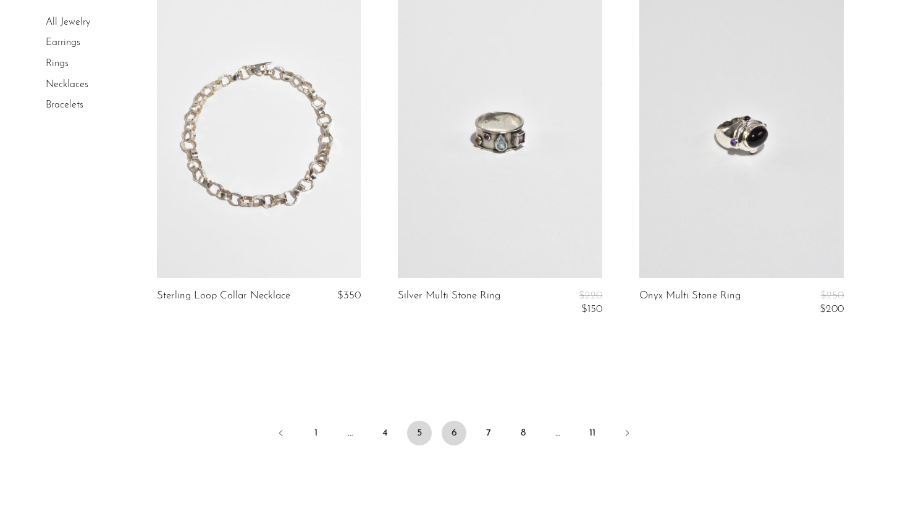
click at [416, 433] on link "5" at bounding box center [419, 433] width 25 height 25
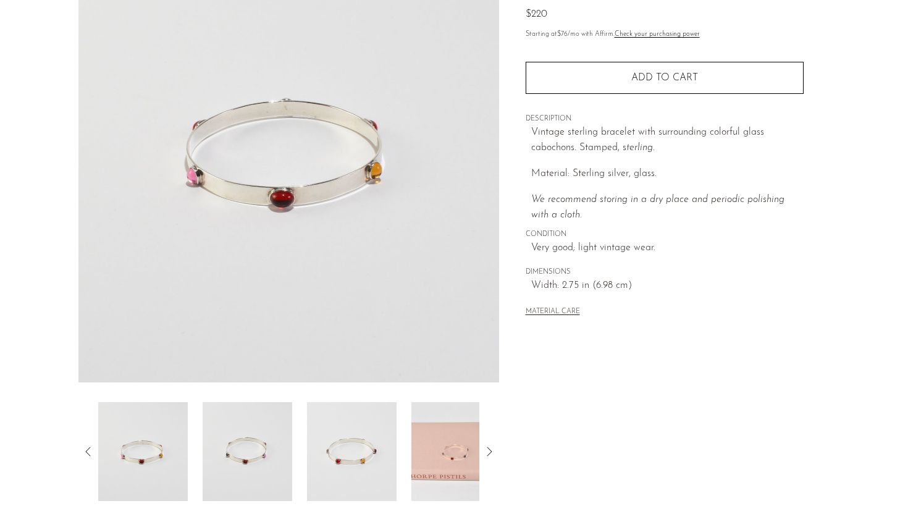
scroll to position [159, 0]
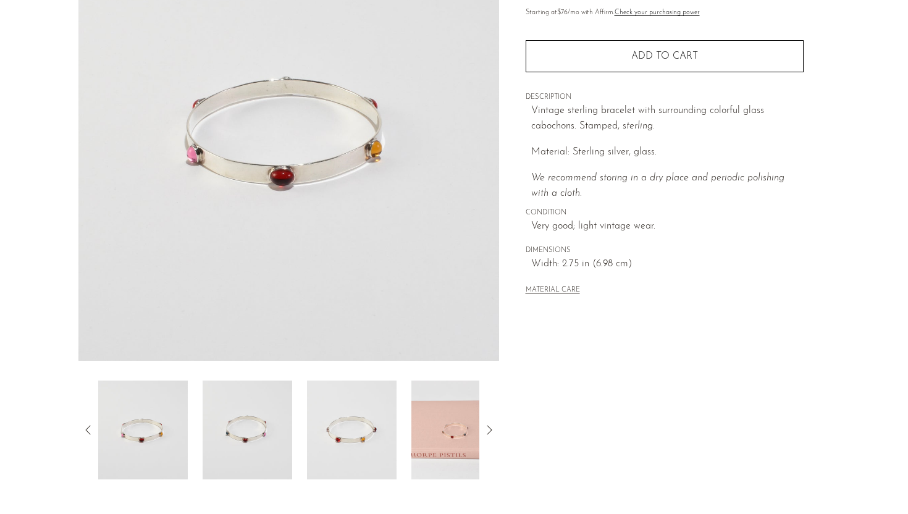
click at [328, 419] on img at bounding box center [352, 430] width 90 height 99
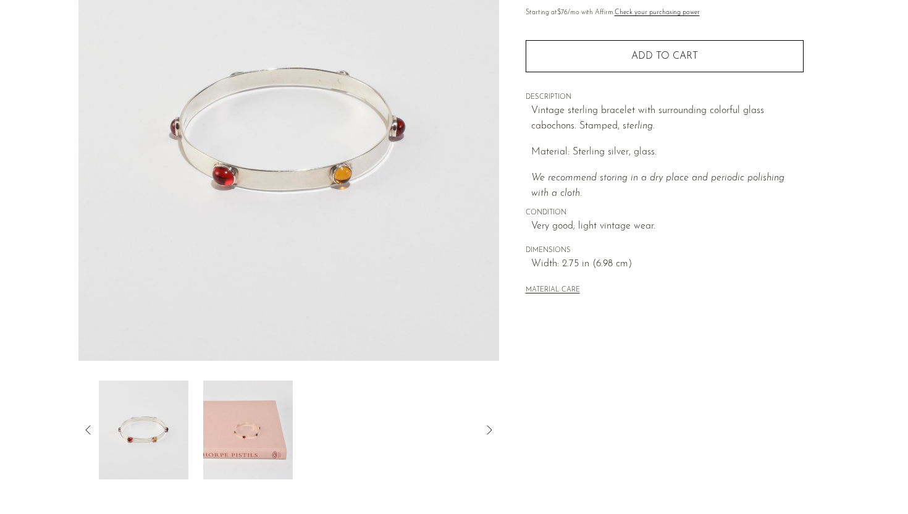
click at [227, 429] on img at bounding box center [248, 430] width 90 height 99
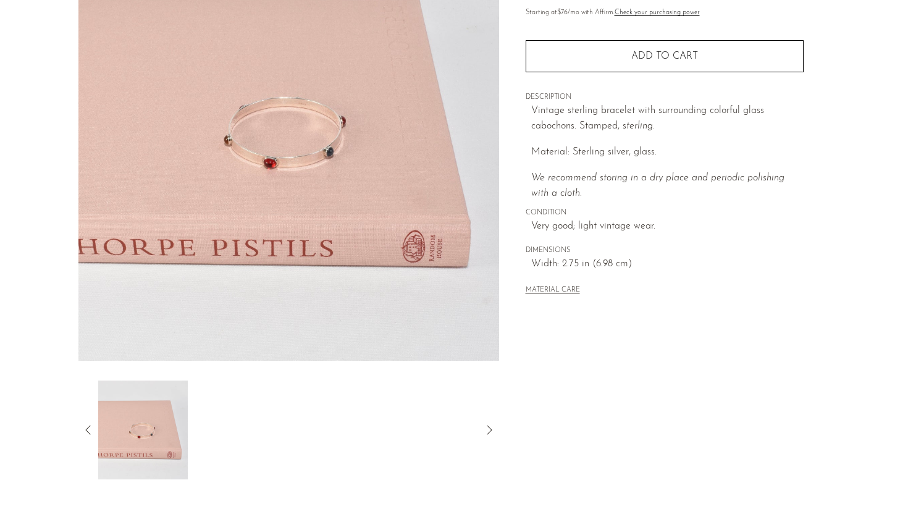
click at [148, 436] on img at bounding box center [143, 430] width 90 height 99
click at [88, 426] on icon at bounding box center [88, 430] width 15 height 15
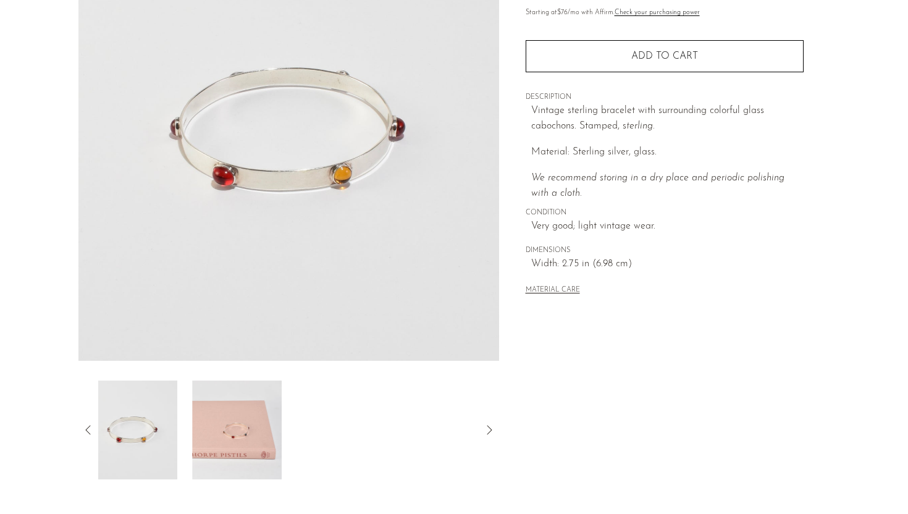
click at [104, 424] on img at bounding box center [133, 430] width 90 height 99
click at [134, 413] on img at bounding box center [143, 430] width 90 height 99
click at [88, 427] on icon at bounding box center [87, 429] width 5 height 9
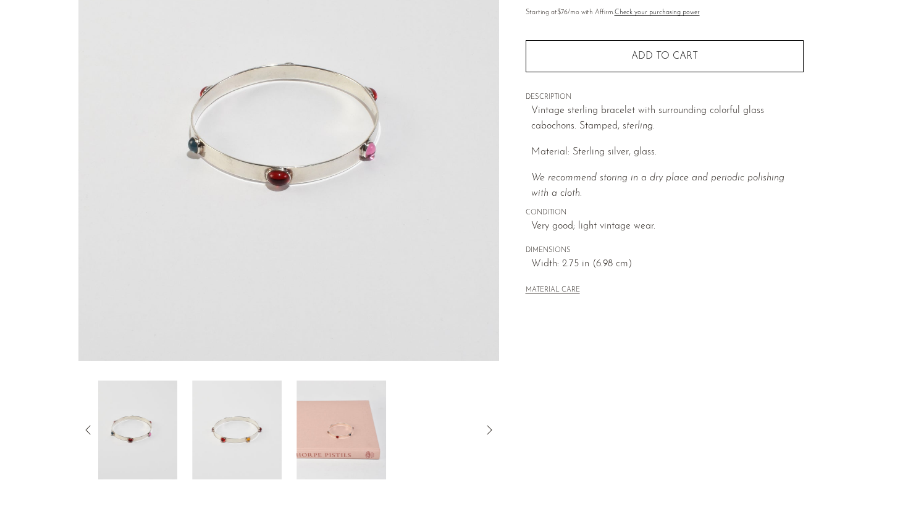
click at [152, 423] on img at bounding box center [133, 430] width 90 height 99
click at [152, 424] on img at bounding box center [140, 430] width 90 height 99
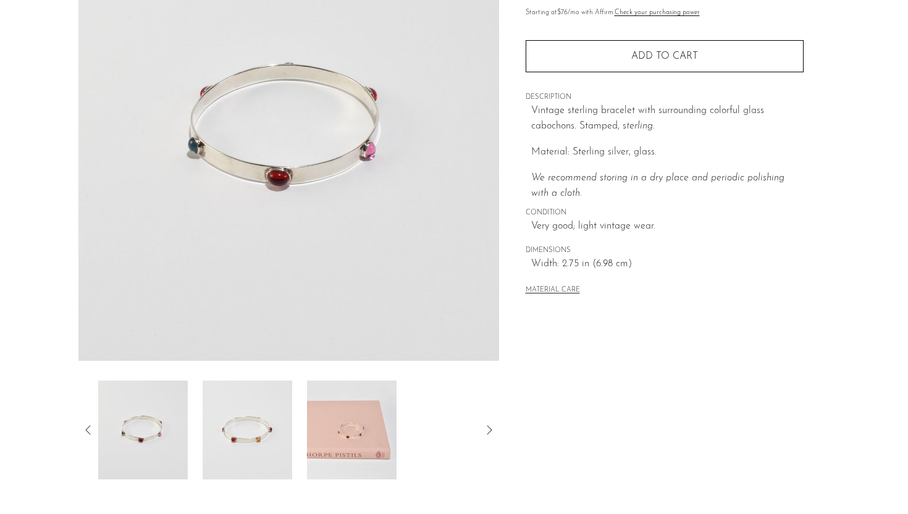
click at [137, 418] on img at bounding box center [143, 430] width 90 height 99
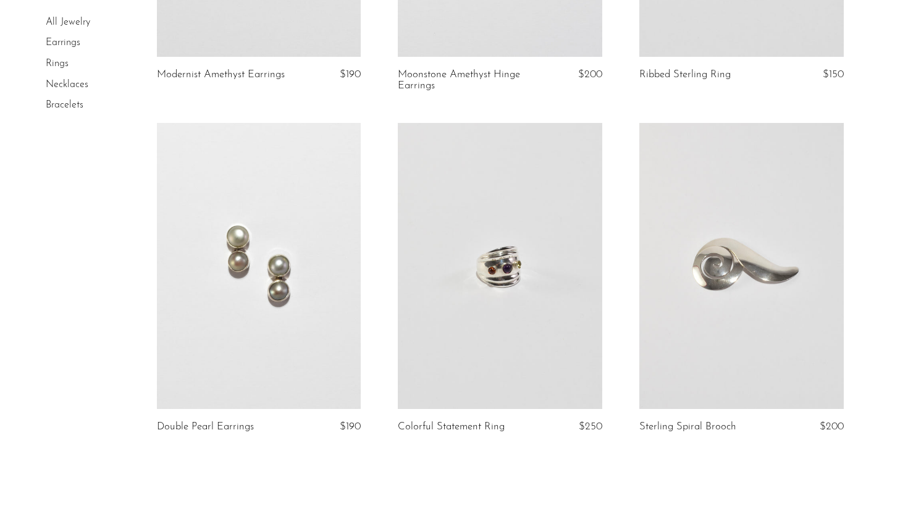
scroll to position [3909, 0]
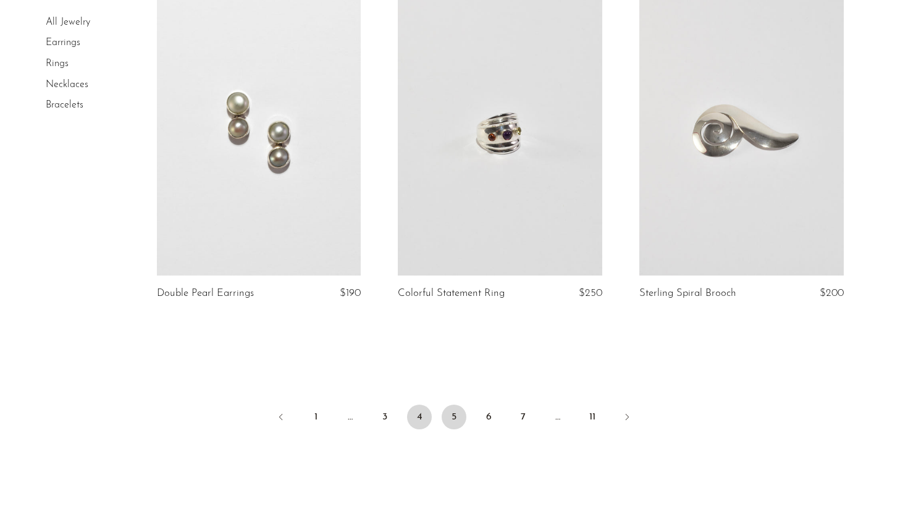
click at [421, 420] on link "4" at bounding box center [419, 417] width 25 height 25
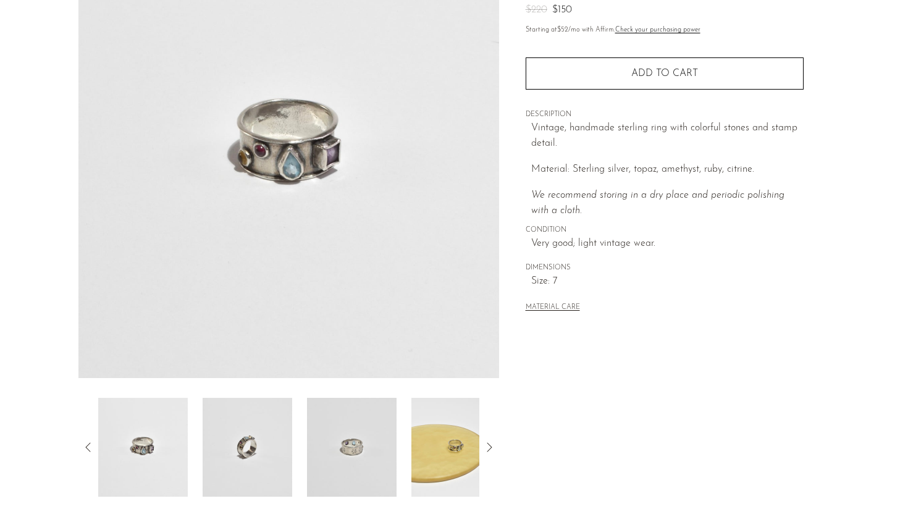
scroll to position [290, 0]
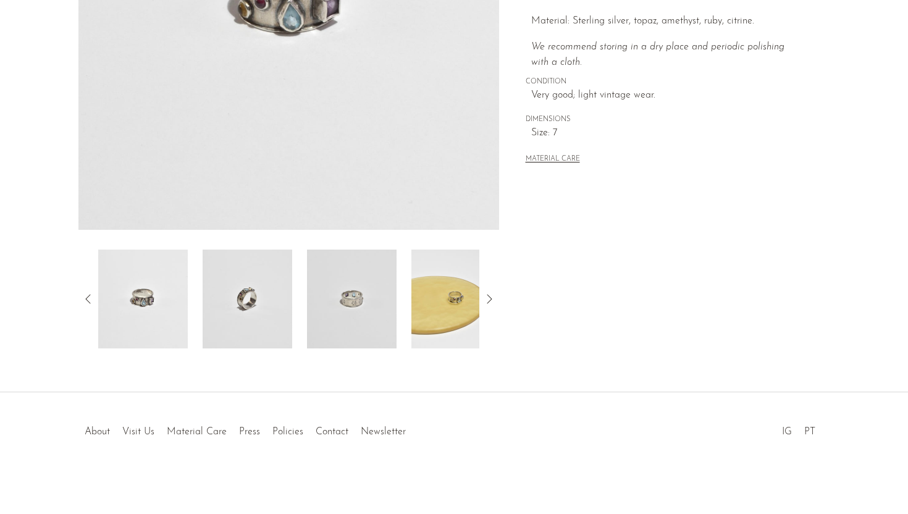
click at [215, 327] on img at bounding box center [248, 299] width 90 height 99
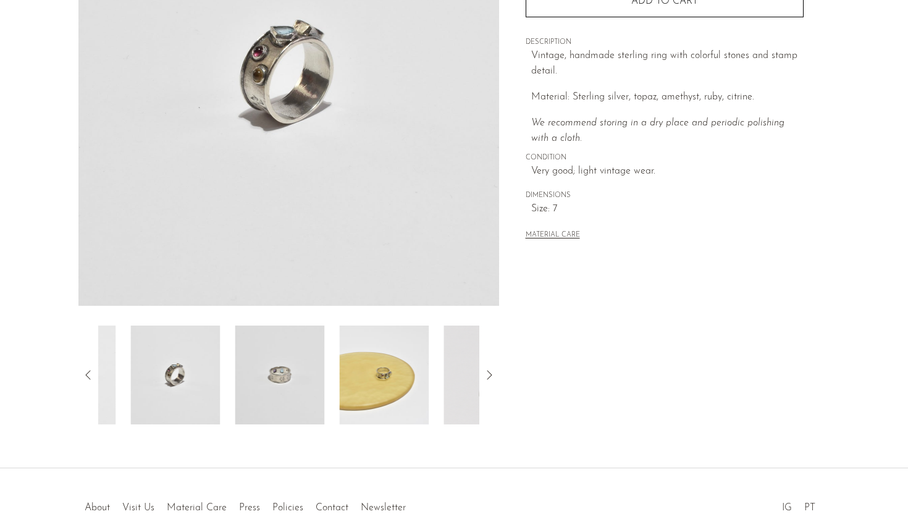
scroll to position [181, 0]
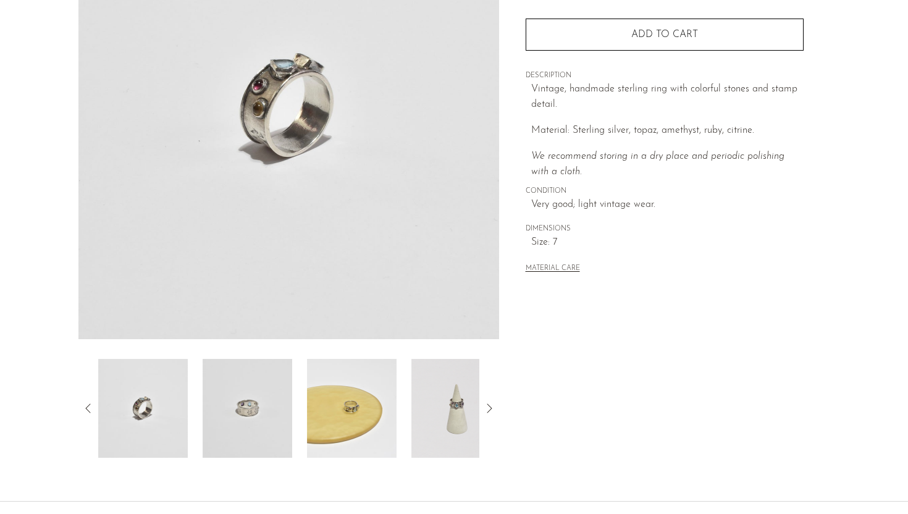
click at [465, 156] on img at bounding box center [288, 107] width 421 height 463
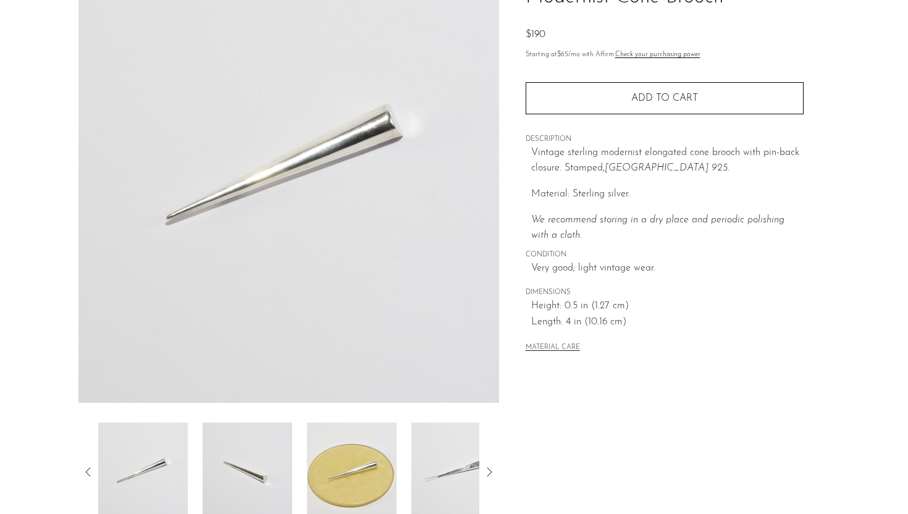
scroll to position [290, 0]
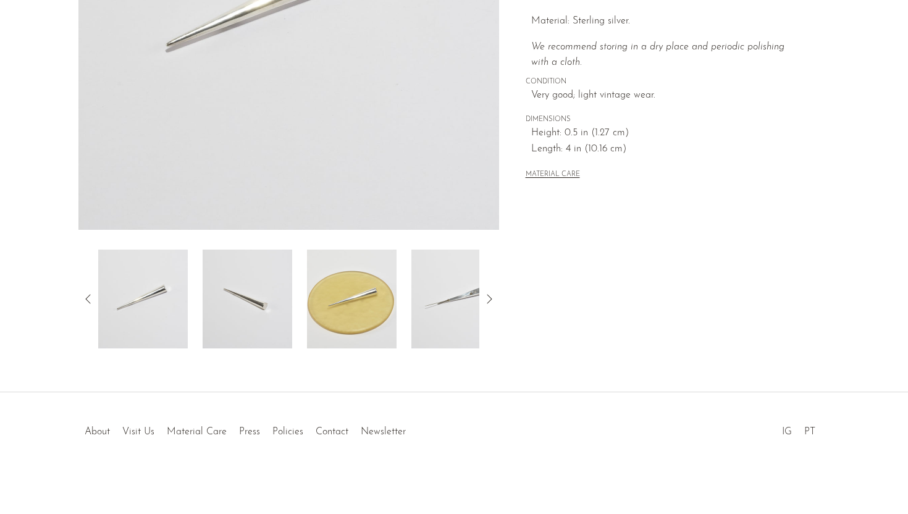
click at [457, 313] on img at bounding box center [457, 299] width 90 height 99
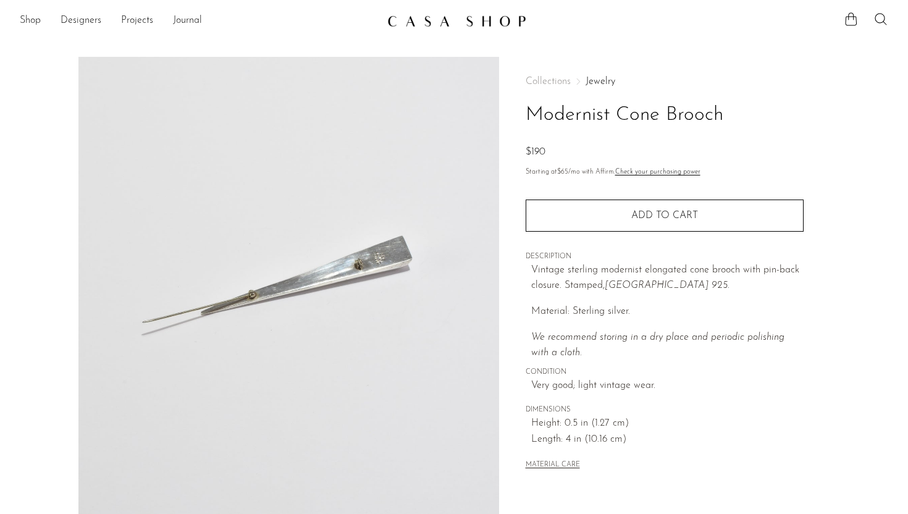
scroll to position [35, 0]
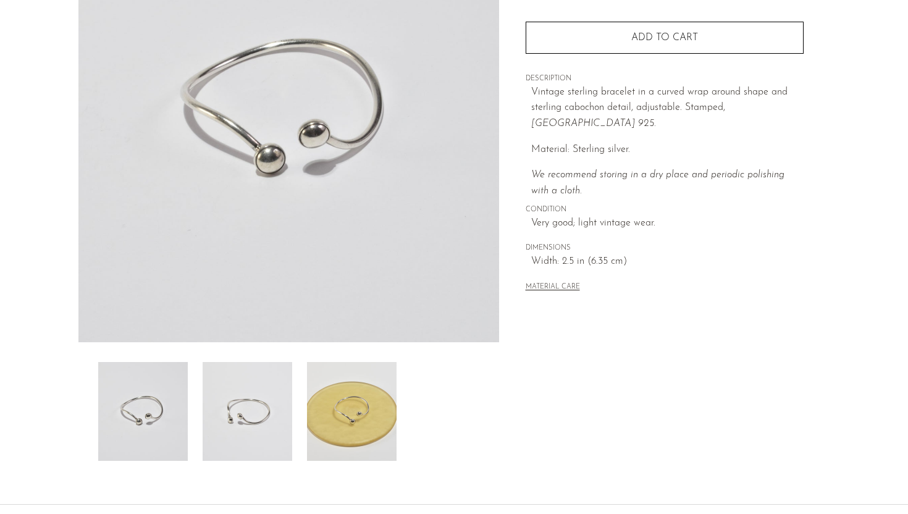
scroll to position [290, 0]
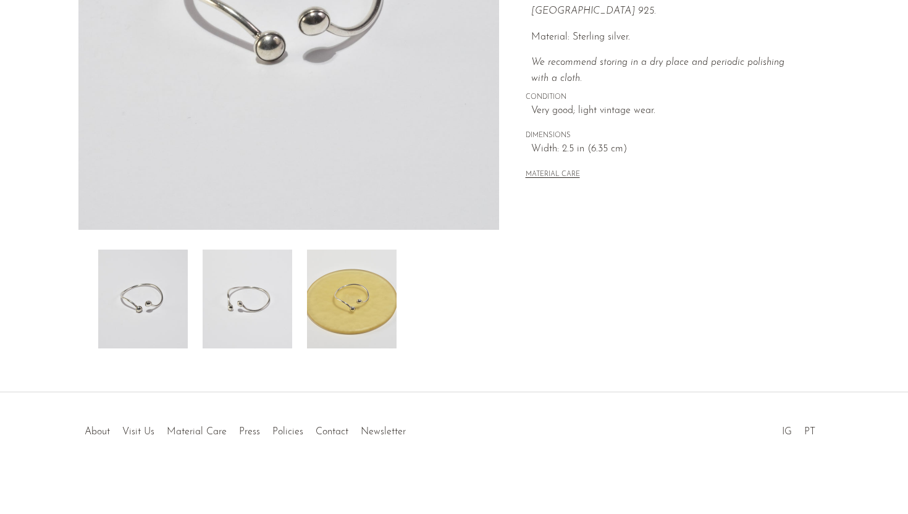
click at [334, 274] on img at bounding box center [352, 299] width 90 height 99
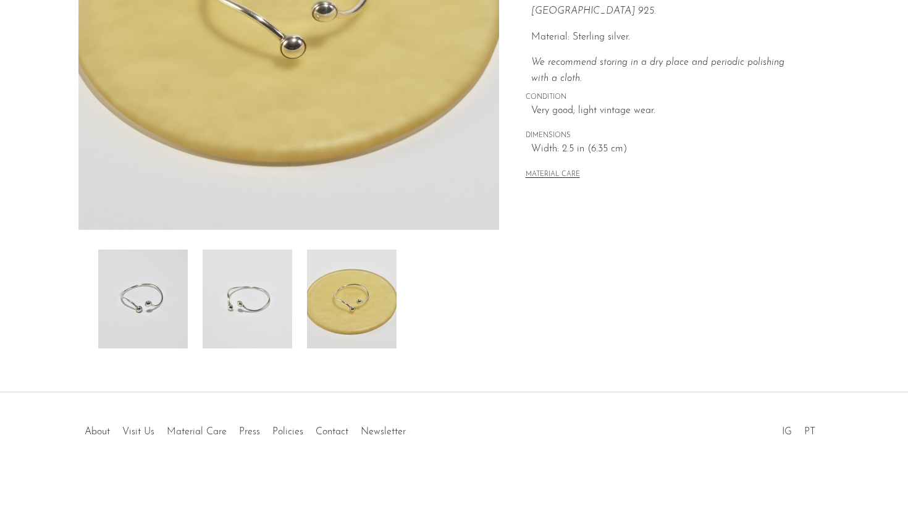
click at [243, 281] on img at bounding box center [248, 299] width 90 height 99
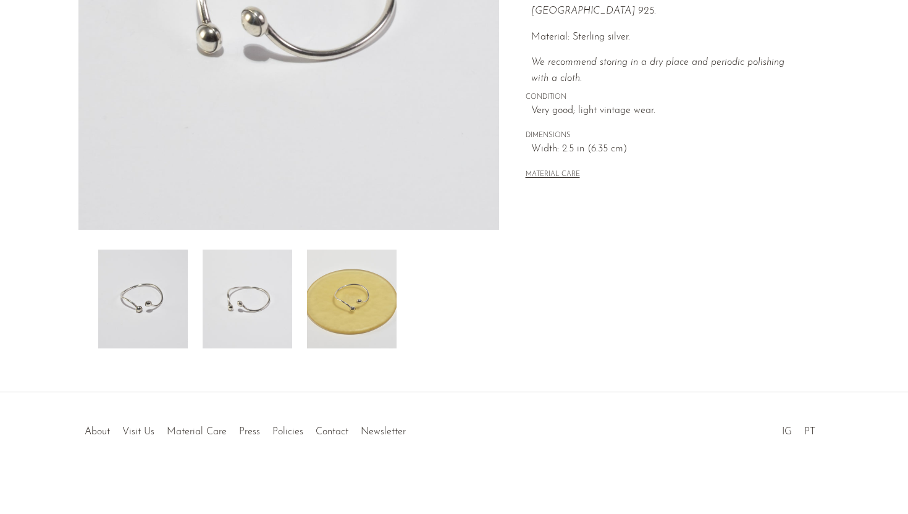
click at [171, 303] on img at bounding box center [143, 299] width 90 height 99
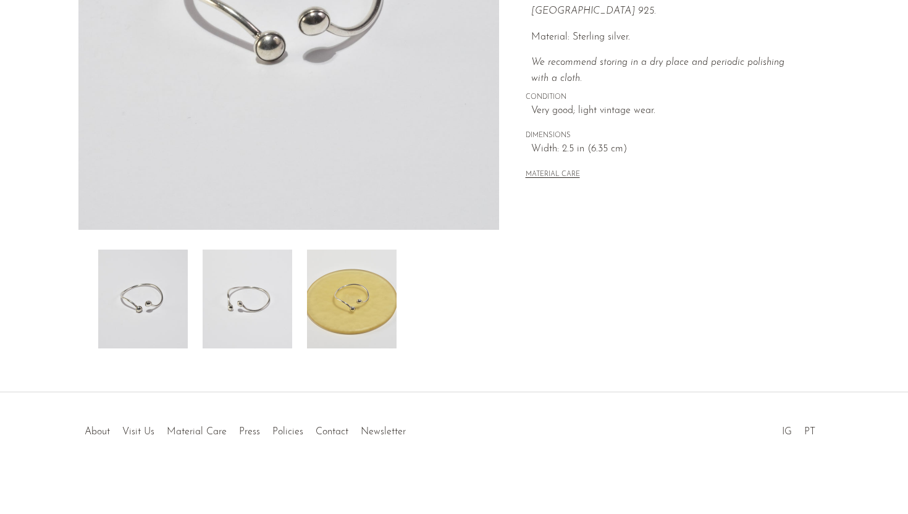
click at [242, 326] on img at bounding box center [248, 299] width 90 height 99
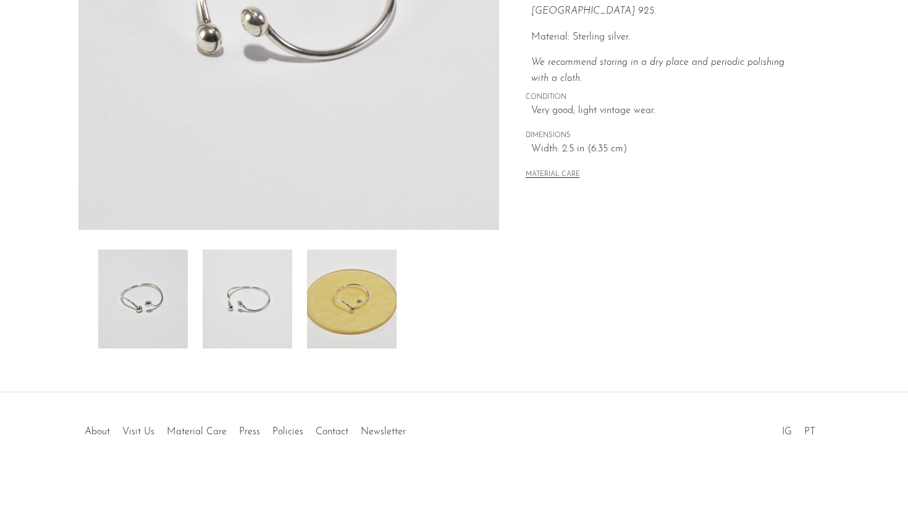
click at [358, 361] on div "Sterling Curve Bracelet $200" at bounding box center [454, 79] width 908 height 626
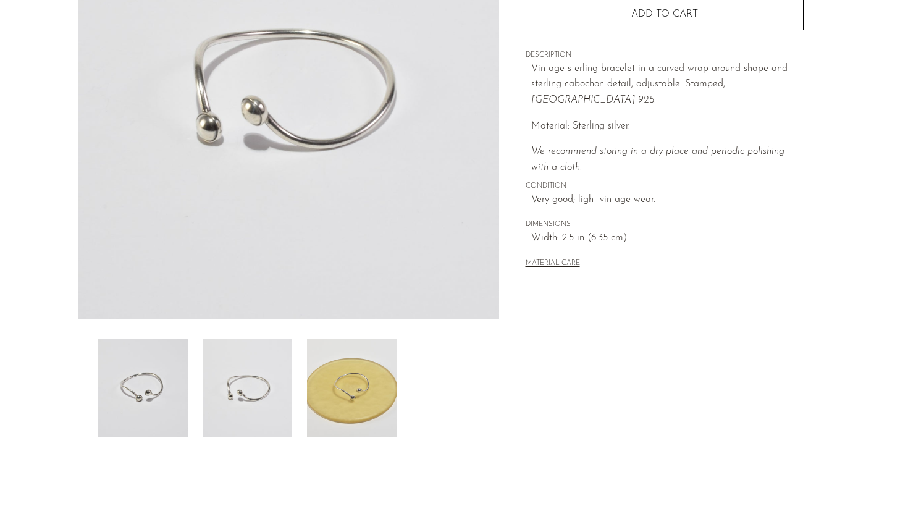
scroll to position [196, 0]
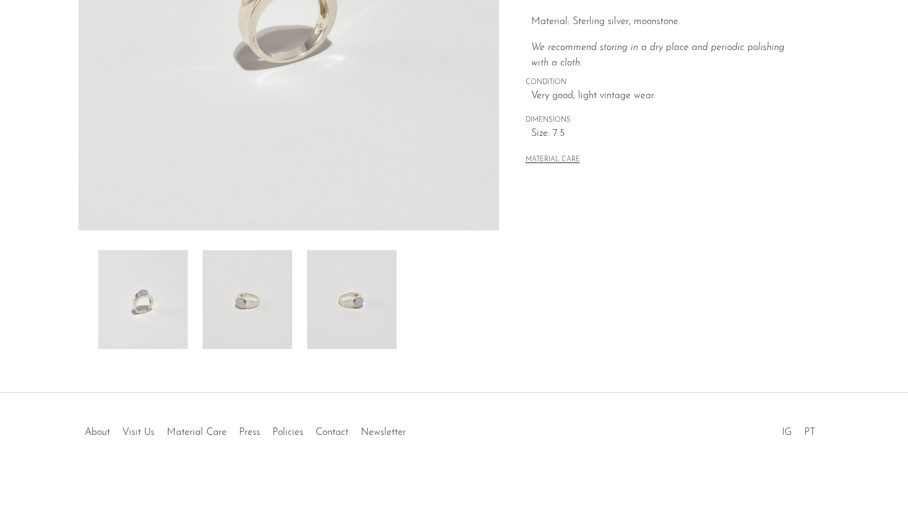
scroll to position [290, 0]
click at [365, 314] on img at bounding box center [352, 299] width 90 height 99
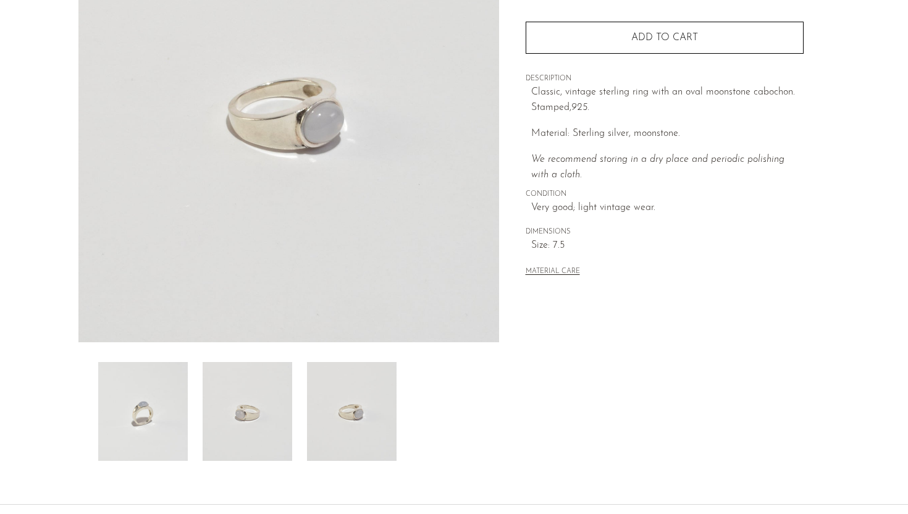
scroll to position [179, 0]
click at [265, 439] on img at bounding box center [248, 410] width 90 height 99
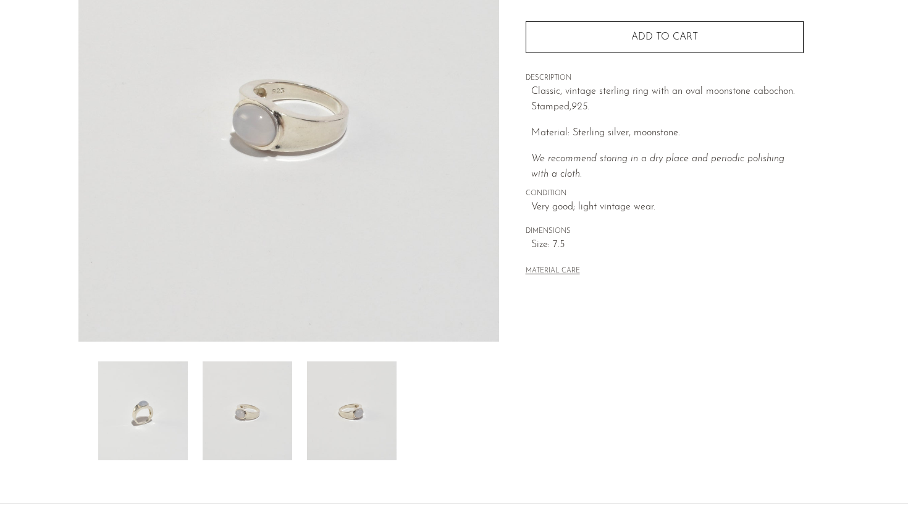
click at [351, 406] on img at bounding box center [352, 410] width 90 height 99
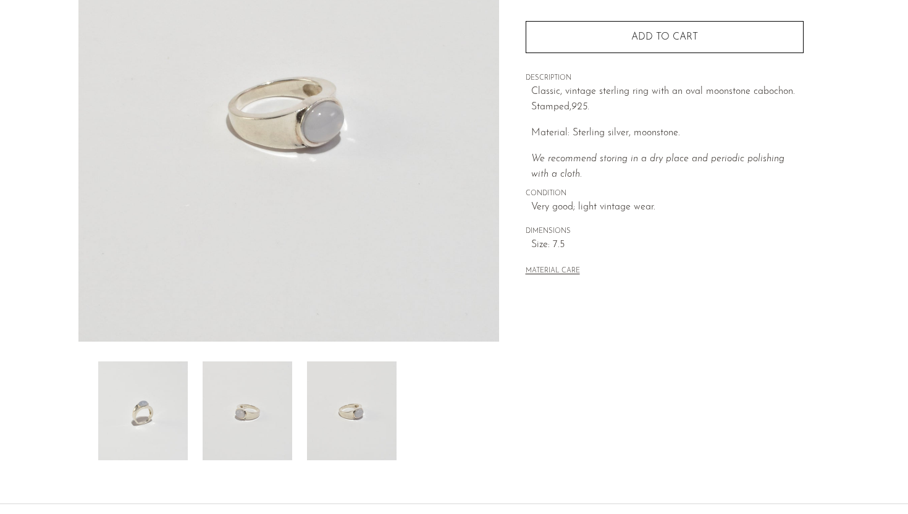
click at [165, 403] on img at bounding box center [143, 410] width 90 height 99
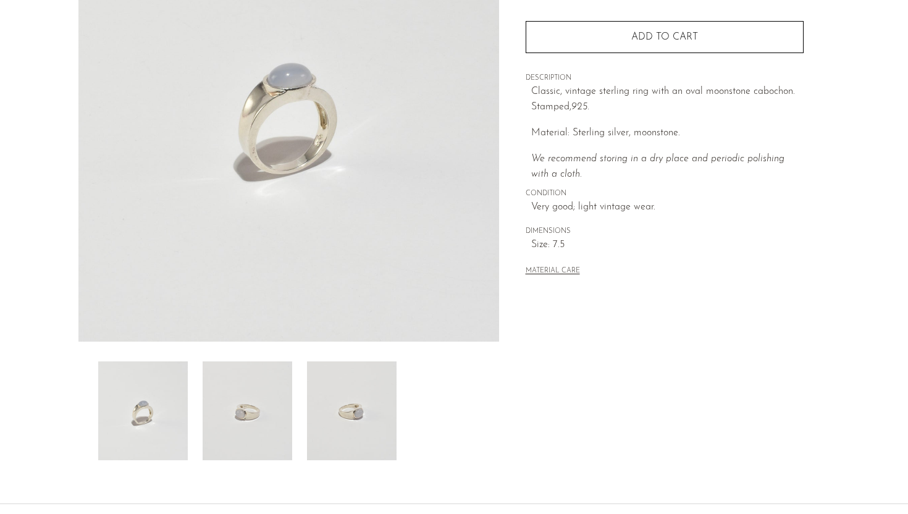
scroll to position [0, 0]
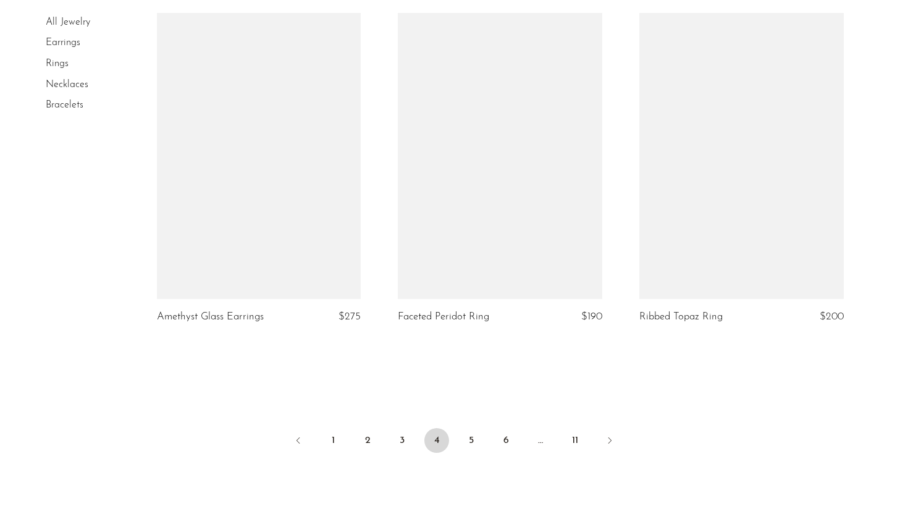
scroll to position [3923, 0]
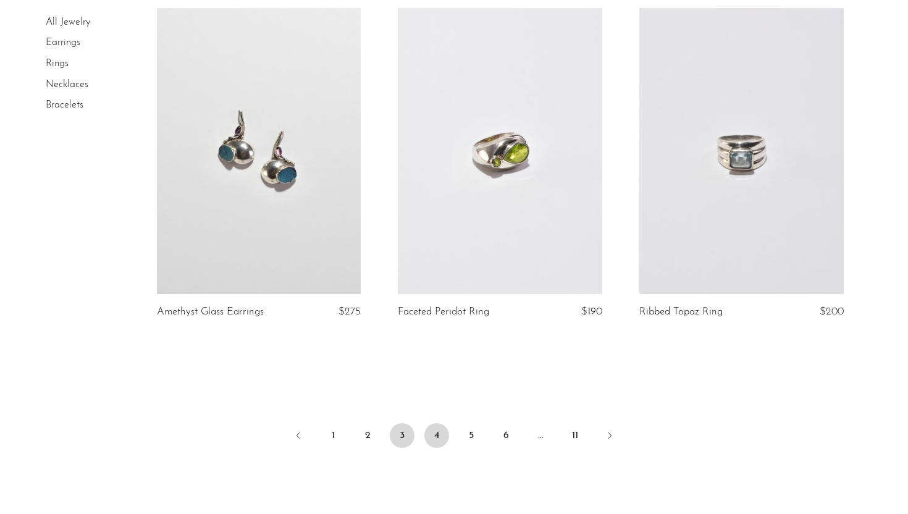
click at [403, 446] on link "3" at bounding box center [402, 435] width 25 height 25
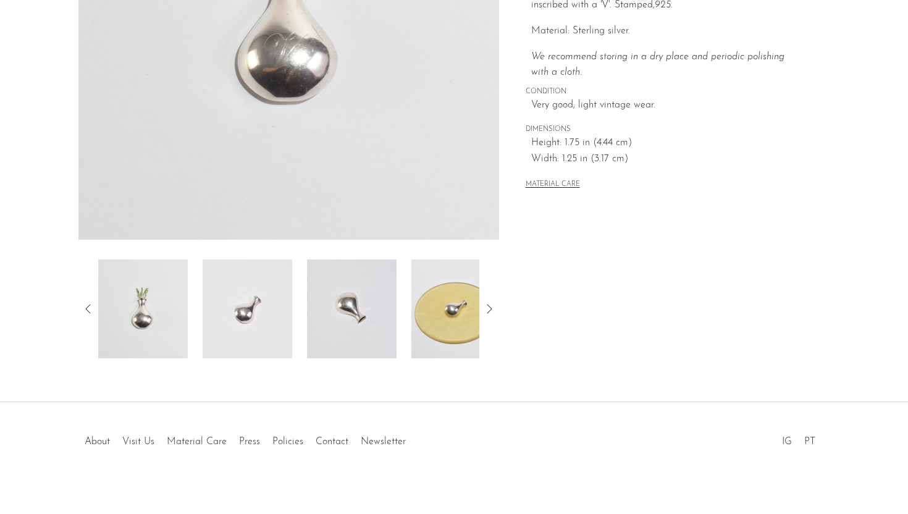
click at [252, 311] on img at bounding box center [248, 309] width 90 height 99
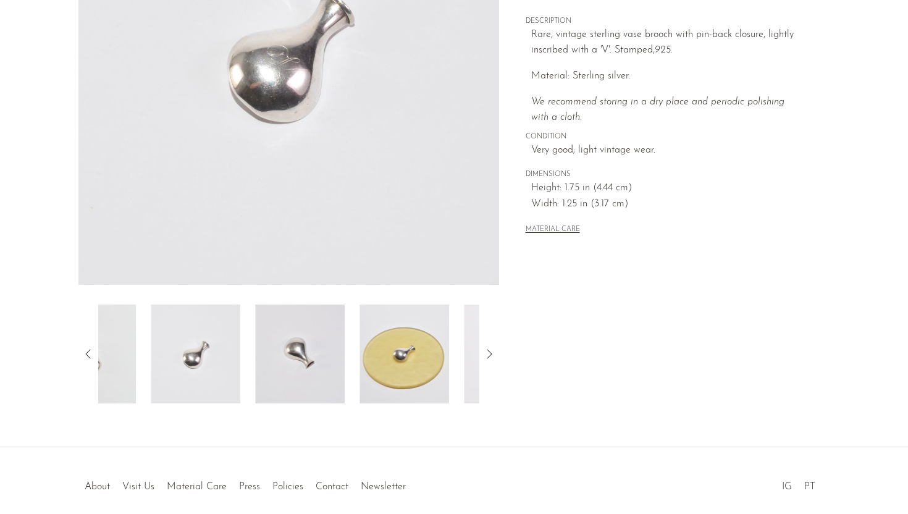
scroll to position [154, 0]
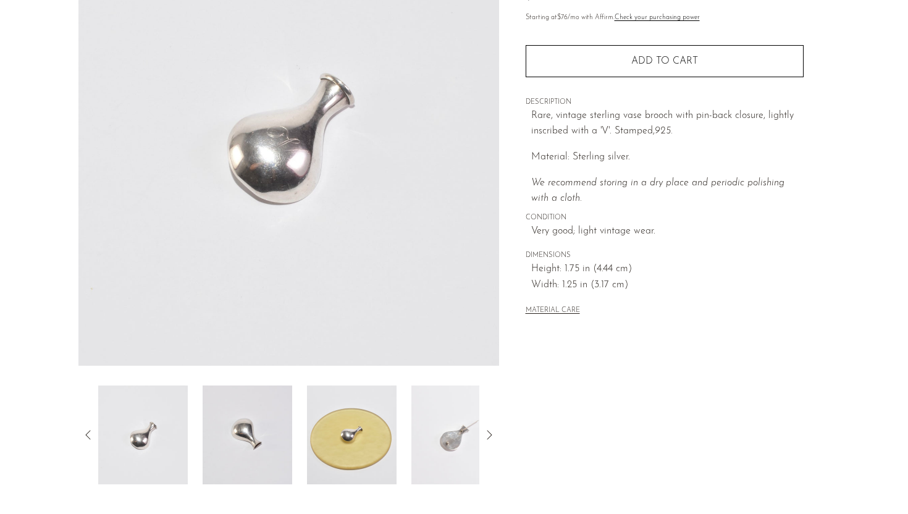
click at [242, 426] on img at bounding box center [248, 435] width 90 height 99
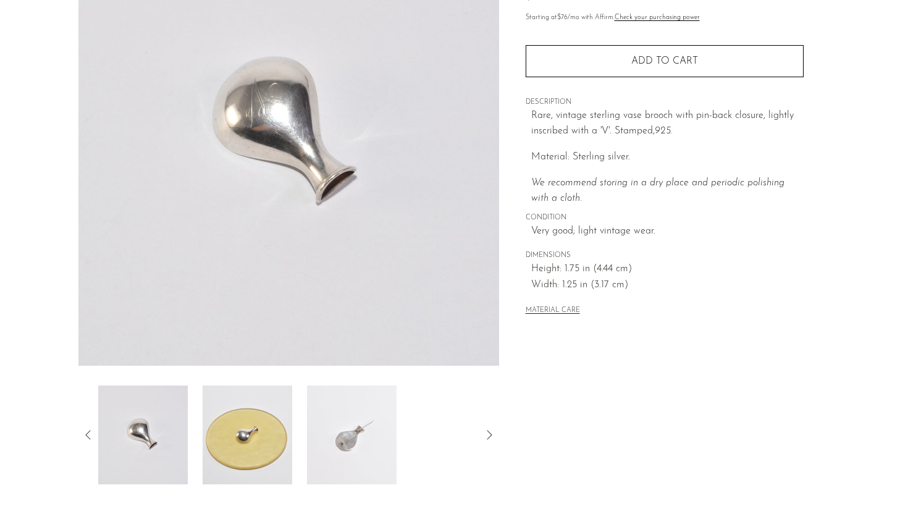
click at [250, 432] on img at bounding box center [248, 435] width 90 height 99
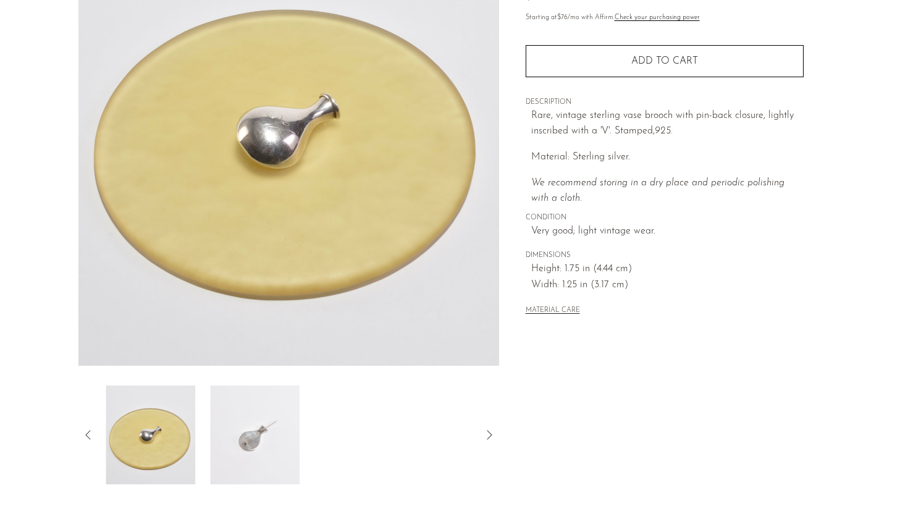
click at [250, 432] on img at bounding box center [255, 435] width 90 height 99
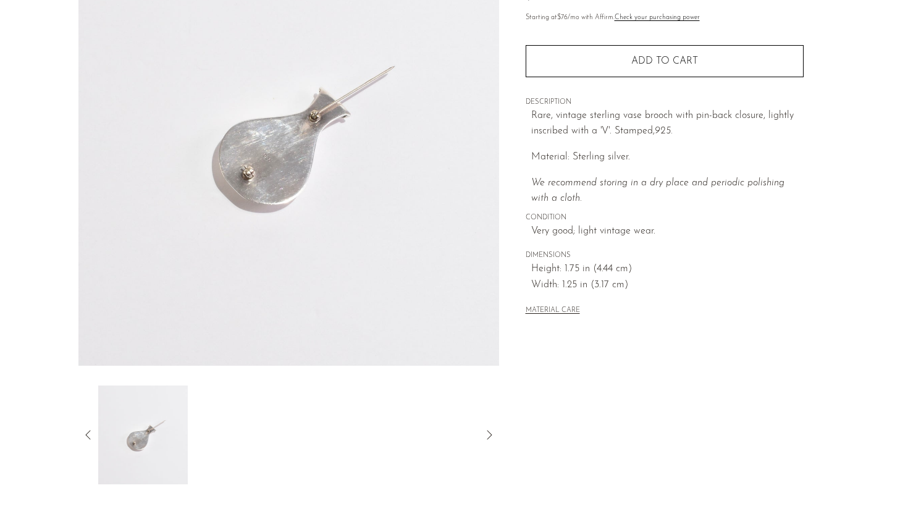
click at [90, 438] on icon at bounding box center [88, 435] width 15 height 15
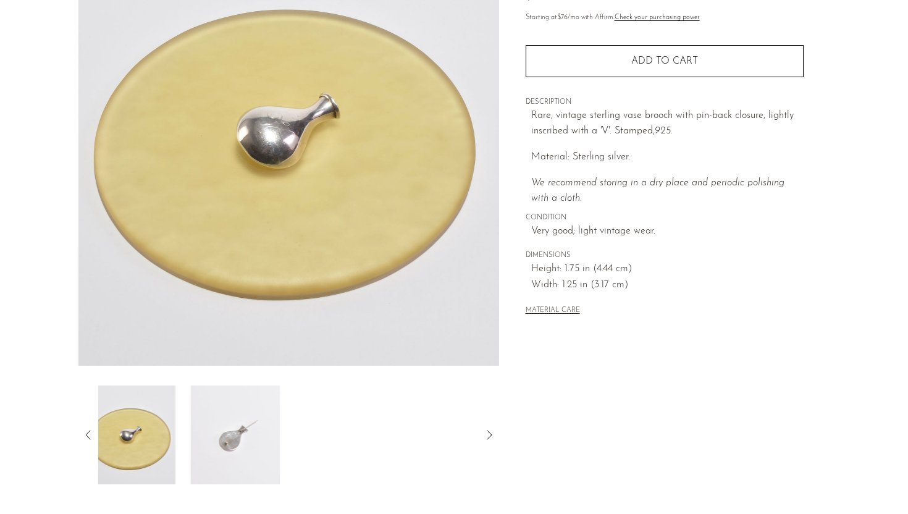
click at [172, 441] on img at bounding box center [131, 435] width 90 height 99
click at [169, 441] on img at bounding box center [139, 435] width 90 height 99
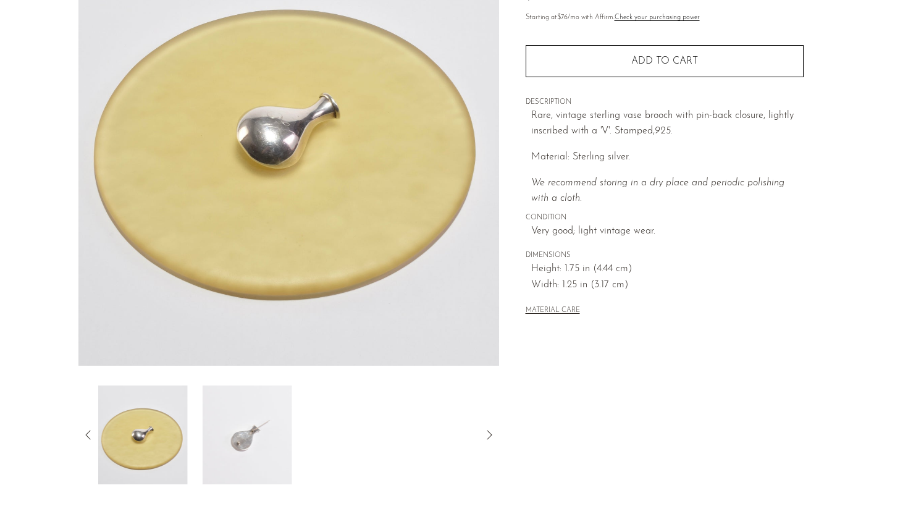
click at [119, 448] on img at bounding box center [143, 435] width 90 height 99
click at [86, 422] on div at bounding box center [288, 435] width 421 height 99
click at [200, 208] on img at bounding box center [288, 133] width 421 height 463
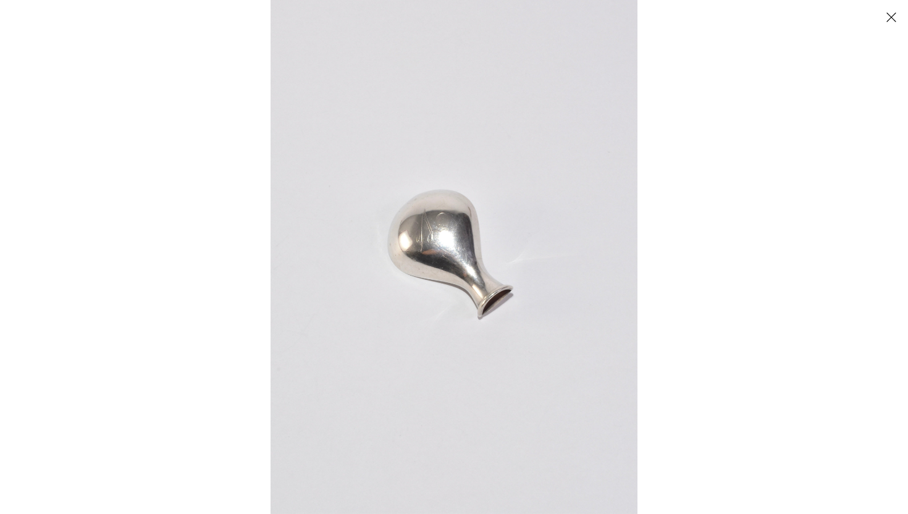
click at [449, 296] on img at bounding box center [454, 257] width 367 height 514
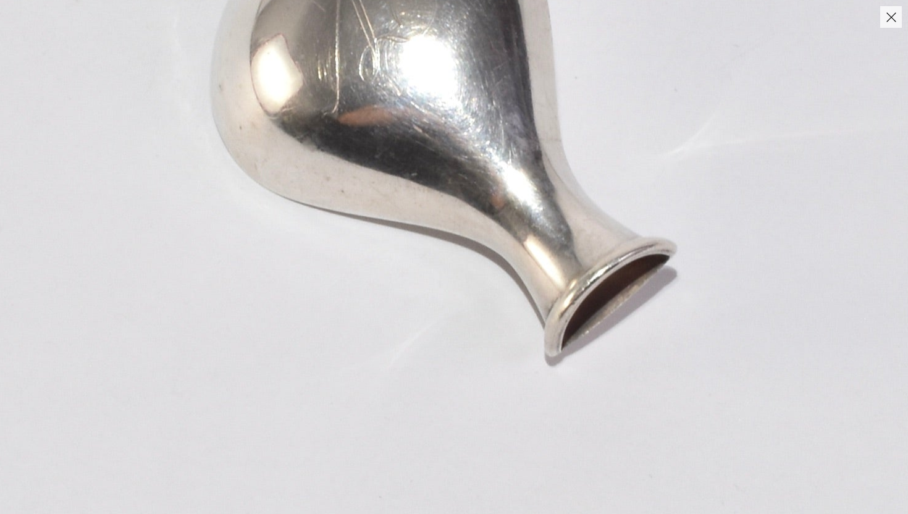
click at [446, 295] on img at bounding box center [457, 134] width 1362 height 1906
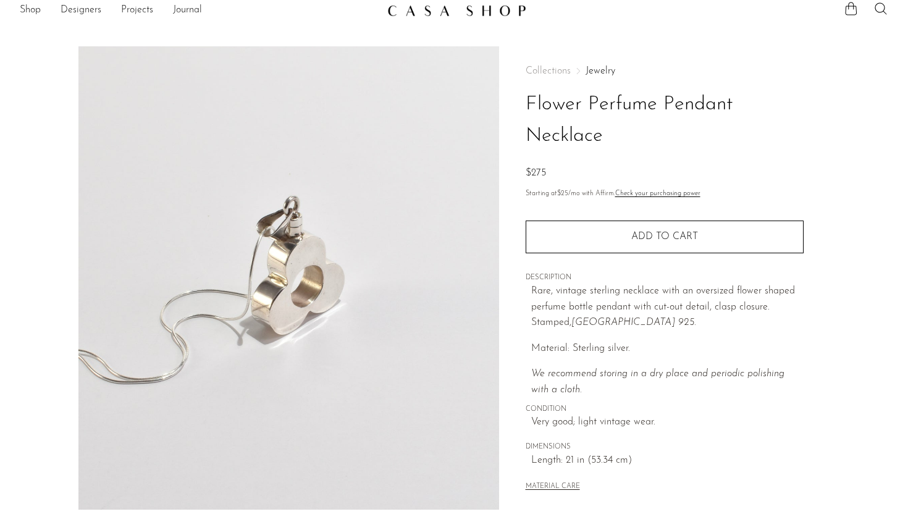
scroll to position [48, 0]
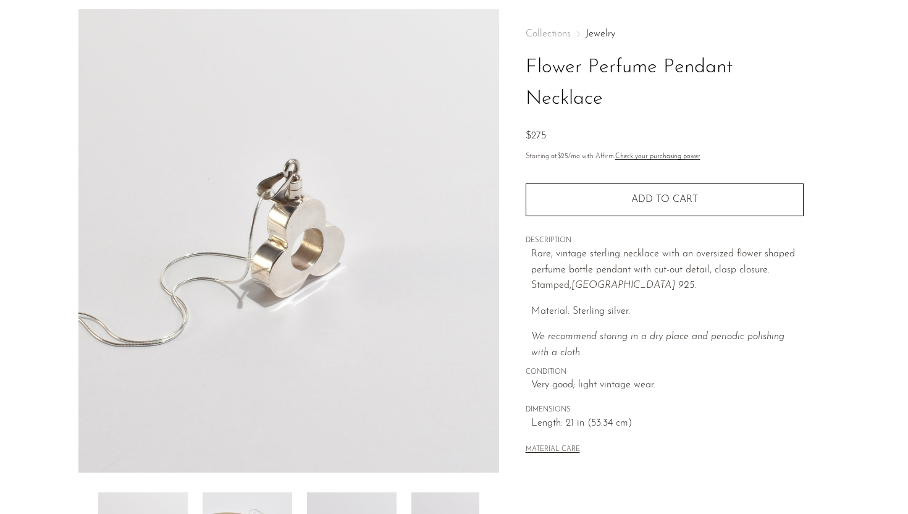
click at [340, 250] on img at bounding box center [288, 240] width 421 height 463
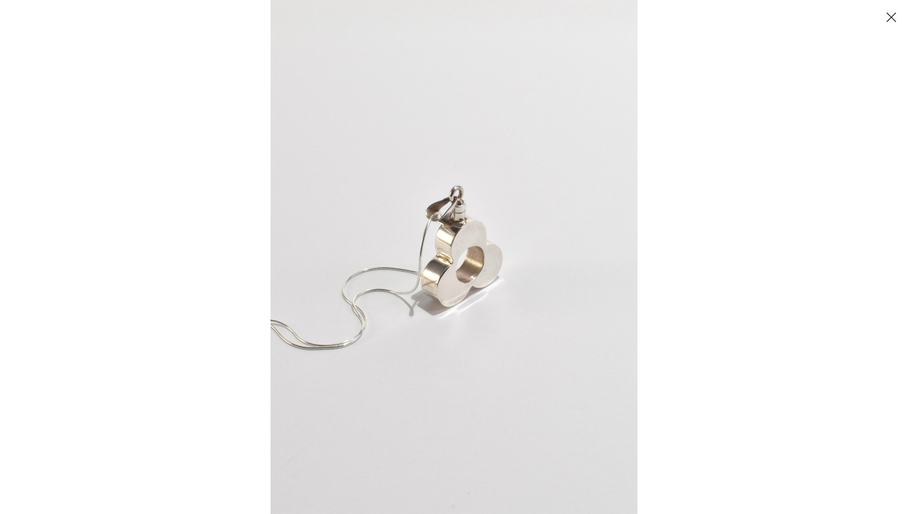
click at [449, 264] on img at bounding box center [454, 257] width 367 height 514
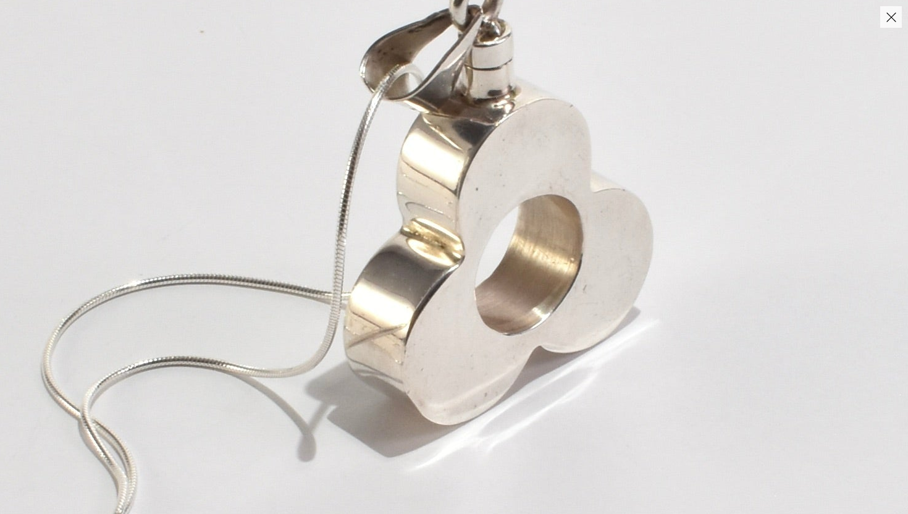
click at [462, 224] on img at bounding box center [468, 235] width 1394 height 1951
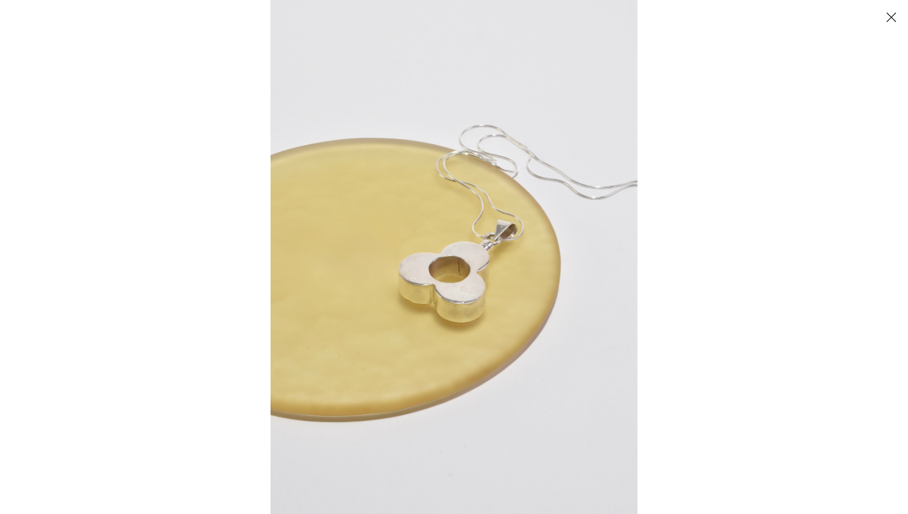
click at [462, 224] on img at bounding box center [454, 257] width 367 height 514
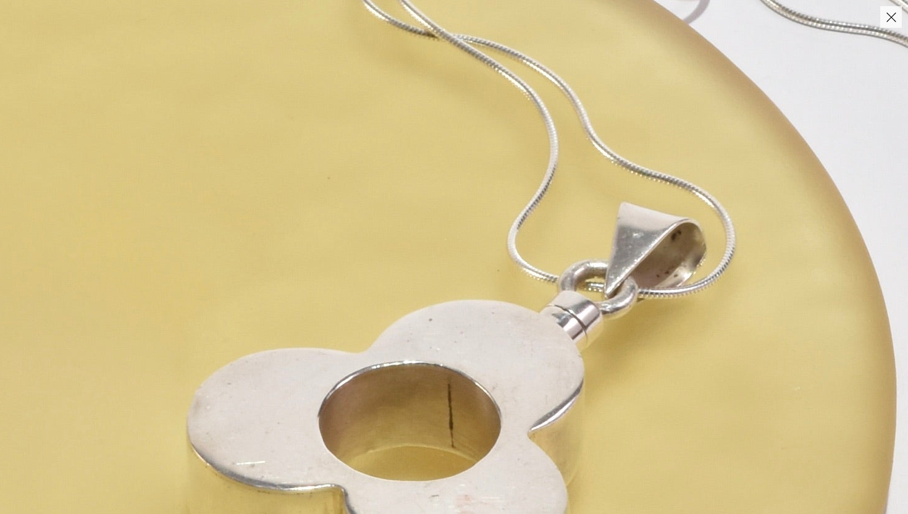
click at [462, 224] on img at bounding box center [430, 368] width 1606 height 2248
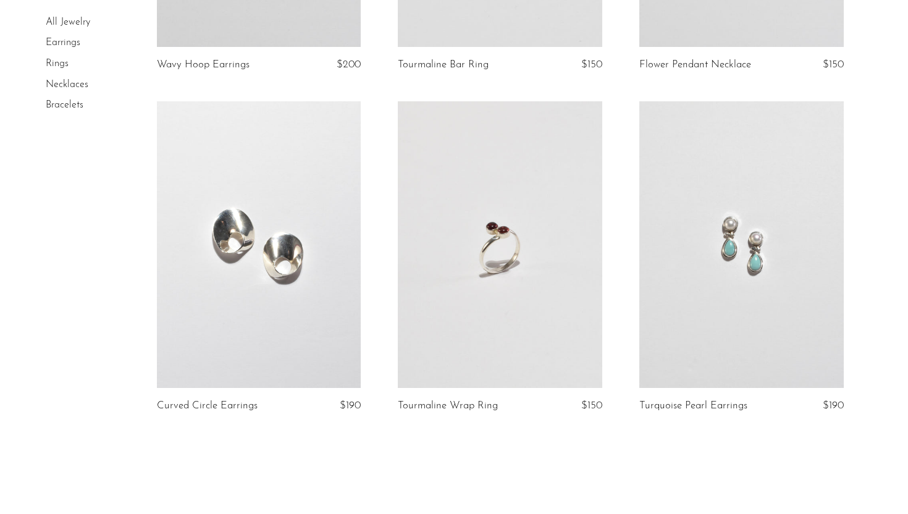
scroll to position [3872, 0]
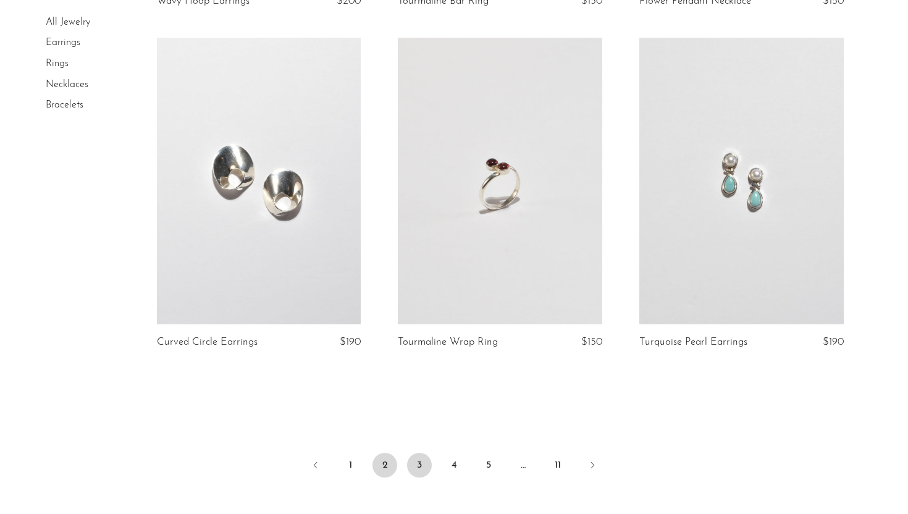
click at [380, 460] on link "2" at bounding box center [385, 465] width 25 height 25
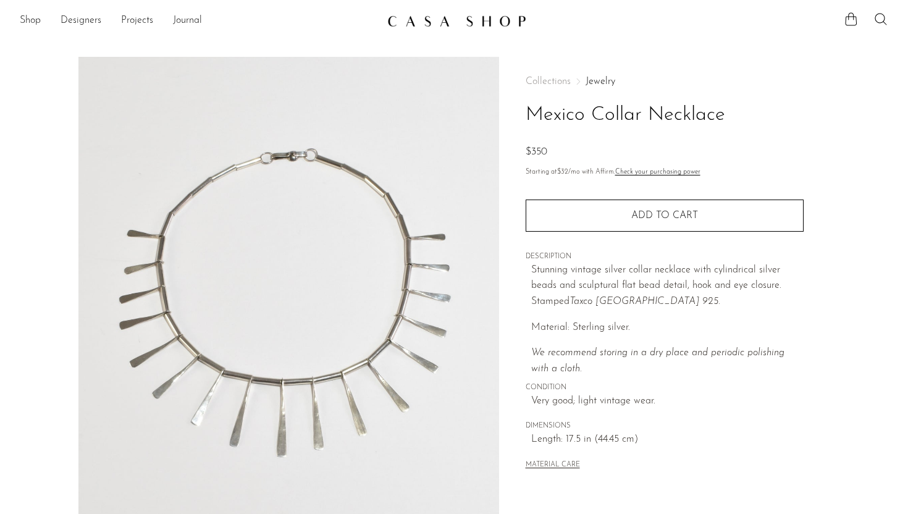
click at [213, 254] on img at bounding box center [288, 288] width 421 height 463
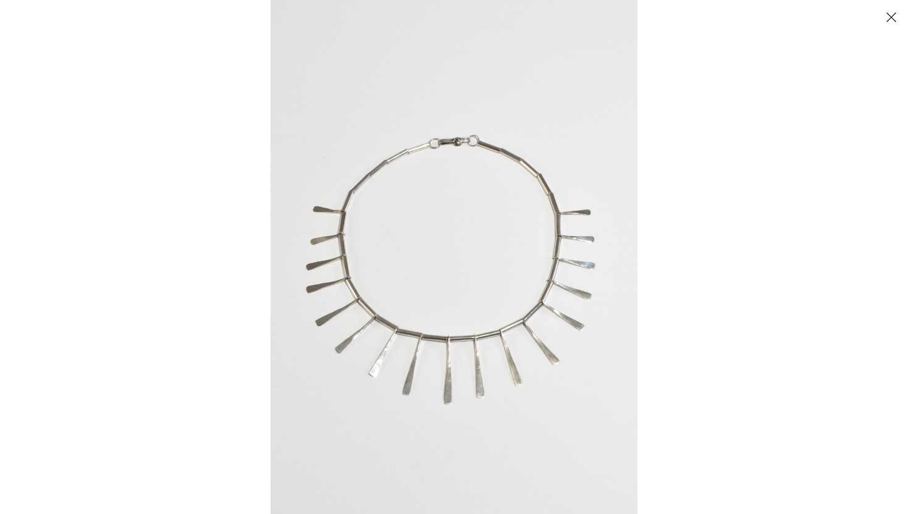
click at [325, 287] on img at bounding box center [454, 257] width 367 height 514
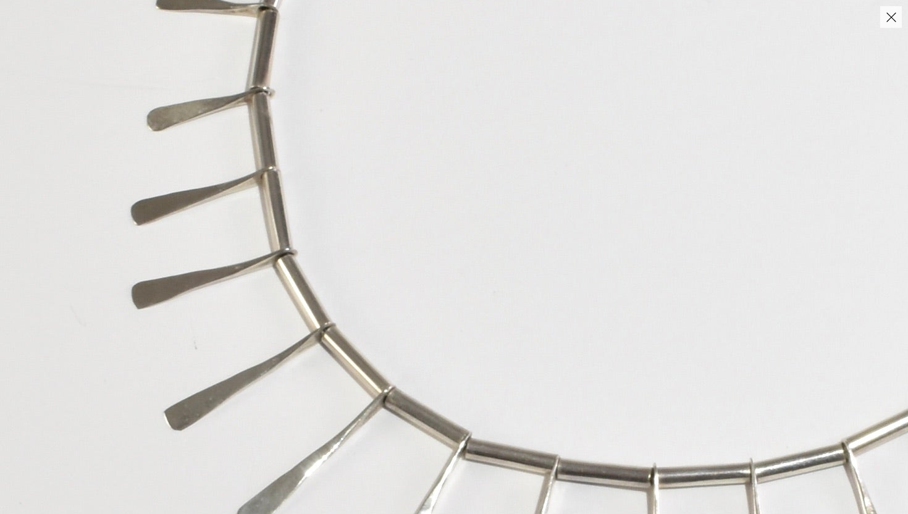
click at [325, 287] on img at bounding box center [675, 175] width 1351 height 1891
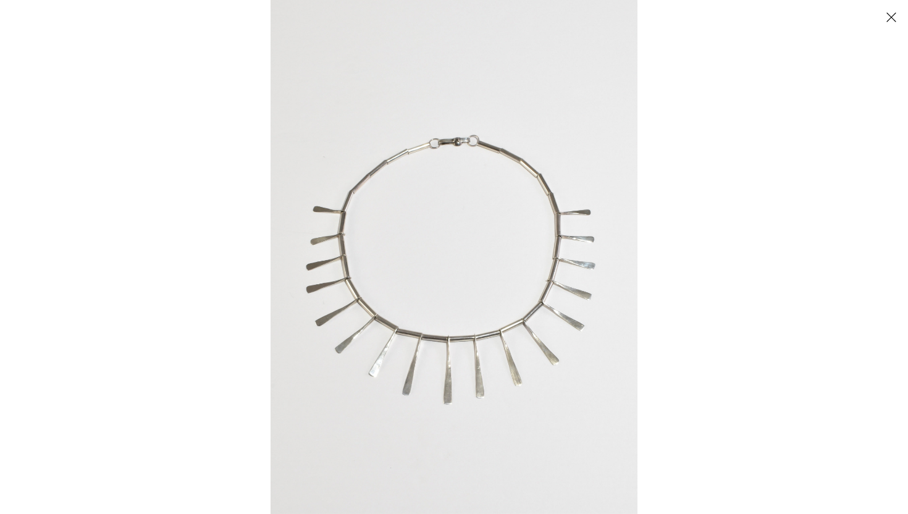
click at [325, 287] on img at bounding box center [454, 257] width 367 height 514
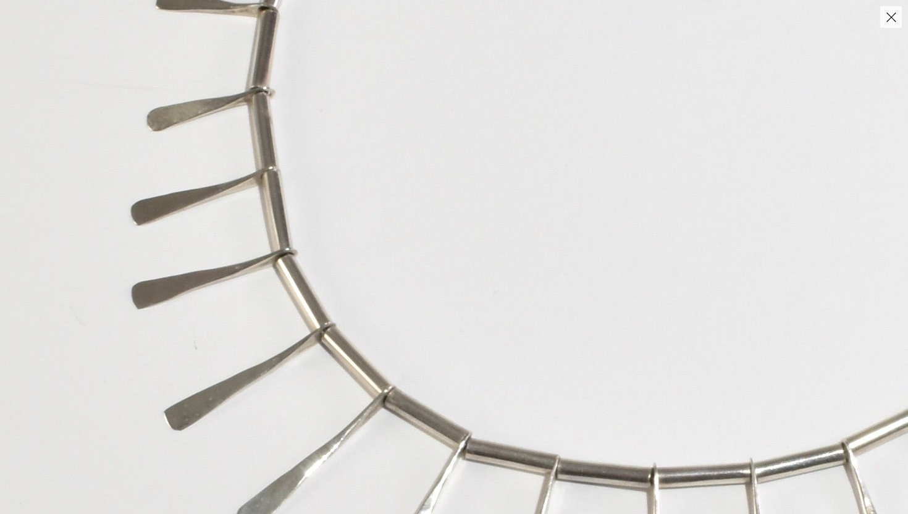
click at [325, 287] on img at bounding box center [675, 175] width 1351 height 1891
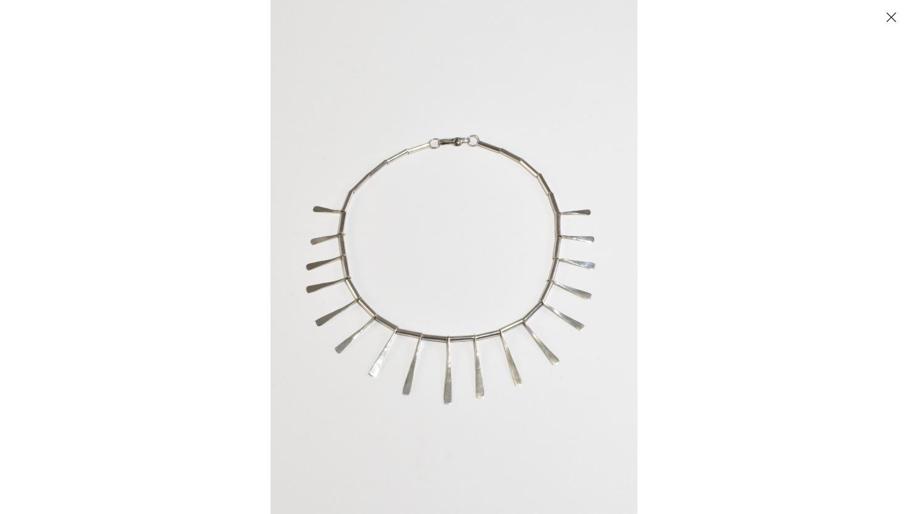
click at [325, 287] on img at bounding box center [454, 257] width 367 height 514
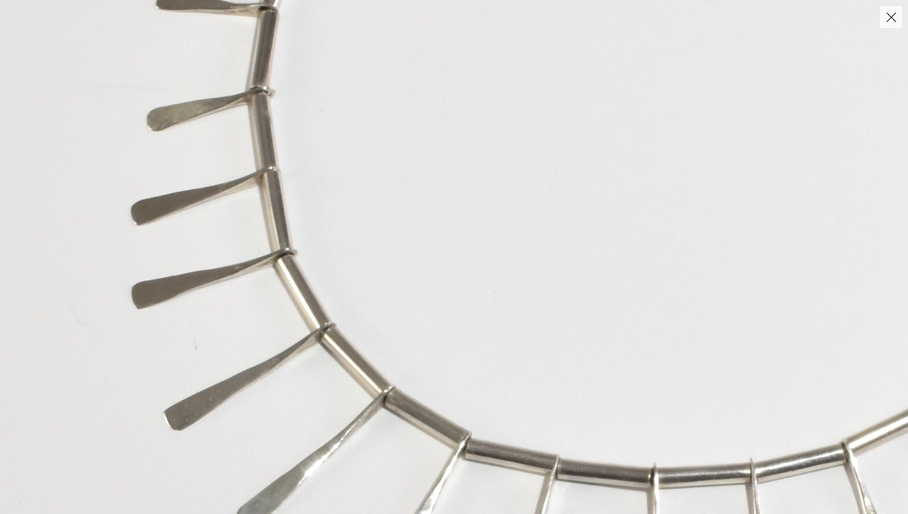
click at [325, 287] on img at bounding box center [675, 175] width 1351 height 1891
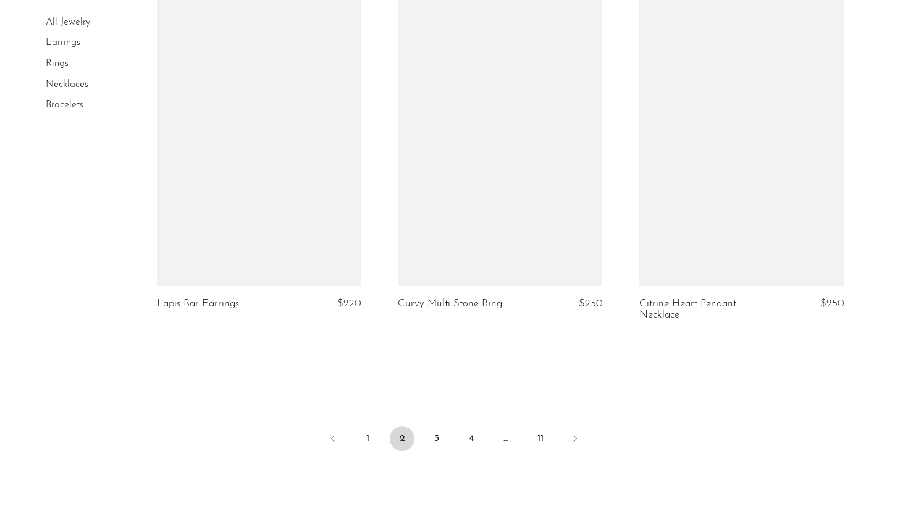
scroll to position [4066, 0]
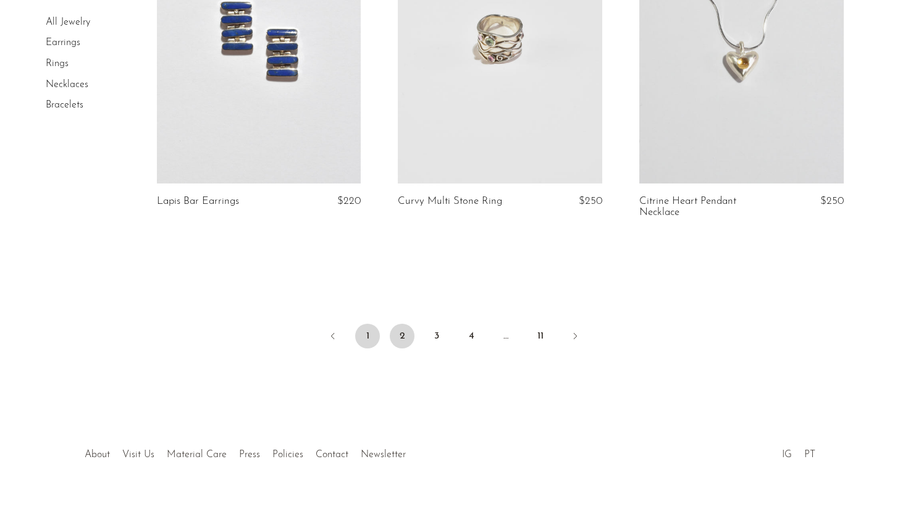
click at [363, 324] on link "1" at bounding box center [367, 336] width 25 height 25
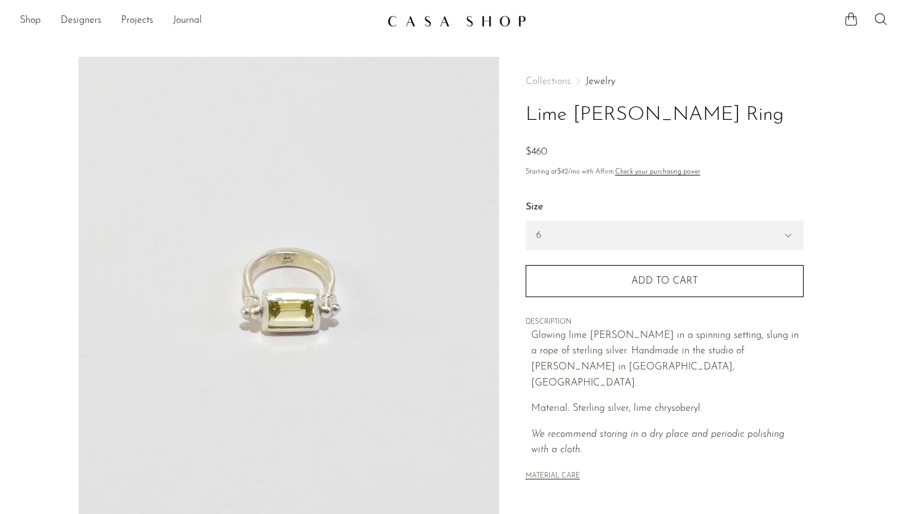
click at [261, 305] on img at bounding box center [288, 288] width 421 height 463
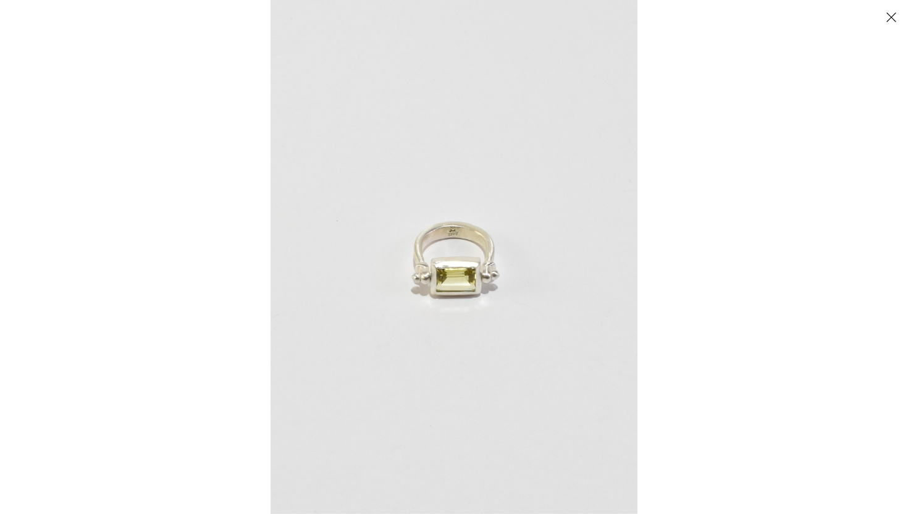
click at [448, 256] on img at bounding box center [454, 257] width 367 height 514
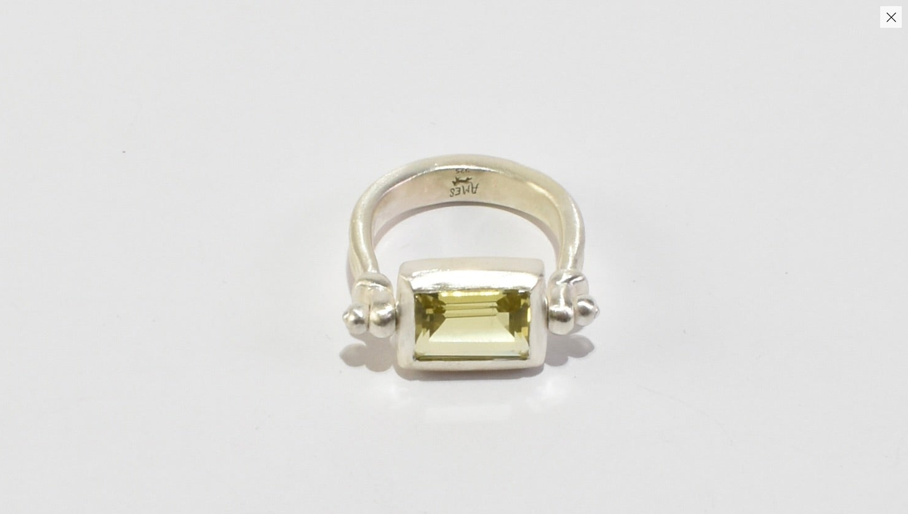
click at [448, 256] on img at bounding box center [466, 258] width 1075 height 1505
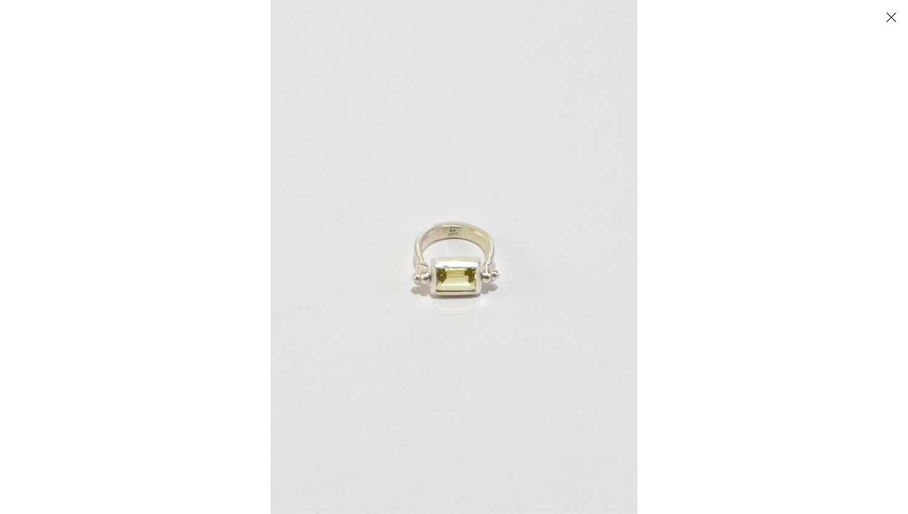
click at [448, 256] on img at bounding box center [454, 257] width 367 height 514
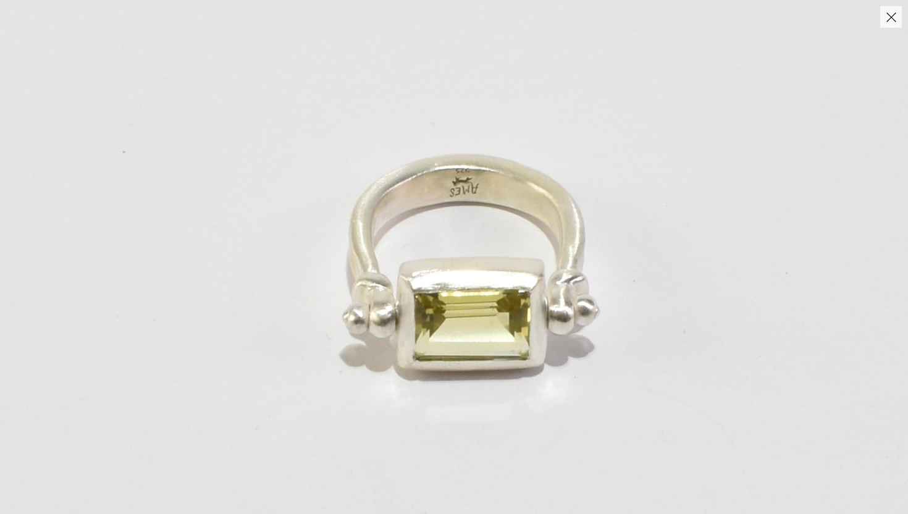
click at [448, 256] on img at bounding box center [466, 258] width 1075 height 1505
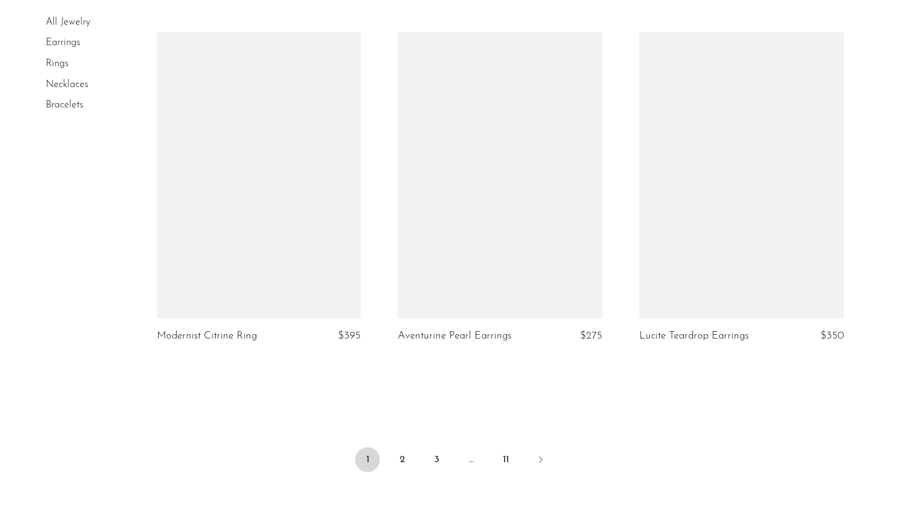
scroll to position [3917, 0]
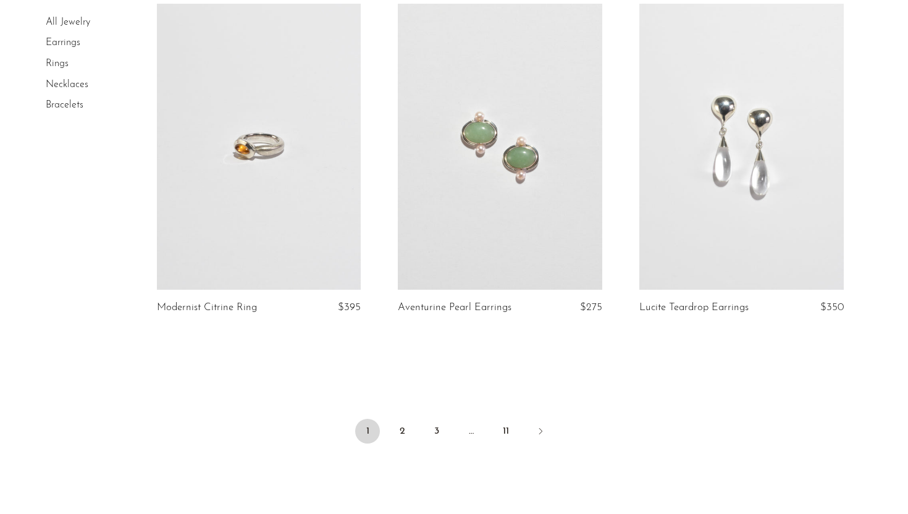
click at [62, 22] on link "All Jewelry" at bounding box center [68, 22] width 44 height 10
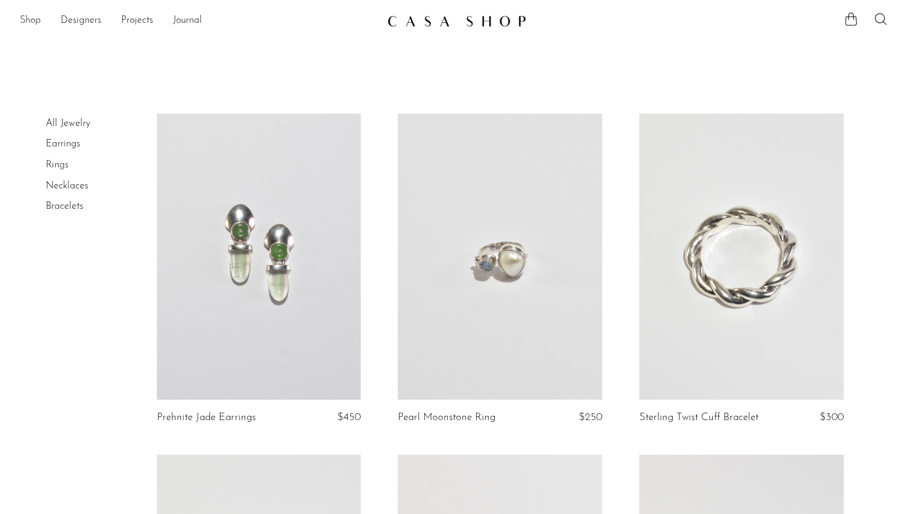
click at [38, 21] on link "Shop" at bounding box center [30, 21] width 21 height 16
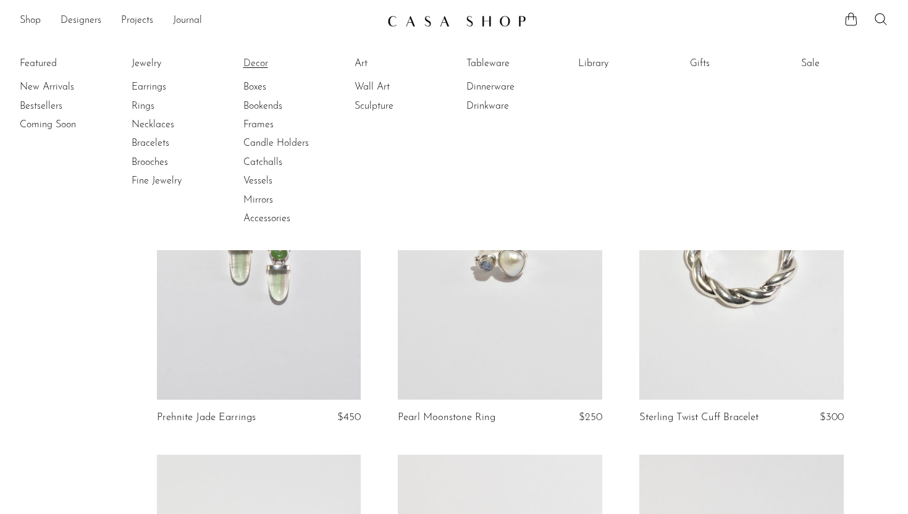
click at [255, 67] on link "Decor" at bounding box center [289, 64] width 93 height 14
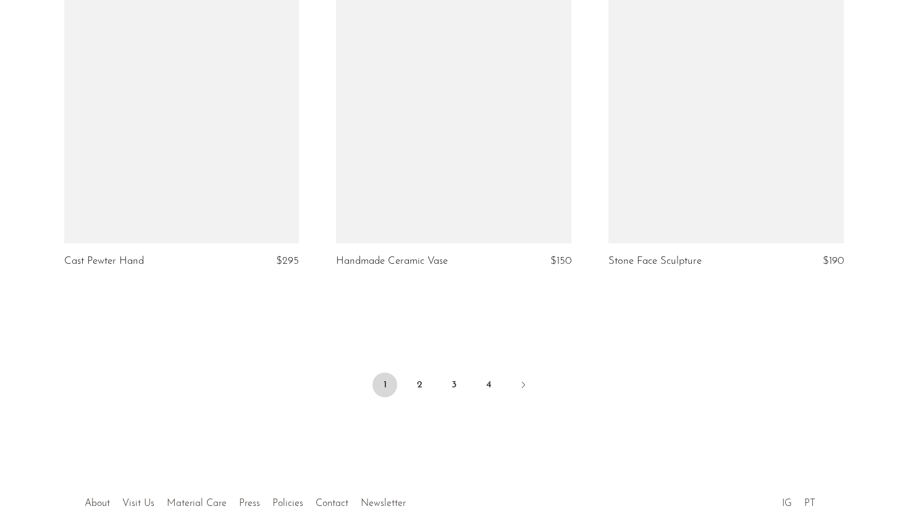
scroll to position [4532, 0]
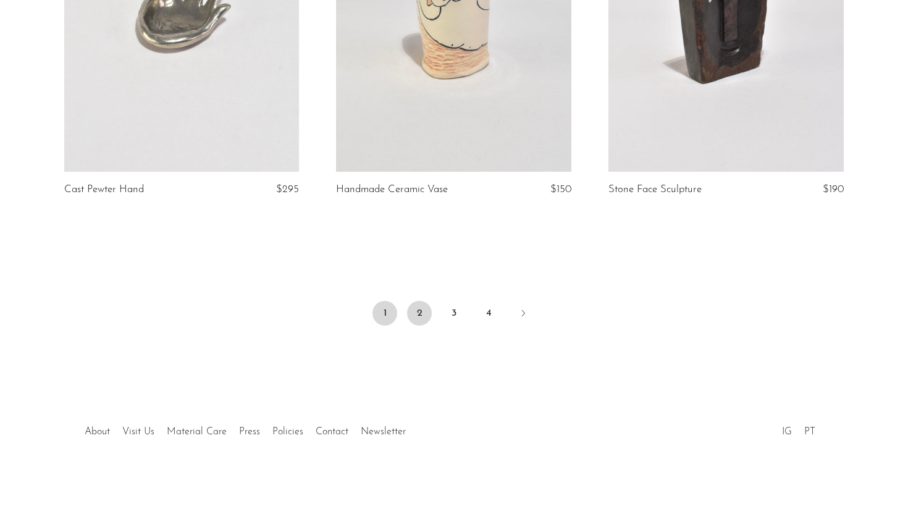
click at [415, 310] on link "2" at bounding box center [419, 313] width 25 height 25
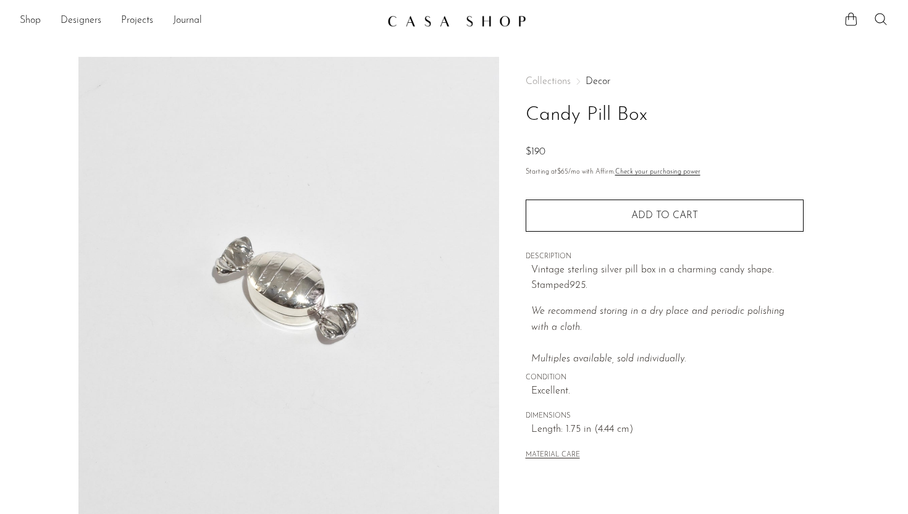
click at [310, 292] on img at bounding box center [288, 288] width 421 height 463
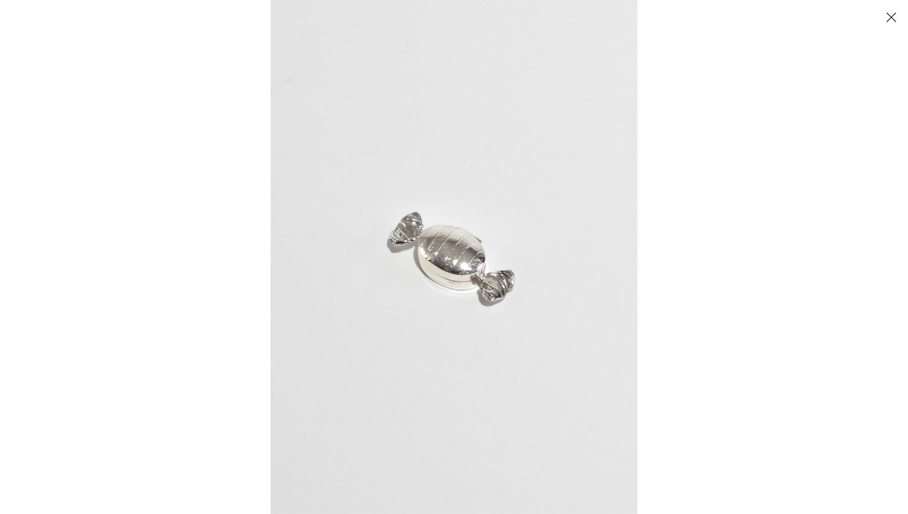
click at [485, 196] on img at bounding box center [454, 257] width 367 height 514
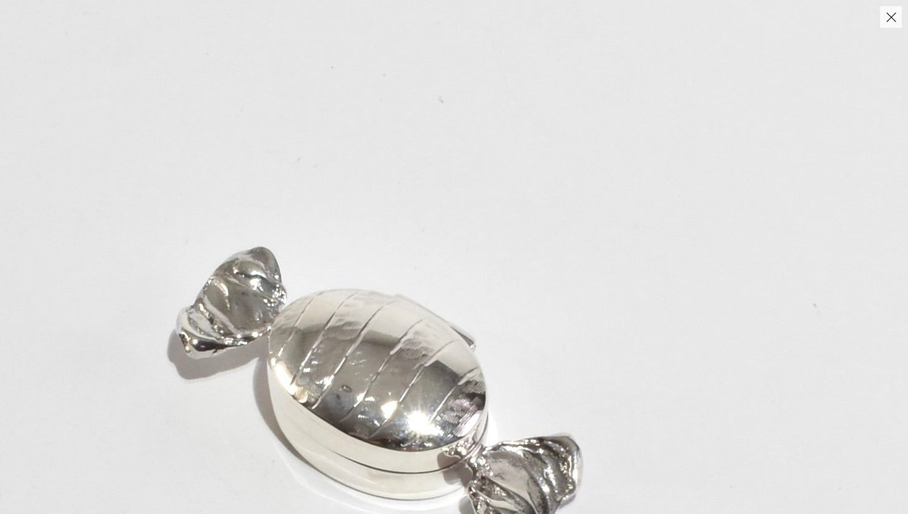
click at [454, 312] on img at bounding box center [385, 392] width 1191 height 1667
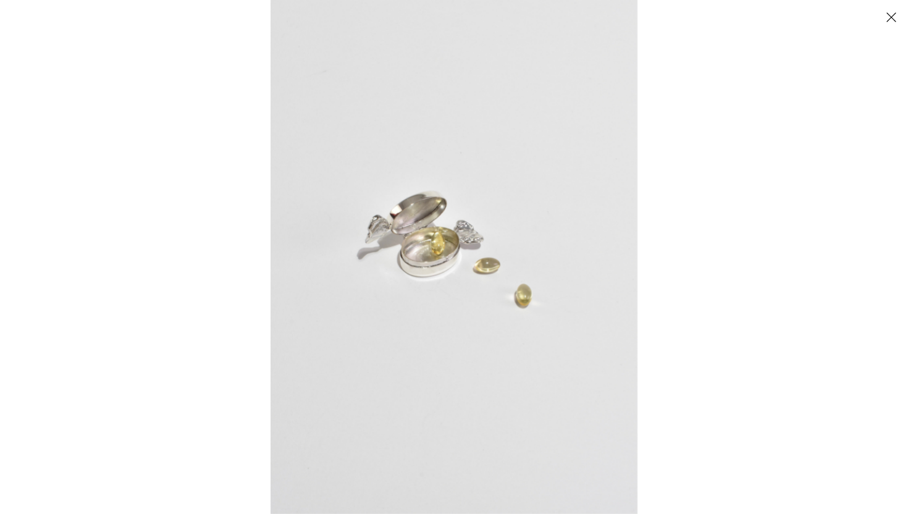
click at [452, 299] on img at bounding box center [454, 257] width 367 height 514
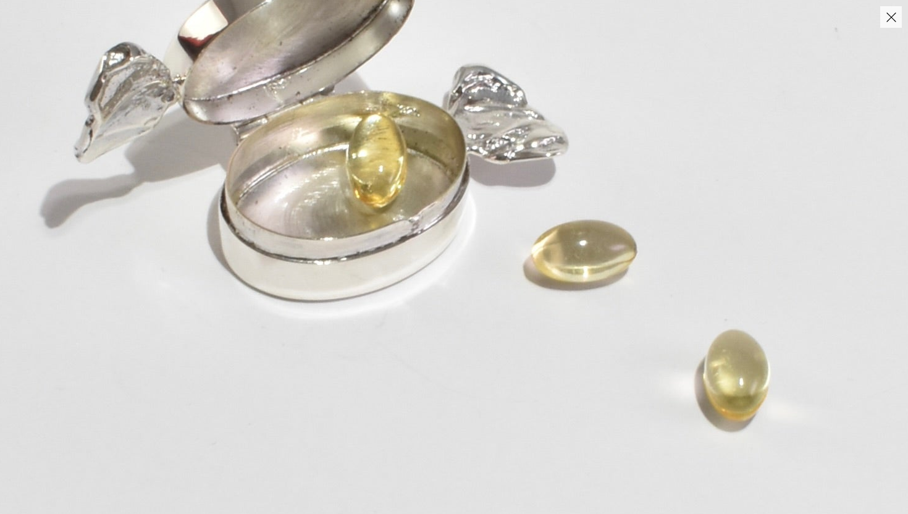
click at [449, 298] on img at bounding box center [445, 218] width 1529 height 2140
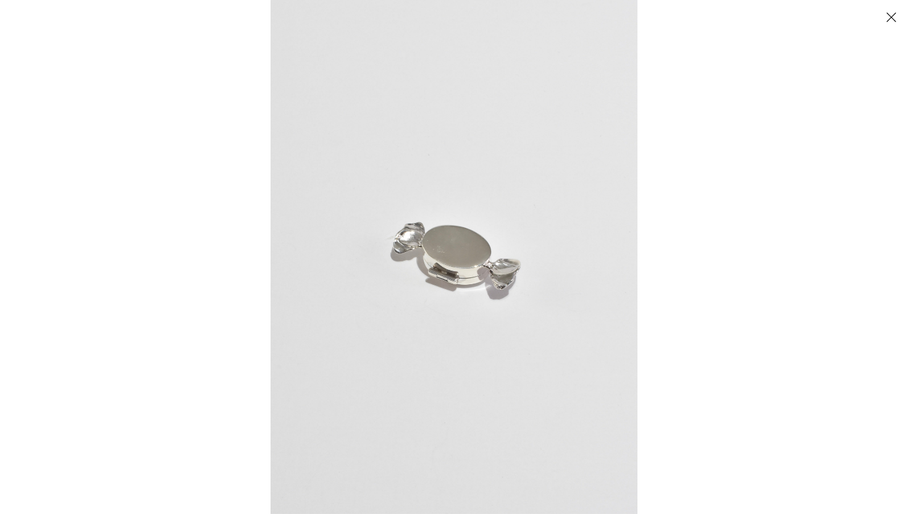
click at [418, 217] on img at bounding box center [454, 257] width 367 height 514
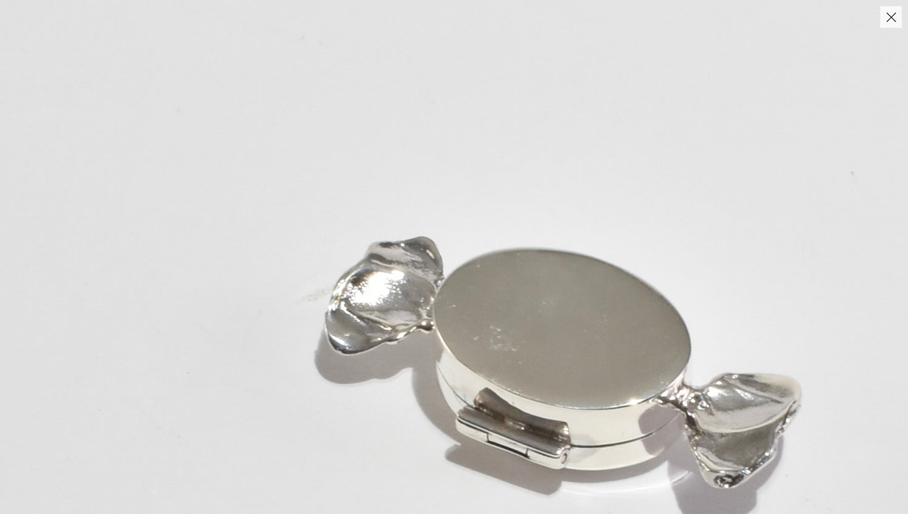
click at [459, 292] on img at bounding box center [553, 367] width 1372 height 1920
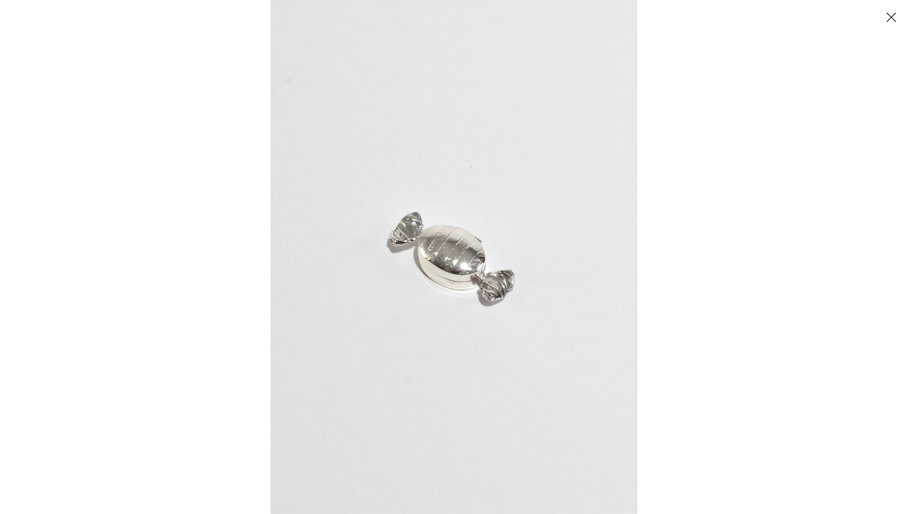
click at [459, 264] on img at bounding box center [454, 257] width 367 height 514
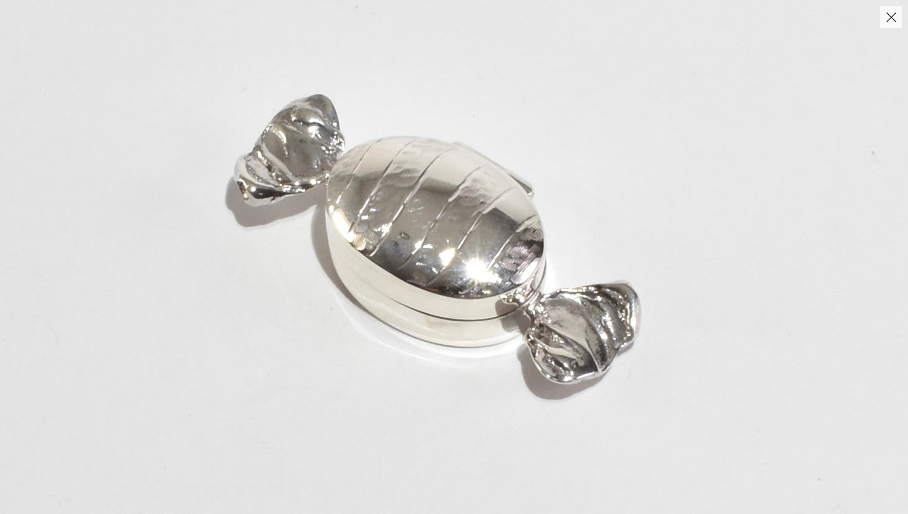
click at [458, 263] on img at bounding box center [443, 240] width 1191 height 1667
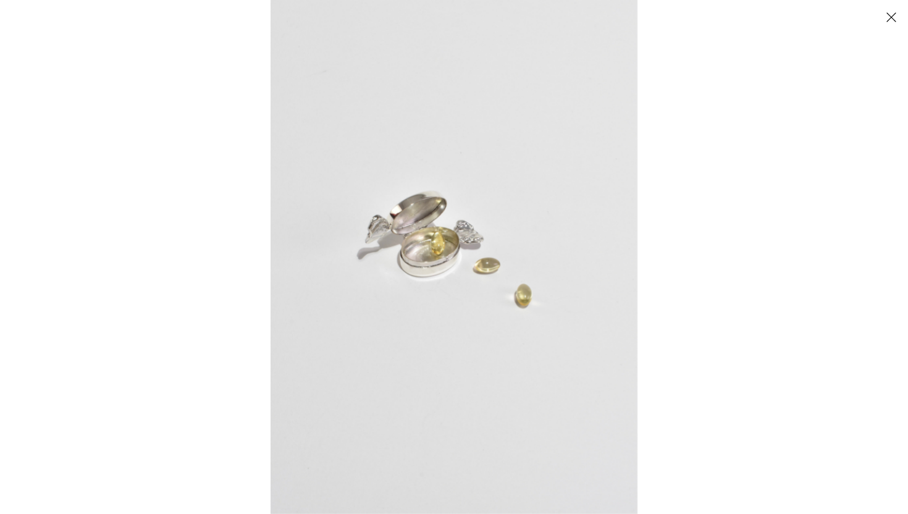
click at [458, 263] on img at bounding box center [454, 257] width 367 height 514
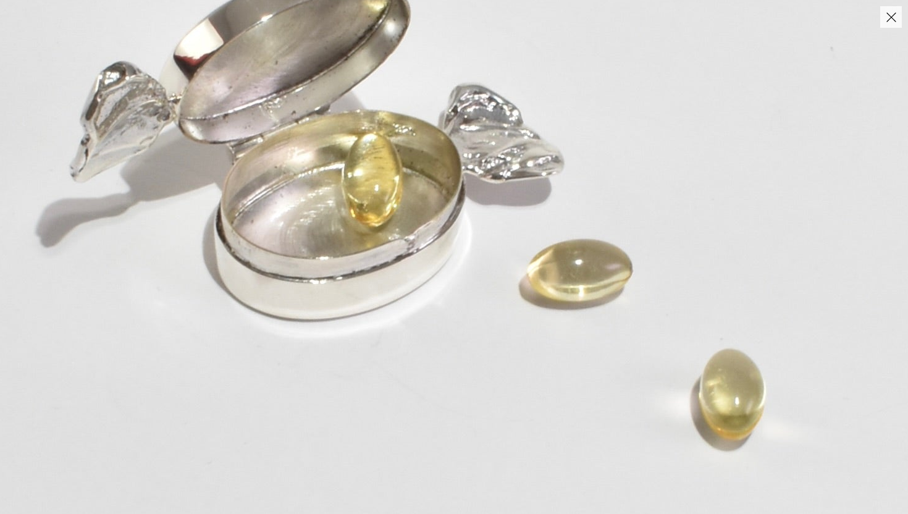
click at [458, 263] on img at bounding box center [440, 237] width 1529 height 2140
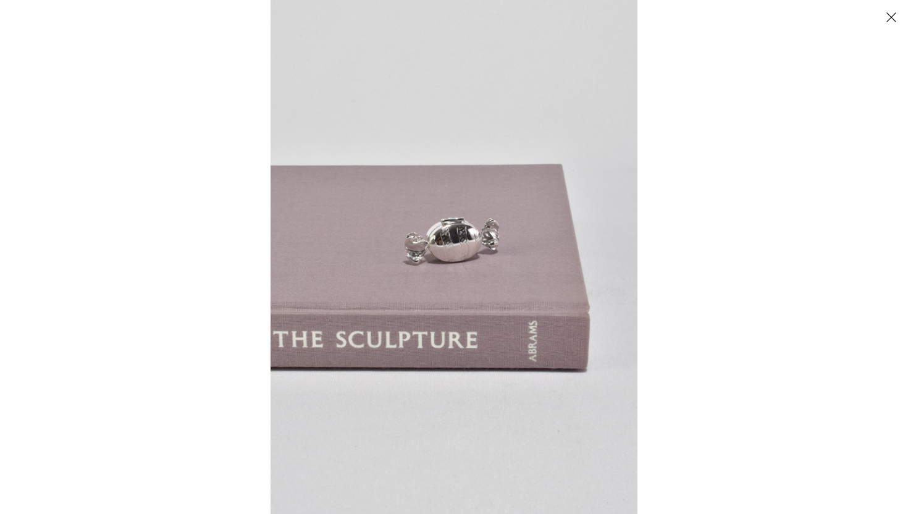
click at [462, 285] on img at bounding box center [454, 257] width 367 height 514
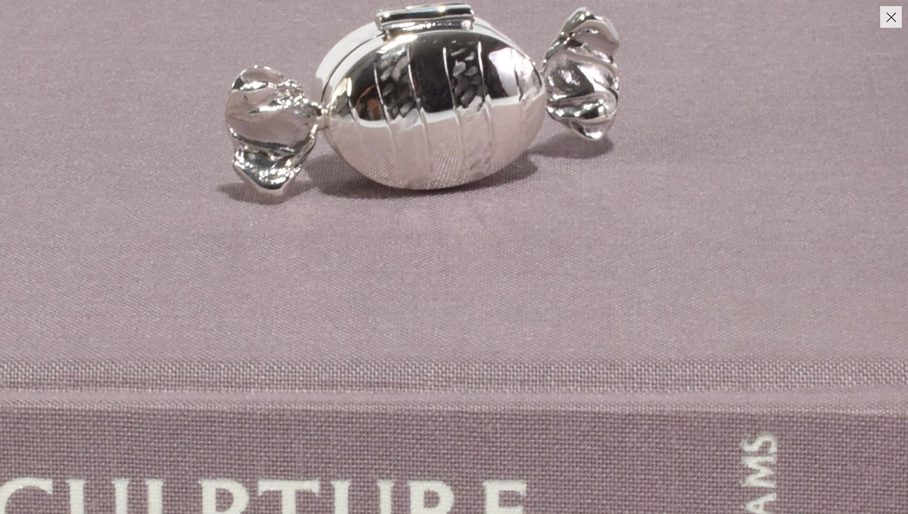
click at [461, 285] on img at bounding box center [431, 169] width 1530 height 2142
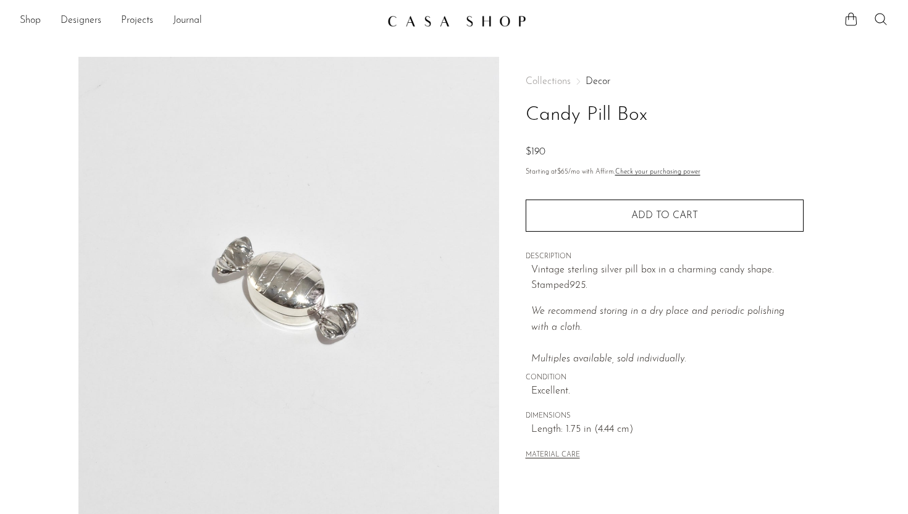
click at [457, 281] on img at bounding box center [288, 288] width 421 height 463
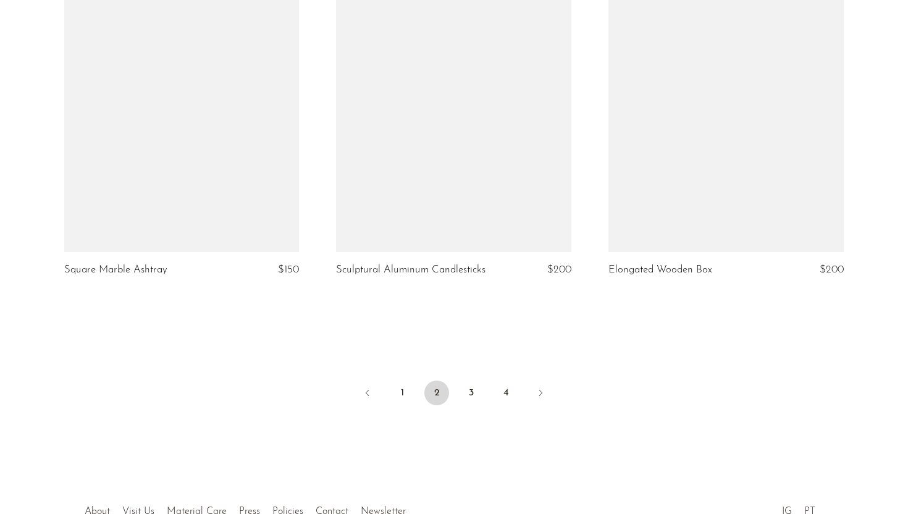
scroll to position [4498, 0]
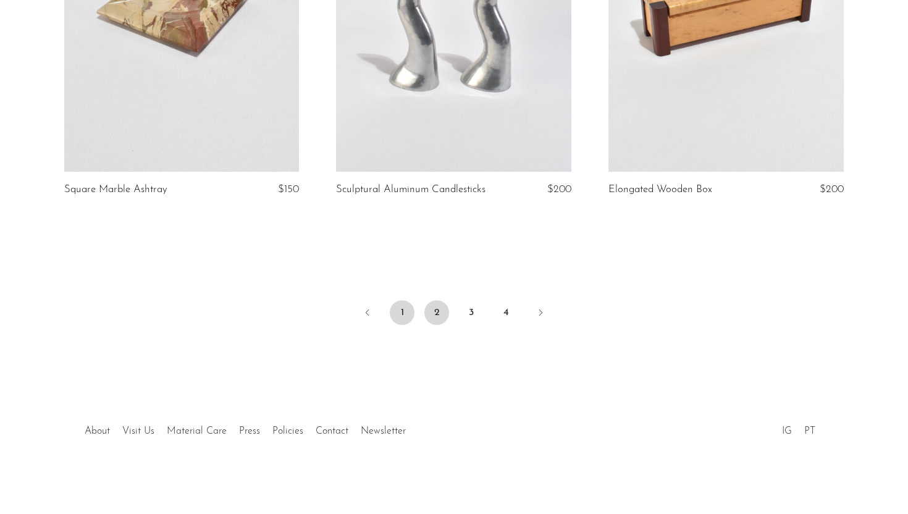
click at [393, 314] on link "1" at bounding box center [402, 312] width 25 height 25
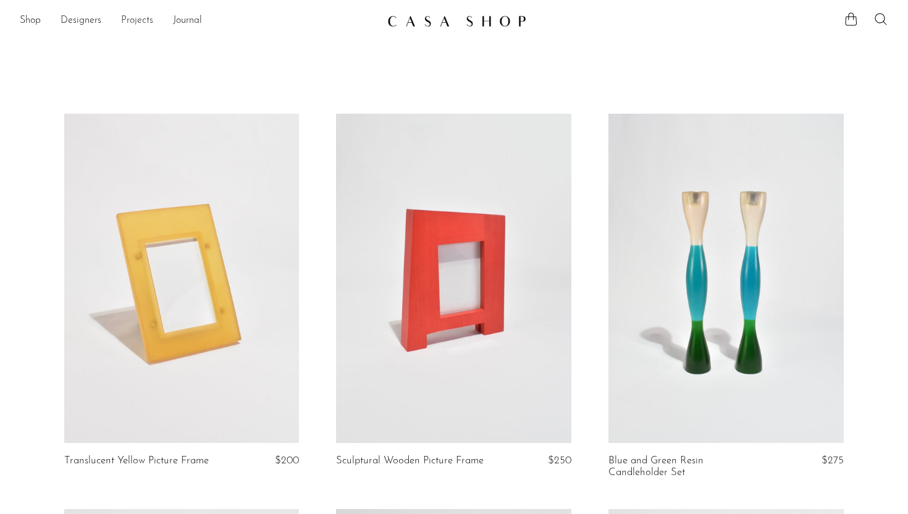
click at [131, 17] on link "Projects" at bounding box center [137, 21] width 32 height 16
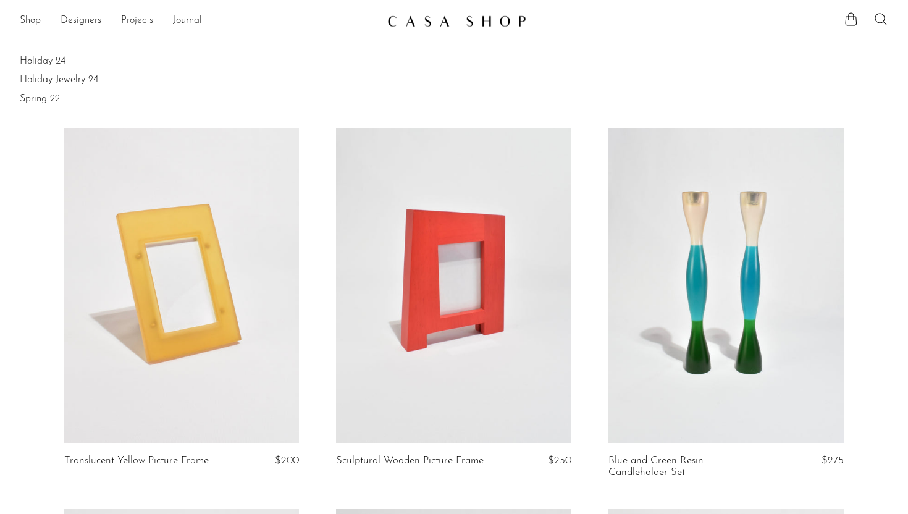
click at [141, 22] on link "Projects" at bounding box center [137, 21] width 32 height 16
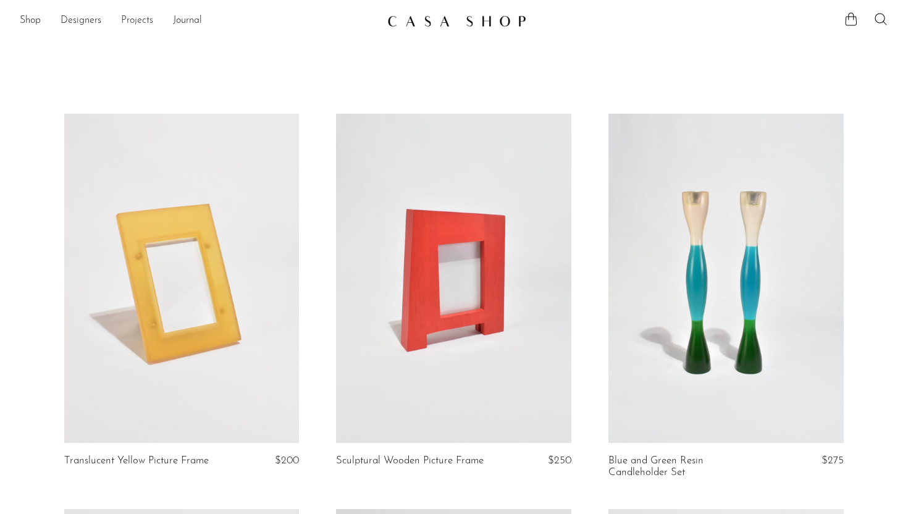
click at [141, 22] on link "Projects" at bounding box center [137, 21] width 32 height 16
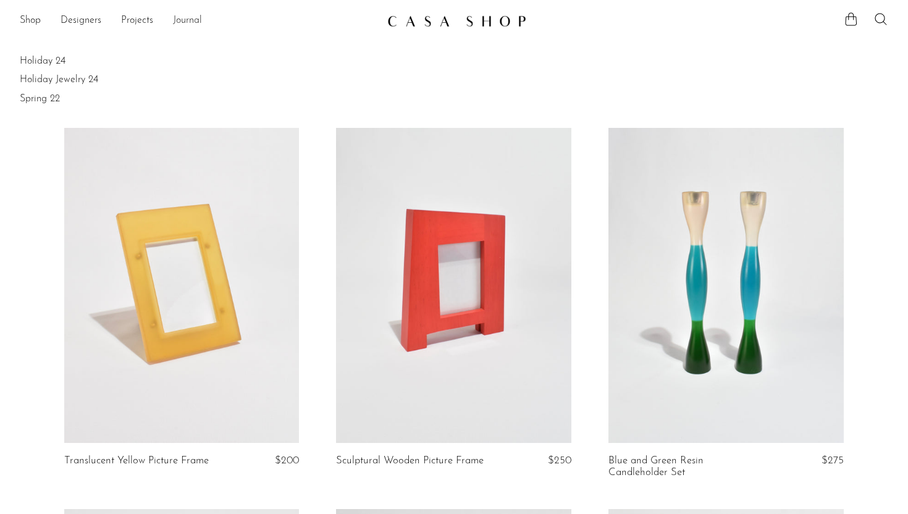
click at [197, 20] on link "Journal" at bounding box center [187, 21] width 29 height 16
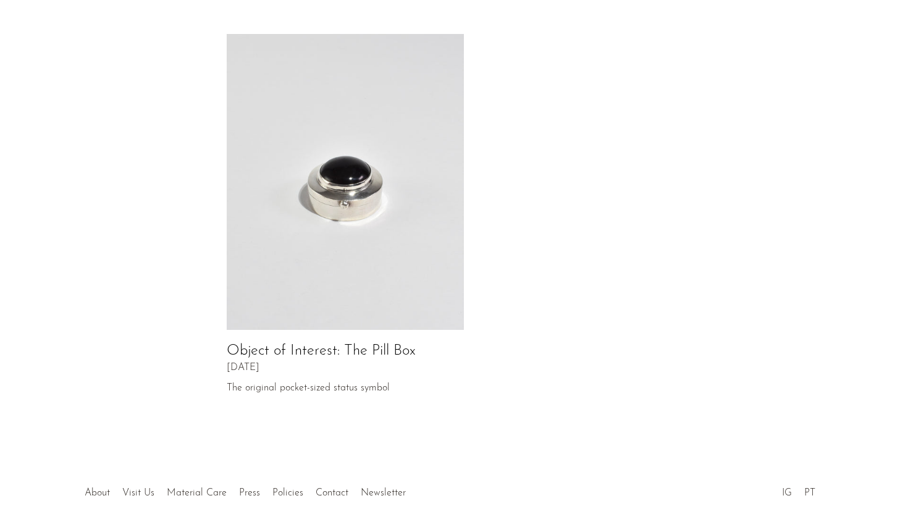
scroll to position [586, 0]
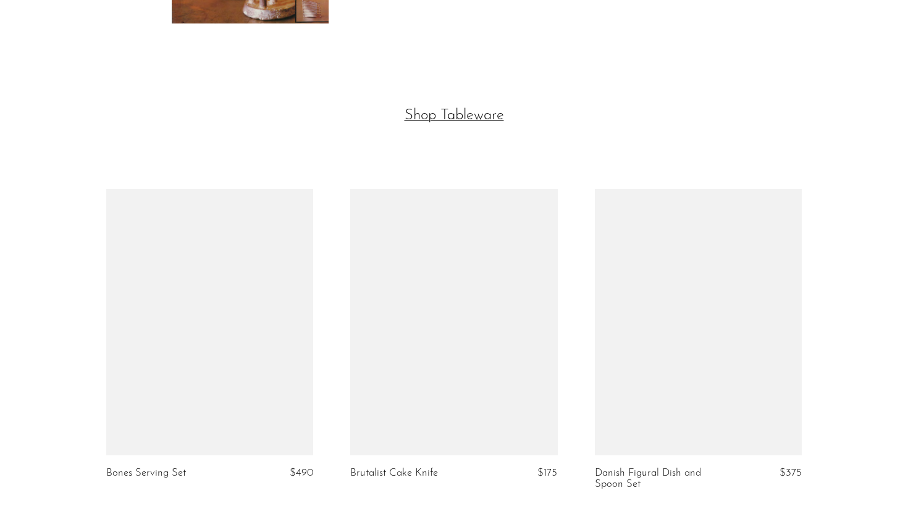
scroll to position [2452, 0]
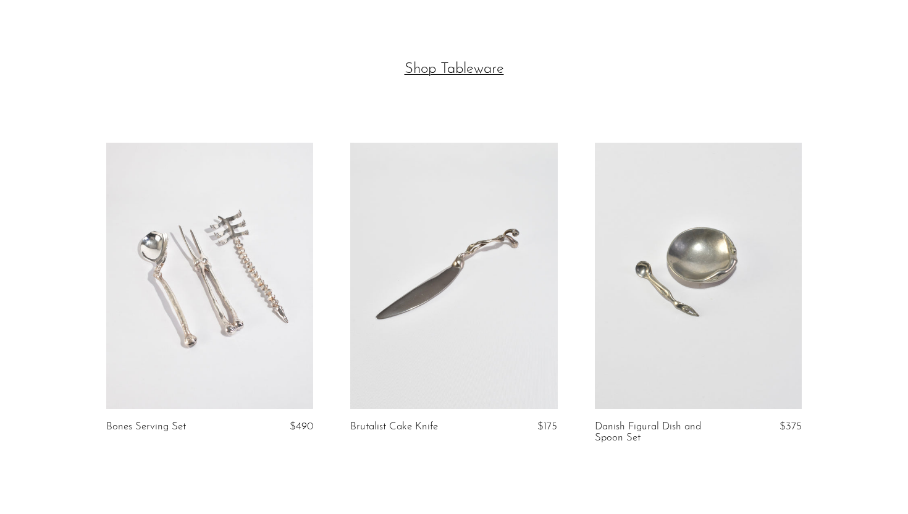
click at [211, 262] on link at bounding box center [209, 271] width 207 height 276
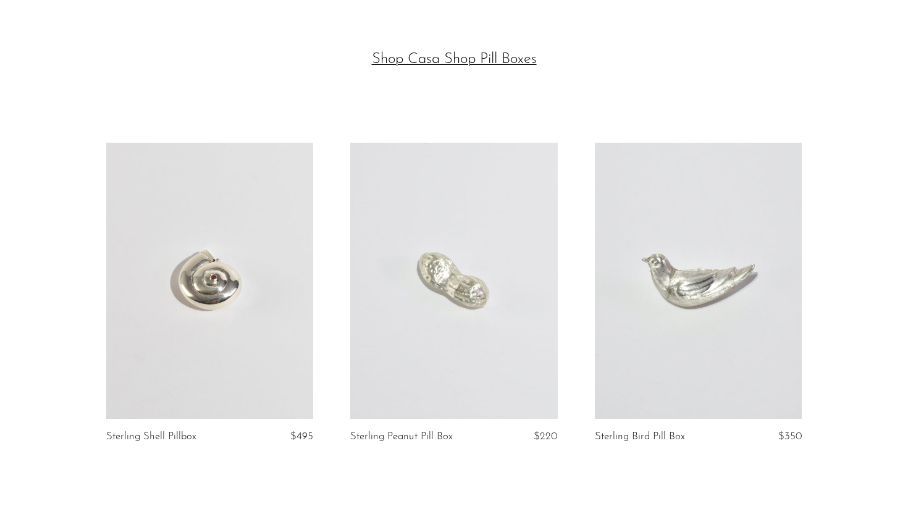
scroll to position [2834, 0]
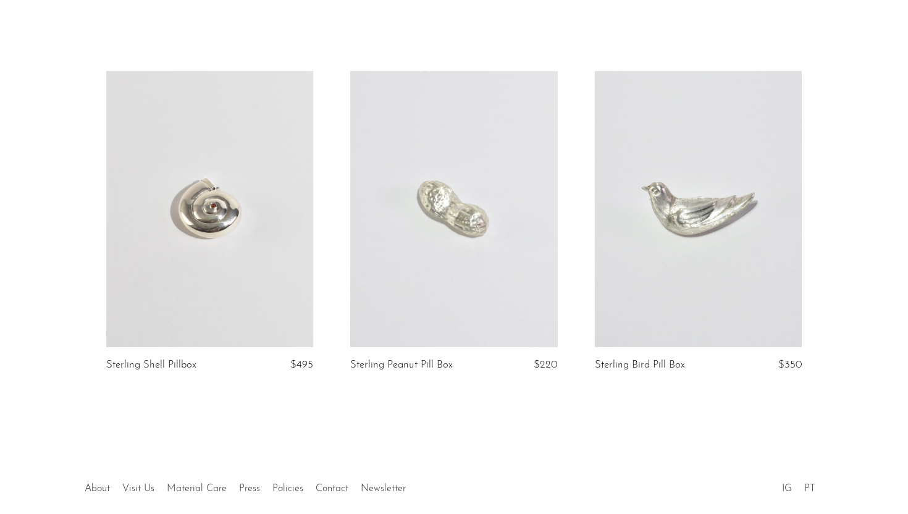
click at [216, 262] on link at bounding box center [209, 209] width 207 height 276
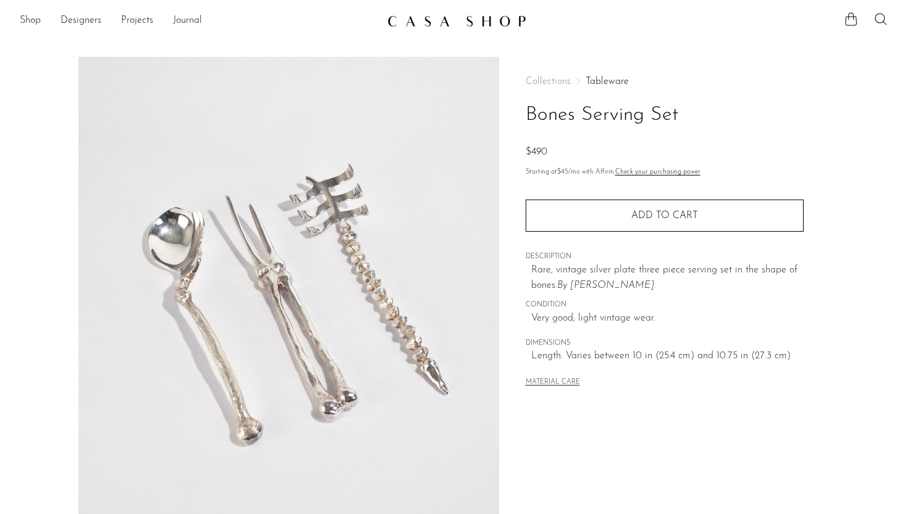
click at [241, 278] on img at bounding box center [288, 288] width 421 height 463
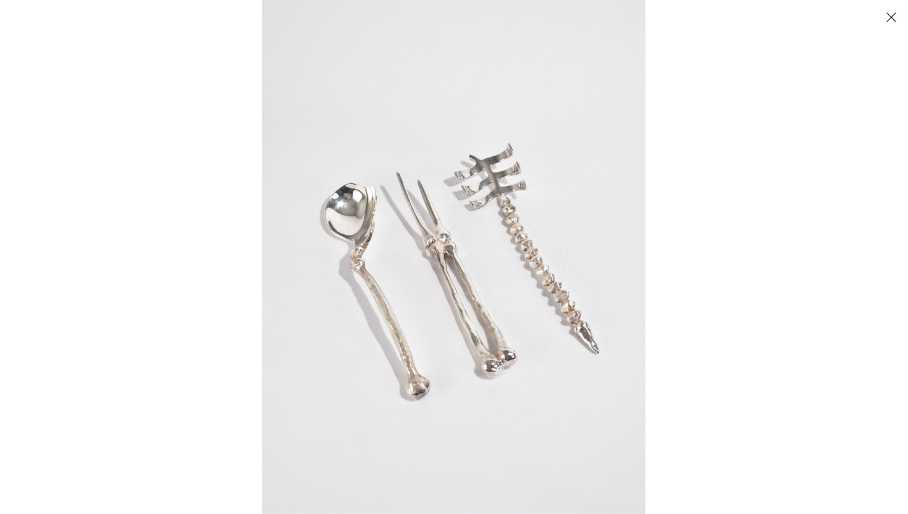
click at [240, 278] on div at bounding box center [454, 257] width 908 height 514
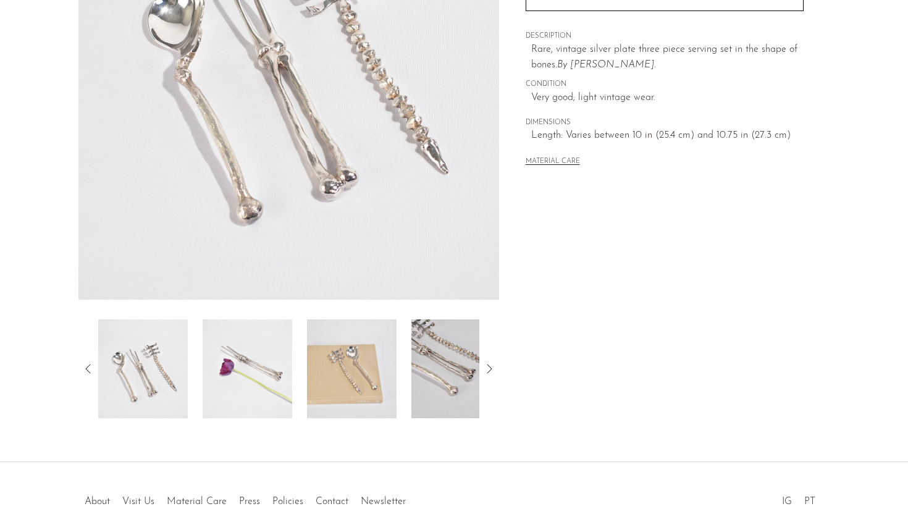
scroll to position [290, 0]
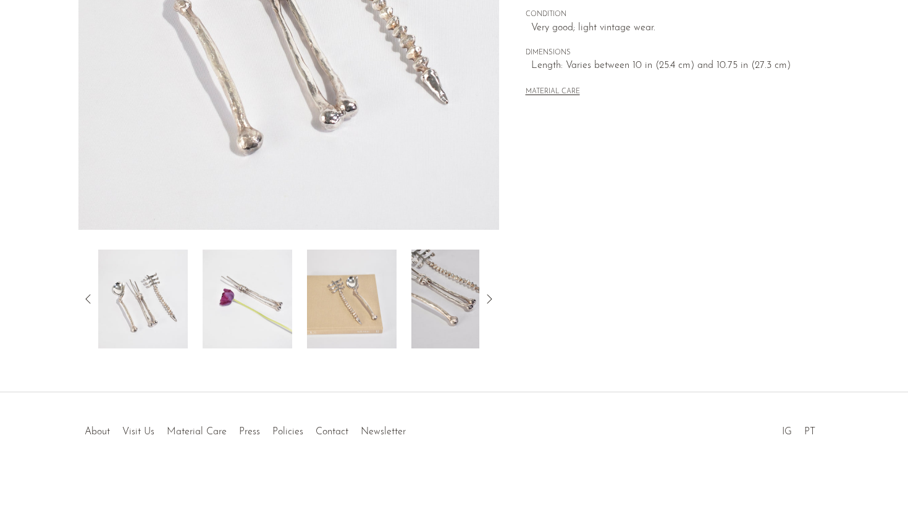
click at [275, 305] on img at bounding box center [248, 299] width 90 height 99
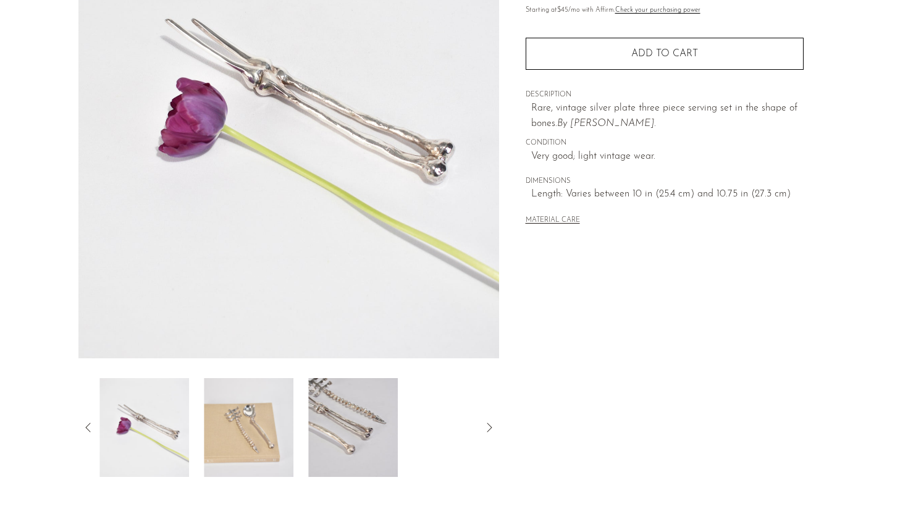
scroll to position [163, 0]
click at [244, 422] on img at bounding box center [248, 427] width 90 height 99
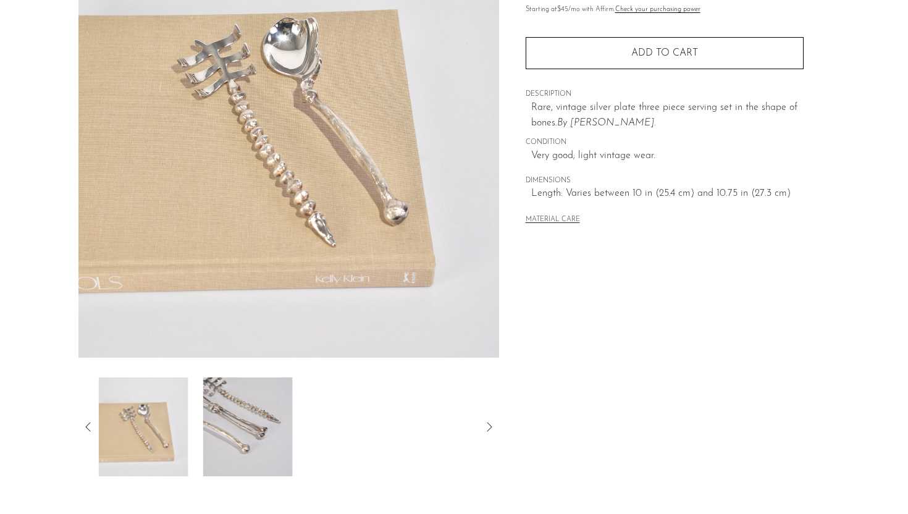
click at [277, 423] on img at bounding box center [248, 427] width 90 height 99
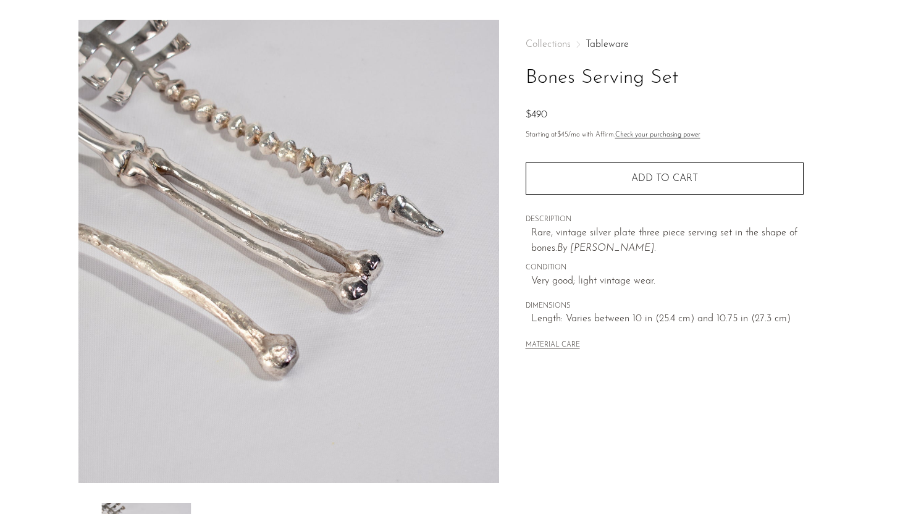
scroll to position [0, 0]
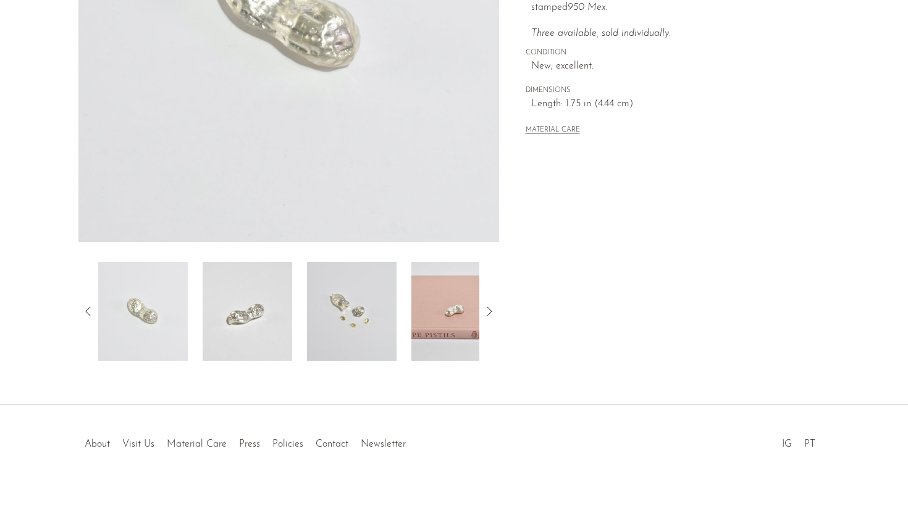
scroll to position [290, 0]
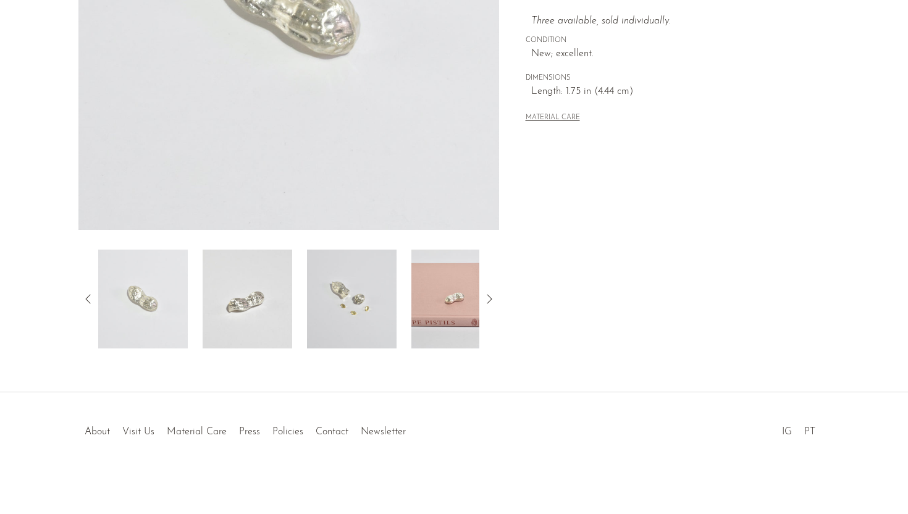
click at [260, 335] on img at bounding box center [248, 299] width 90 height 99
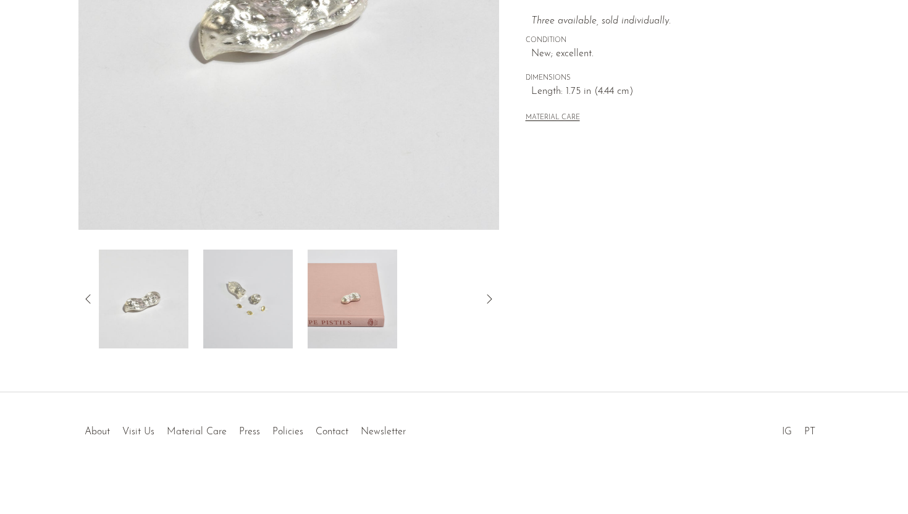
click at [260, 321] on img at bounding box center [248, 299] width 90 height 99
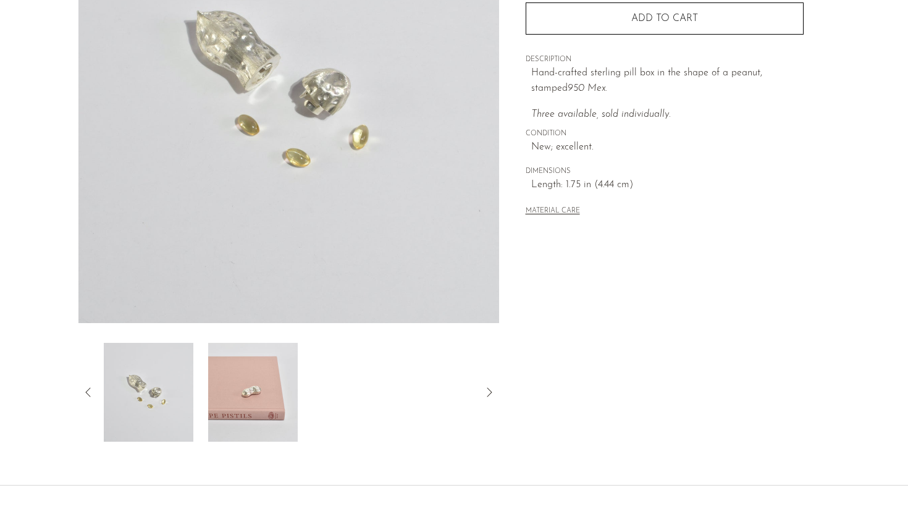
scroll to position [182, 0]
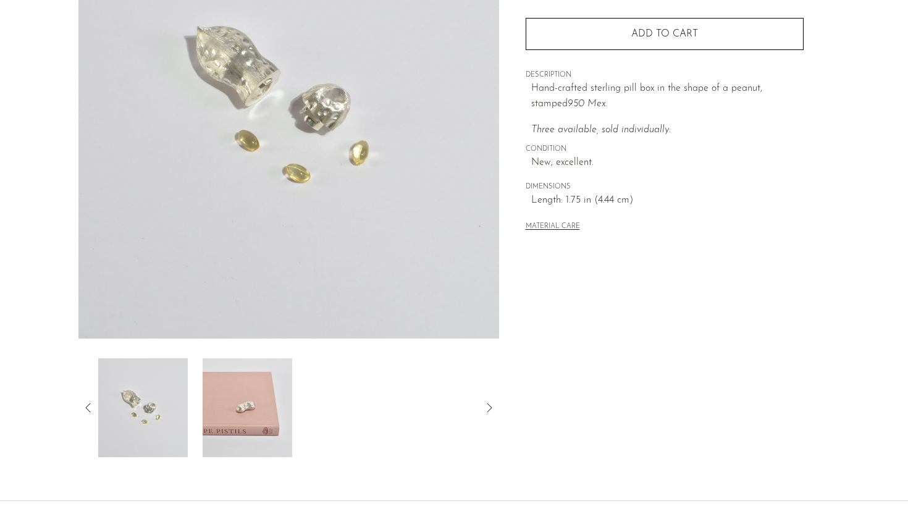
click at [233, 386] on img at bounding box center [248, 407] width 90 height 99
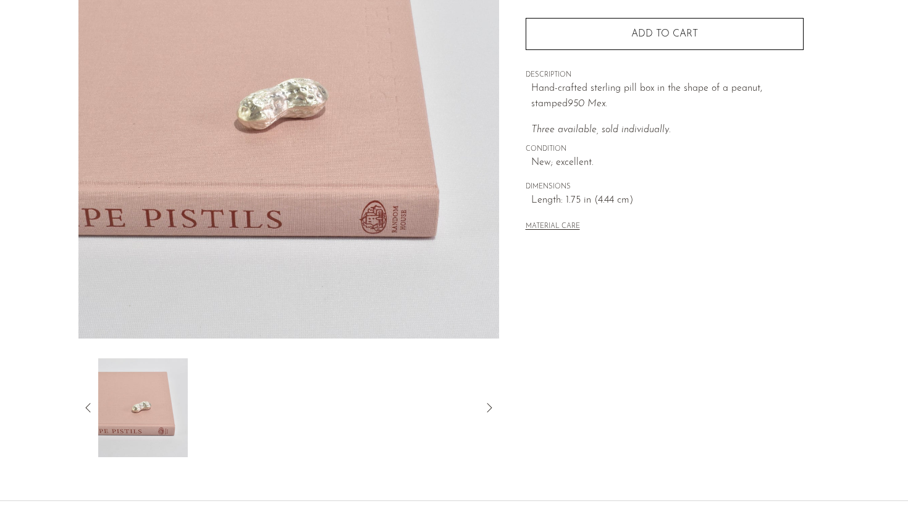
click at [89, 405] on icon at bounding box center [88, 407] width 15 height 15
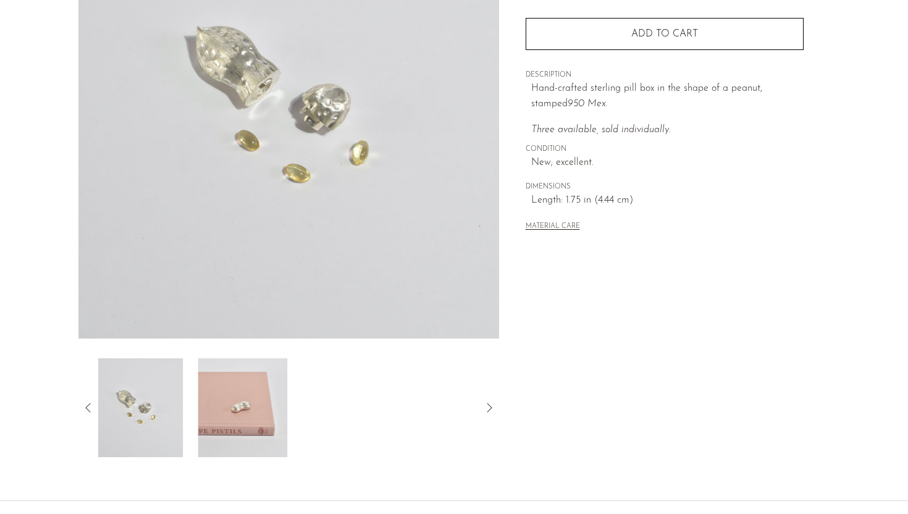
click at [146, 411] on img at bounding box center [138, 407] width 90 height 99
click at [88, 410] on icon at bounding box center [88, 407] width 15 height 15
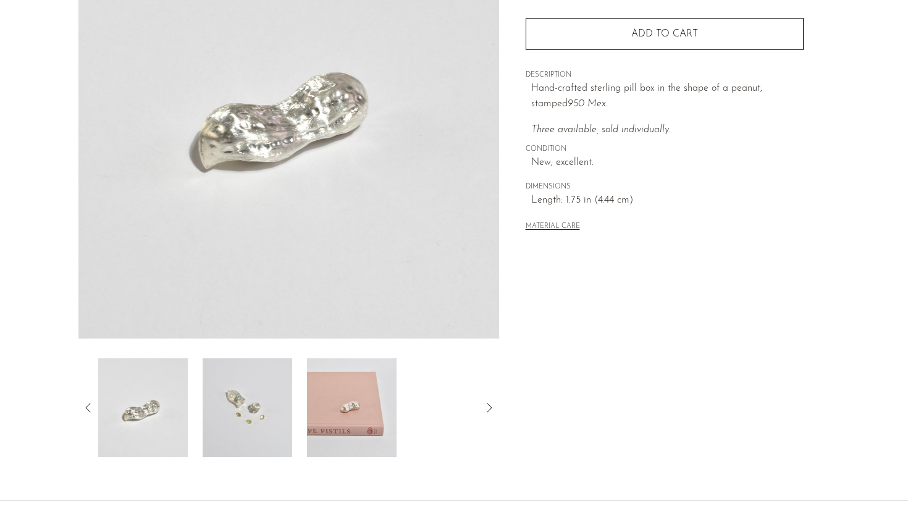
click at [268, 424] on img at bounding box center [248, 407] width 90 height 99
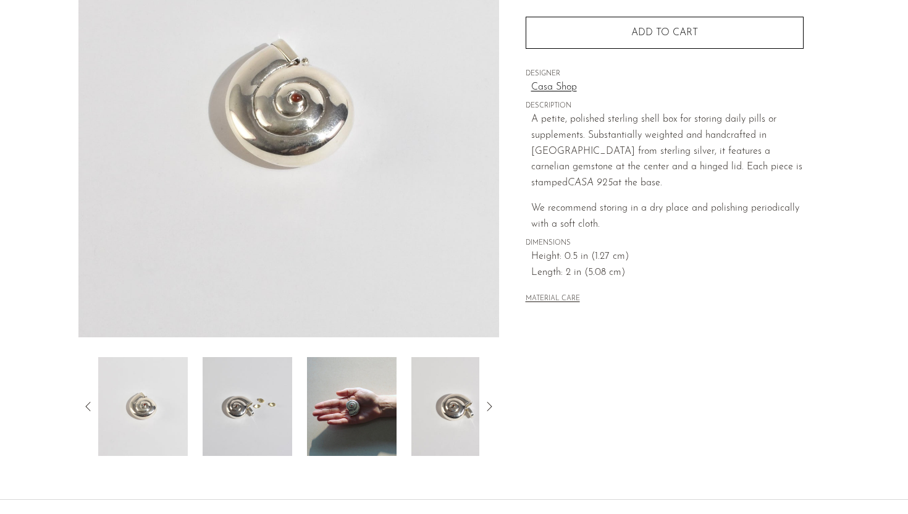
scroll to position [229, 0]
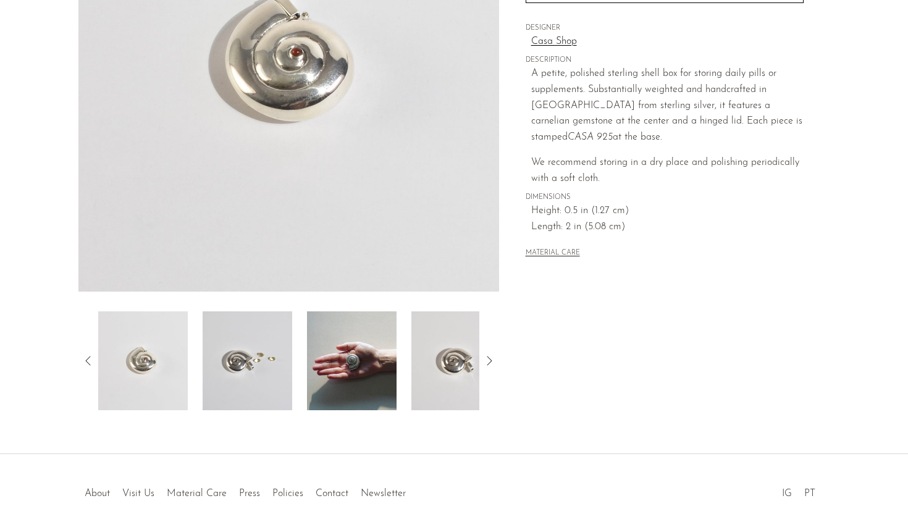
click at [239, 364] on img at bounding box center [248, 360] width 90 height 99
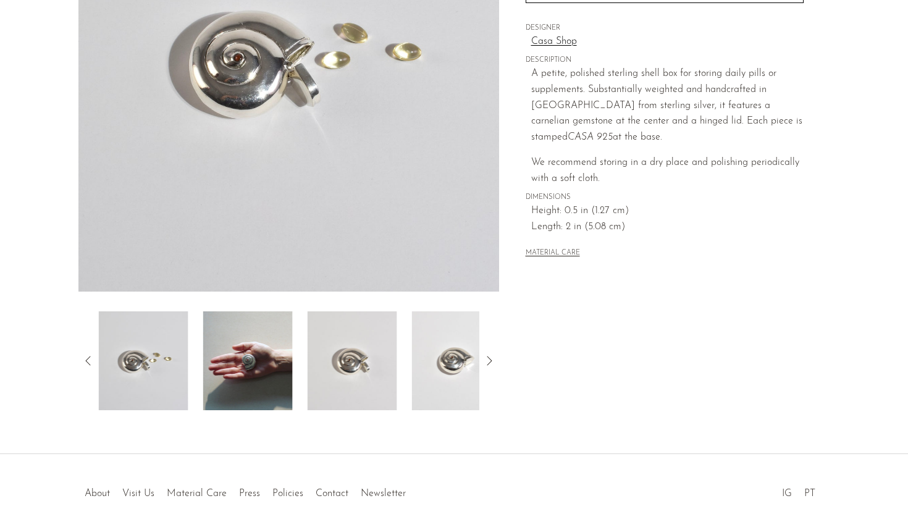
click at [280, 370] on img at bounding box center [248, 360] width 90 height 99
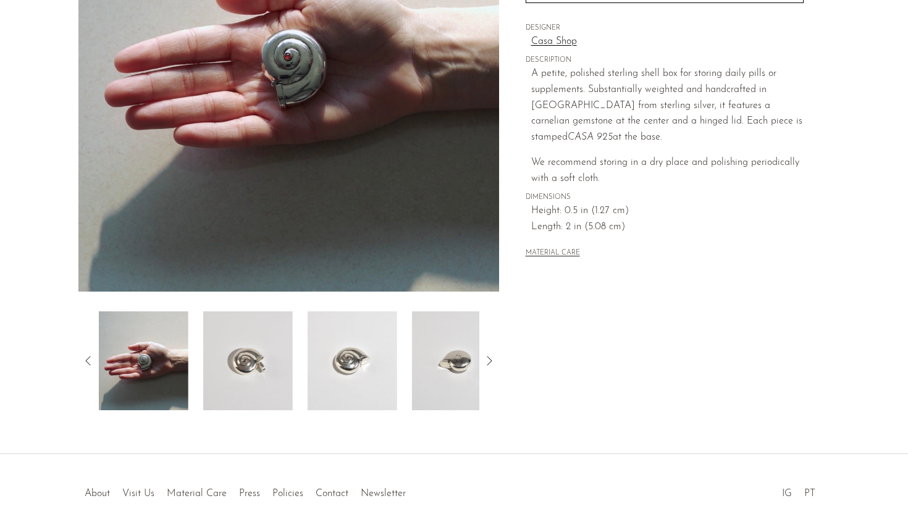
click at [271, 367] on img at bounding box center [248, 360] width 90 height 99
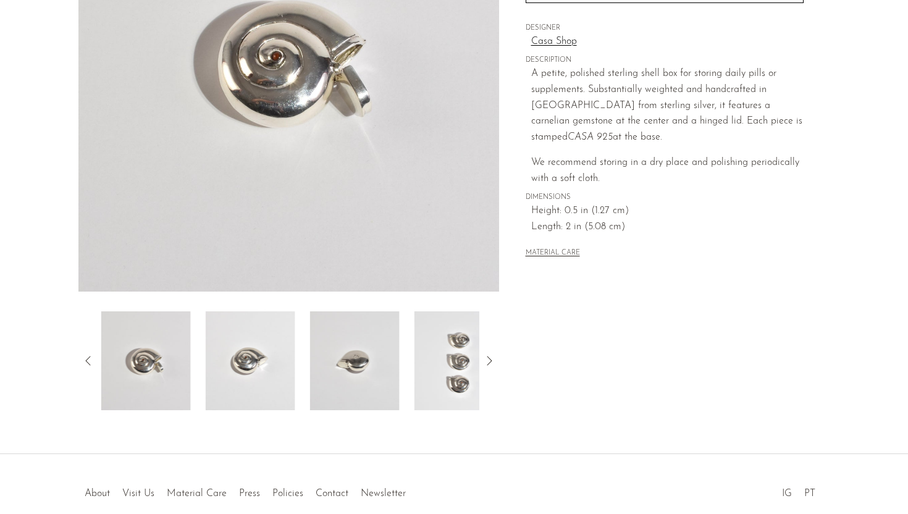
click at [271, 367] on img at bounding box center [251, 360] width 90 height 99
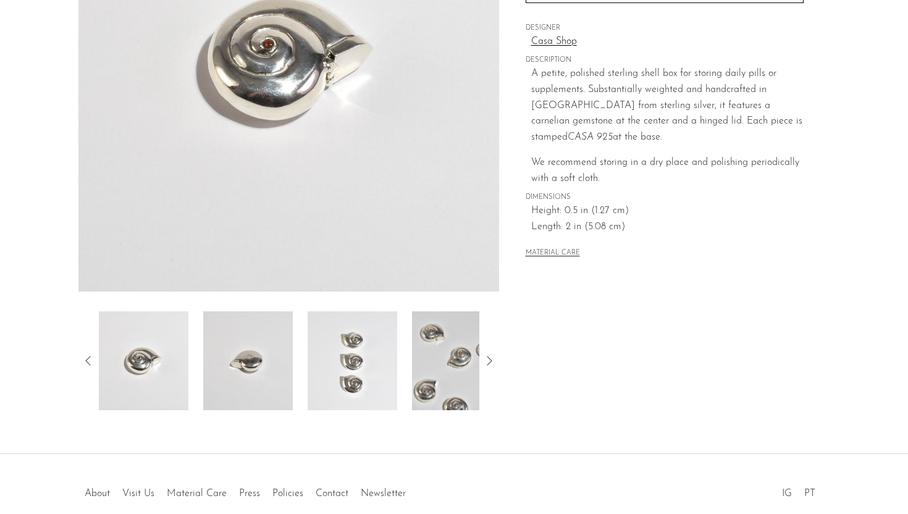
click at [271, 367] on img at bounding box center [248, 360] width 90 height 99
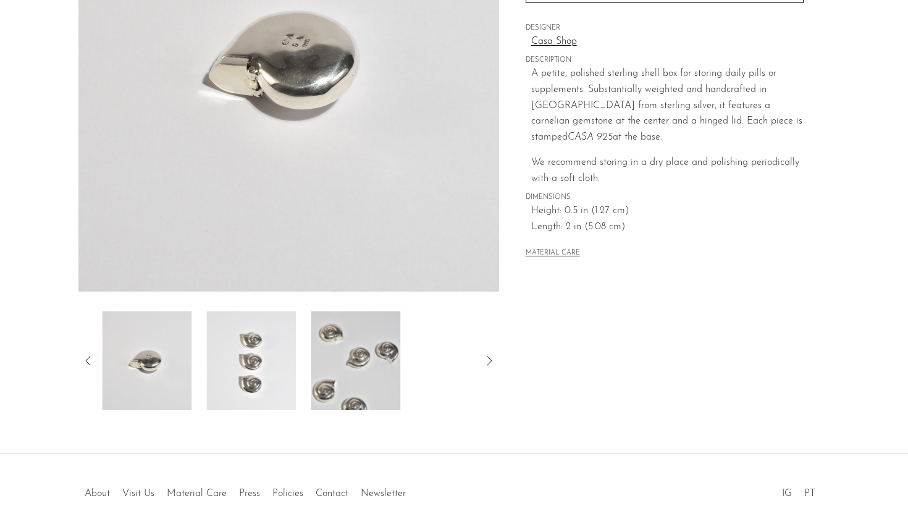
click at [271, 367] on img at bounding box center [251, 360] width 90 height 99
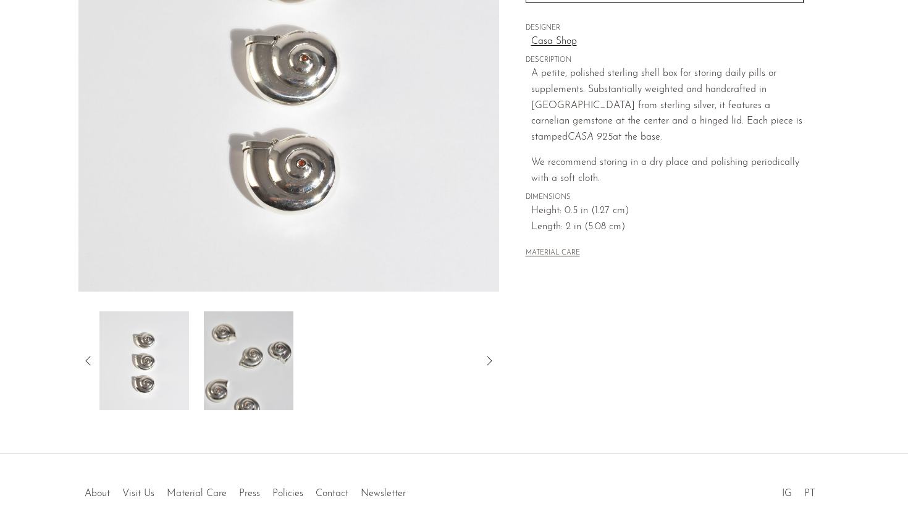
click at [271, 367] on img at bounding box center [249, 360] width 90 height 99
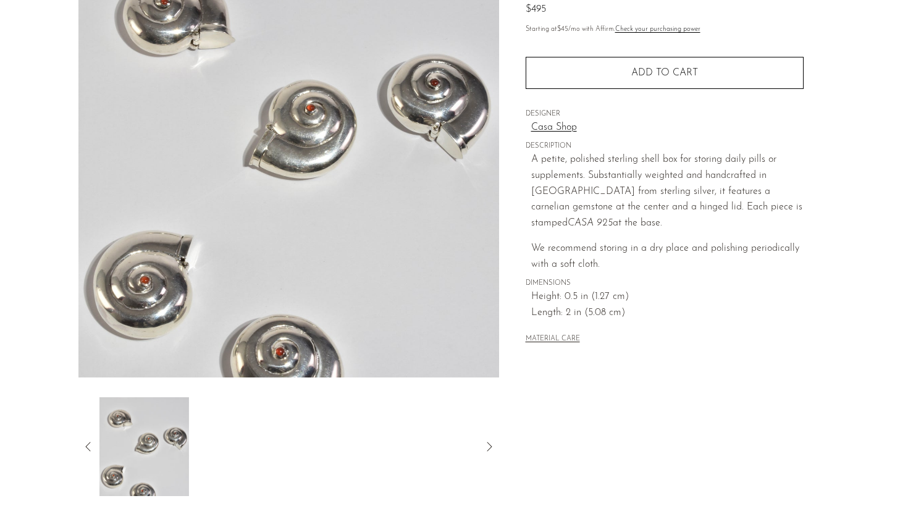
scroll to position [141, 0]
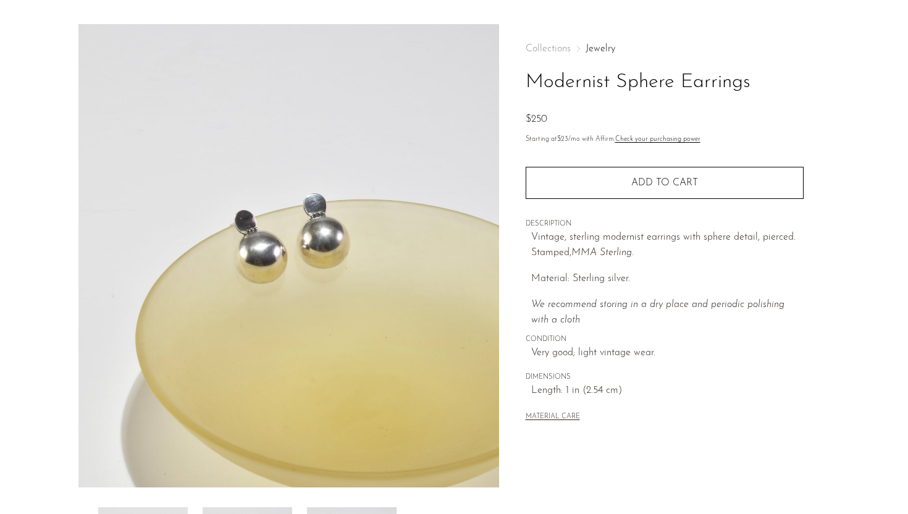
scroll to position [33, 0]
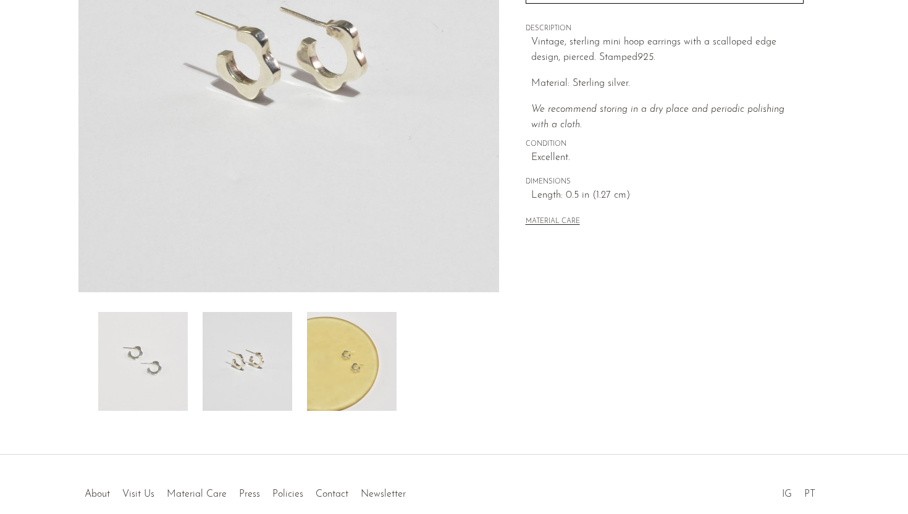
scroll to position [290, 0]
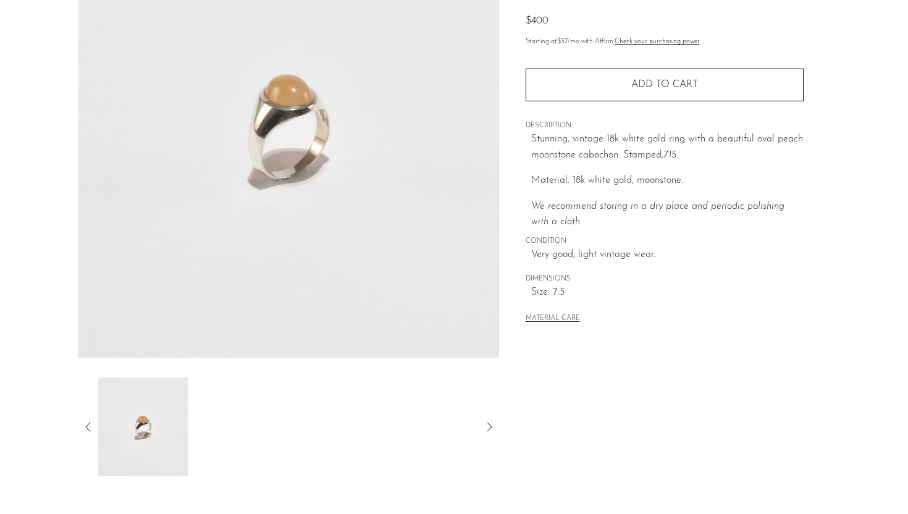
scroll to position [290, 0]
